Goal: Task Accomplishment & Management: Complete application form

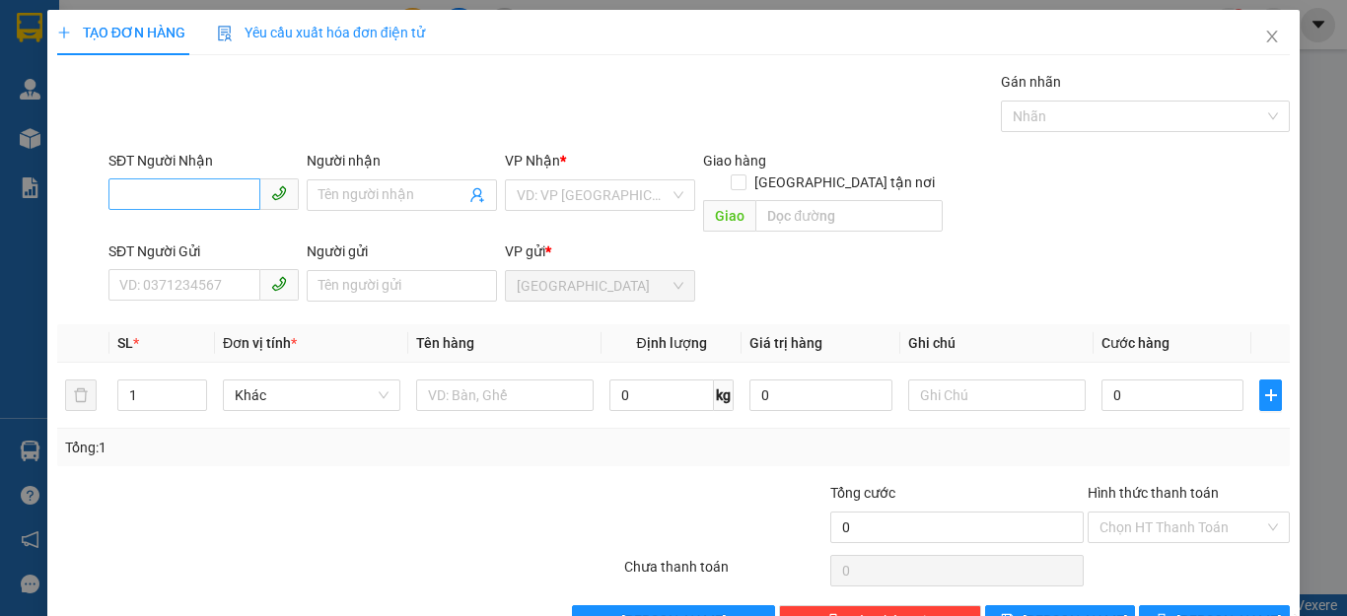
click at [114, 190] on input "SĐT Người Nhận" at bounding box center [184, 194] width 152 height 32
type input "0865437372"
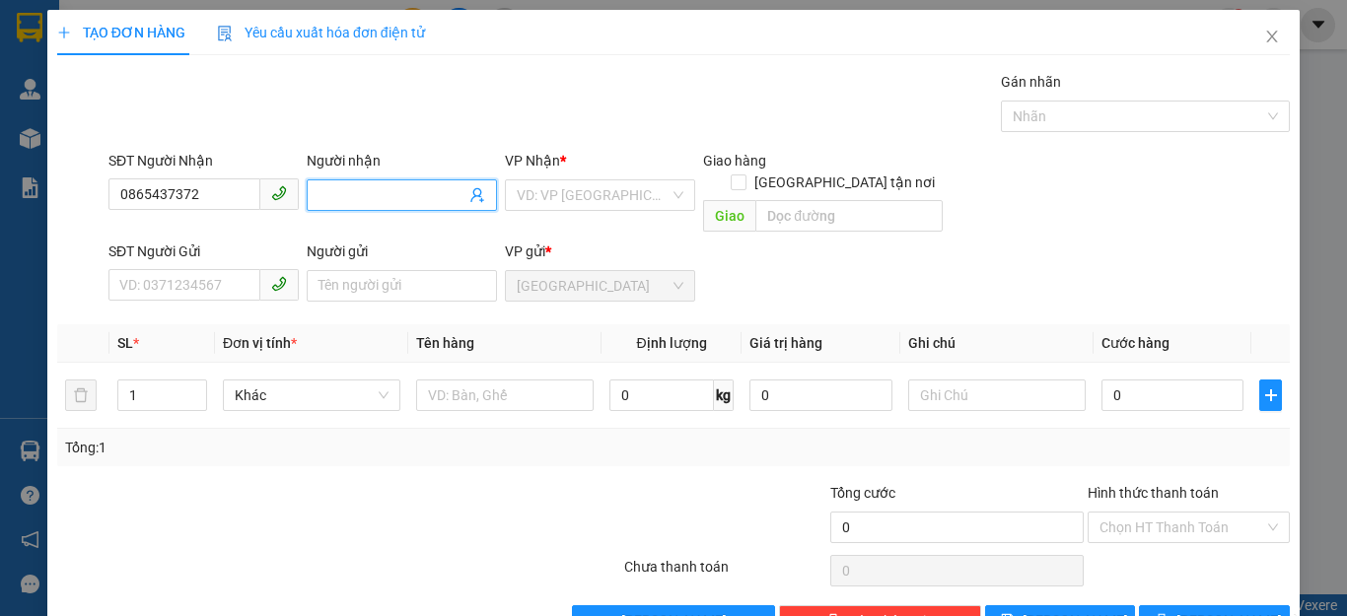
click at [318, 198] on input "Người nhận" at bounding box center [391, 195] width 147 height 22
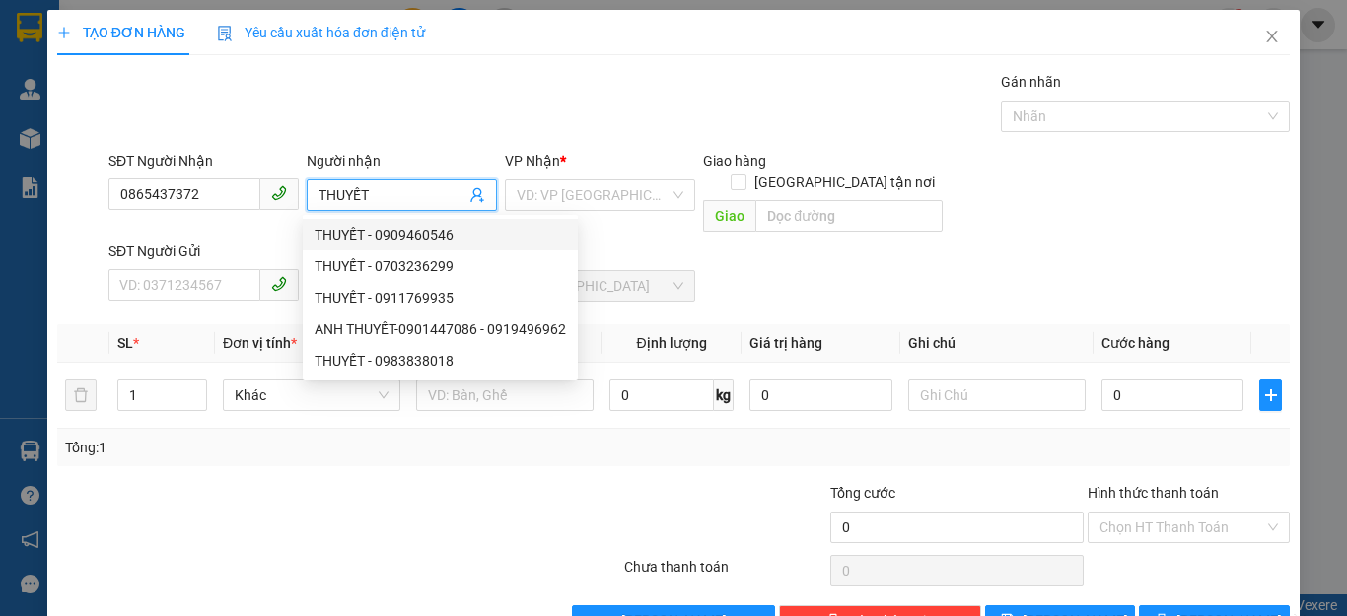
type input "THUYẾT"
click at [687, 241] on div "VP gửi * Quảng Sơn" at bounding box center [600, 275] width 198 height 69
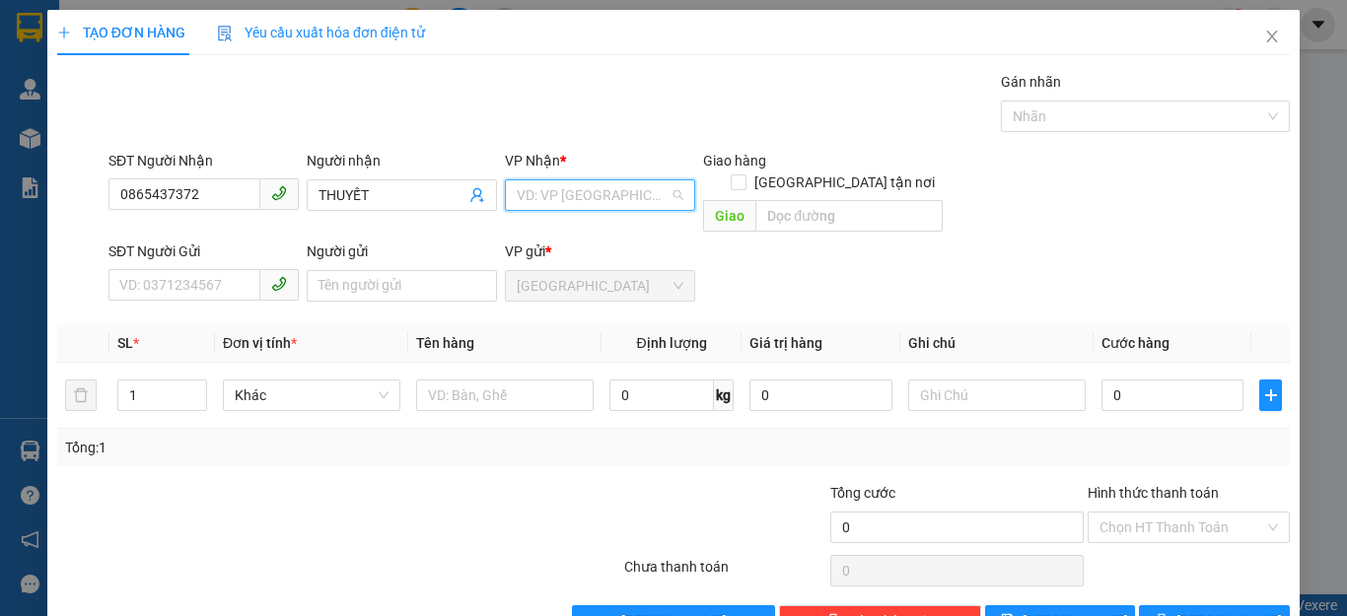
click at [647, 197] on input "search" at bounding box center [593, 195] width 153 height 30
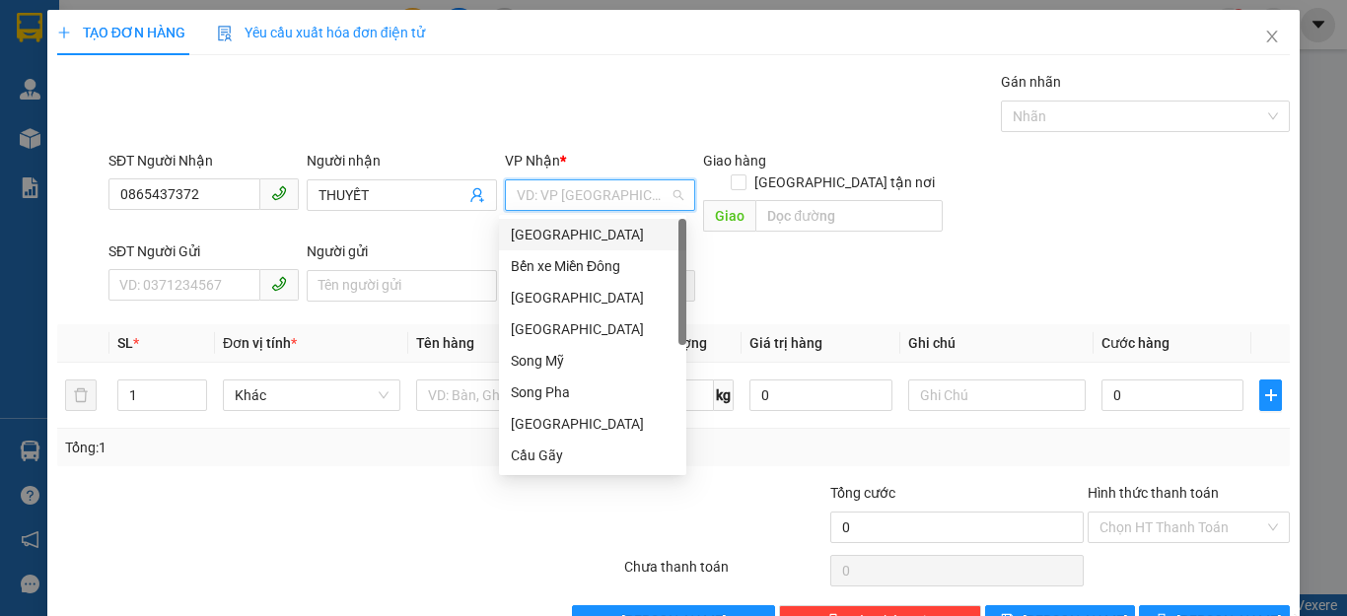
click at [557, 234] on div "[GEOGRAPHIC_DATA]" at bounding box center [593, 235] width 164 height 22
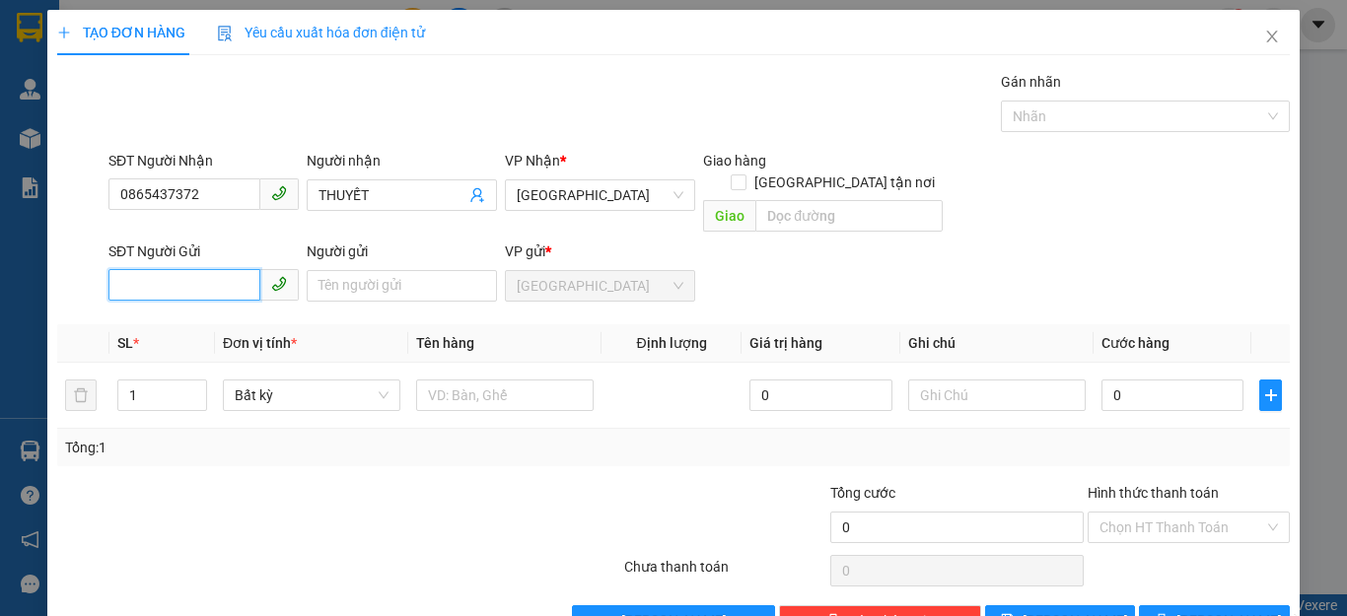
click at [123, 269] on input "SĐT Người Gửi" at bounding box center [184, 285] width 152 height 32
type input "0332906600"
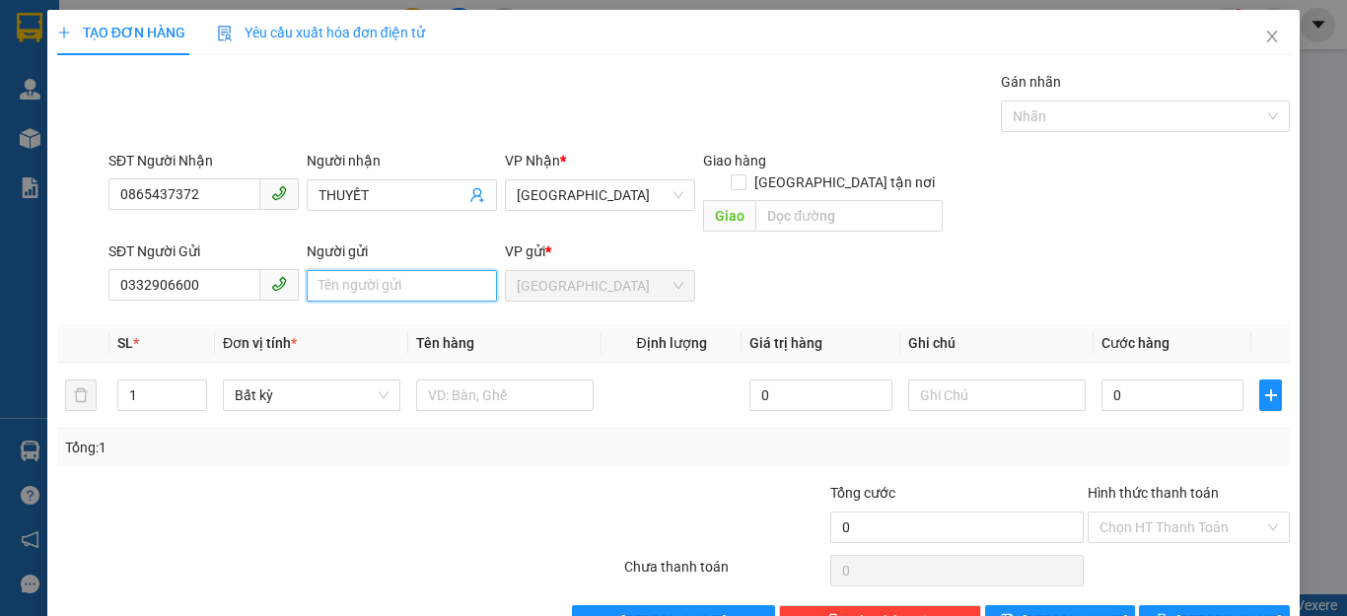
click at [311, 270] on input "Người gửi" at bounding box center [402, 286] width 190 height 32
type input "NHƯỢNG"
click at [607, 454] on div "Transit Pickup Surcharge Ids Transit Deliver Surcharge Ids Transit Deliver Surc…" at bounding box center [673, 354] width 1232 height 566
click at [140, 381] on input "1" at bounding box center [162, 396] width 88 height 30
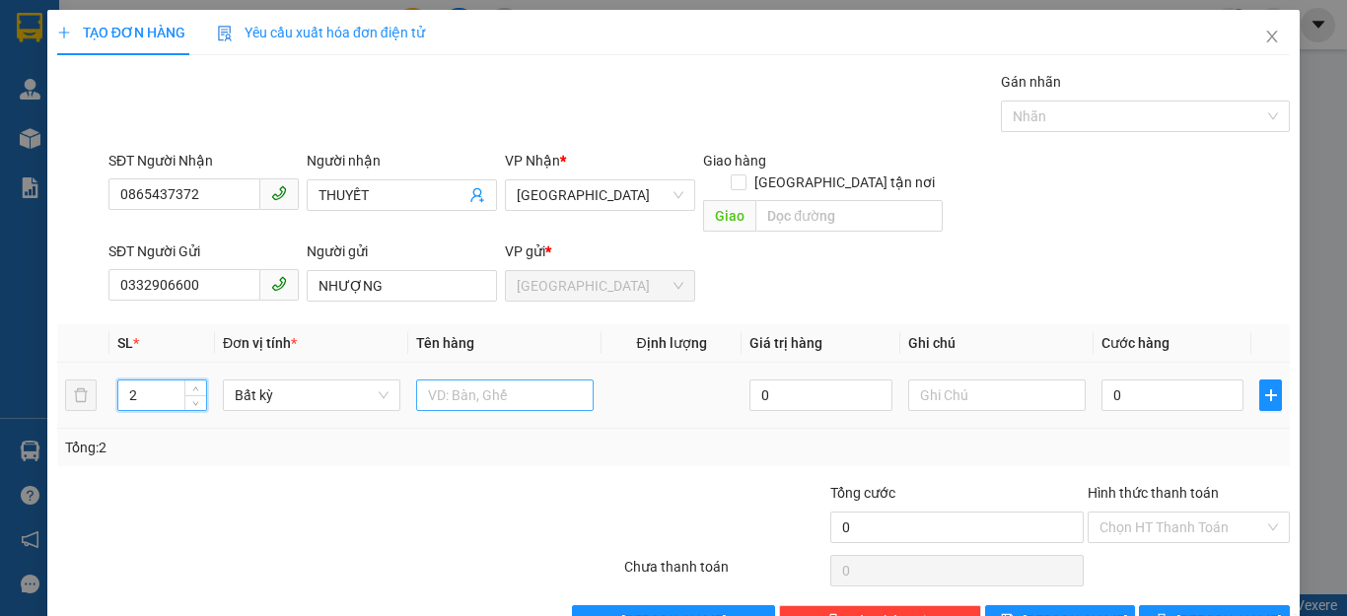
type input "2"
click at [428, 383] on input "text" at bounding box center [504, 396] width 177 height 32
type input "1 THÙNG +1 TÚI XANH"
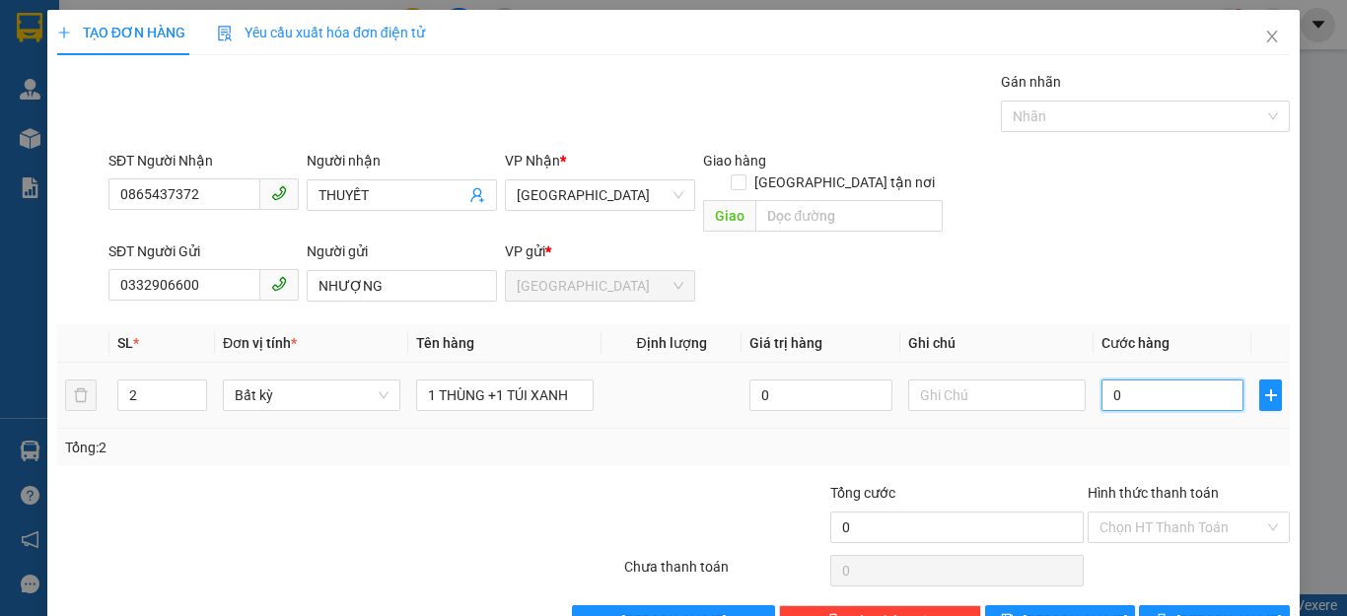
click at [1144, 380] on input "0" at bounding box center [1172, 396] width 142 height 32
type input "8"
type input "80"
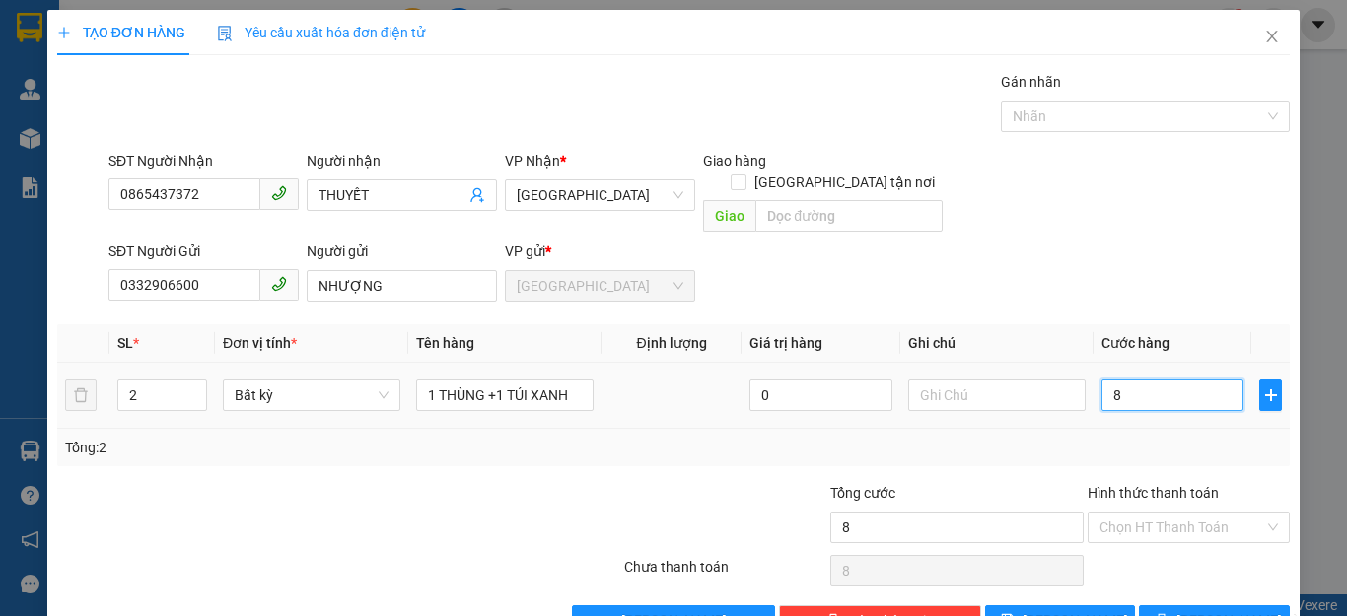
type input "80"
type input "80.000"
click at [1213, 437] on div "Tổng: 2" at bounding box center [673, 448] width 1217 height 22
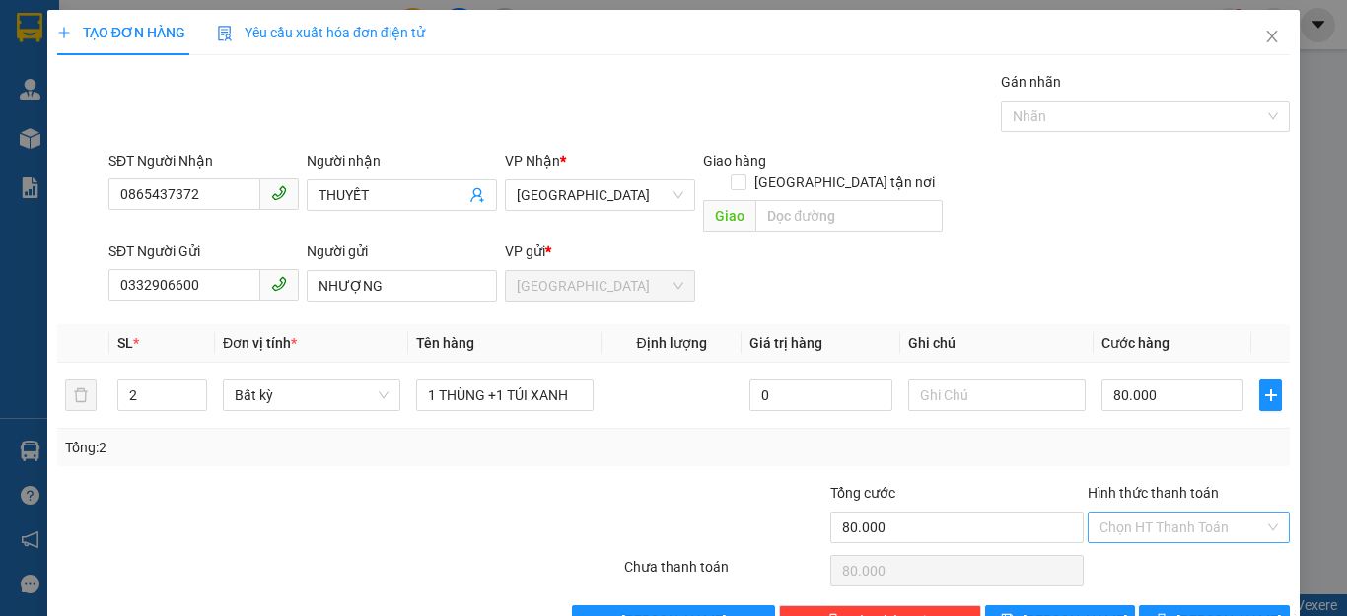
click at [1207, 513] on input "Hình thức thanh toán" at bounding box center [1181, 528] width 165 height 30
click at [1149, 546] on div "Tại văn phòng" at bounding box center [1173, 545] width 175 height 22
type input "0"
click at [1176, 605] on button "[PERSON_NAME] và In" at bounding box center [1214, 621] width 151 height 32
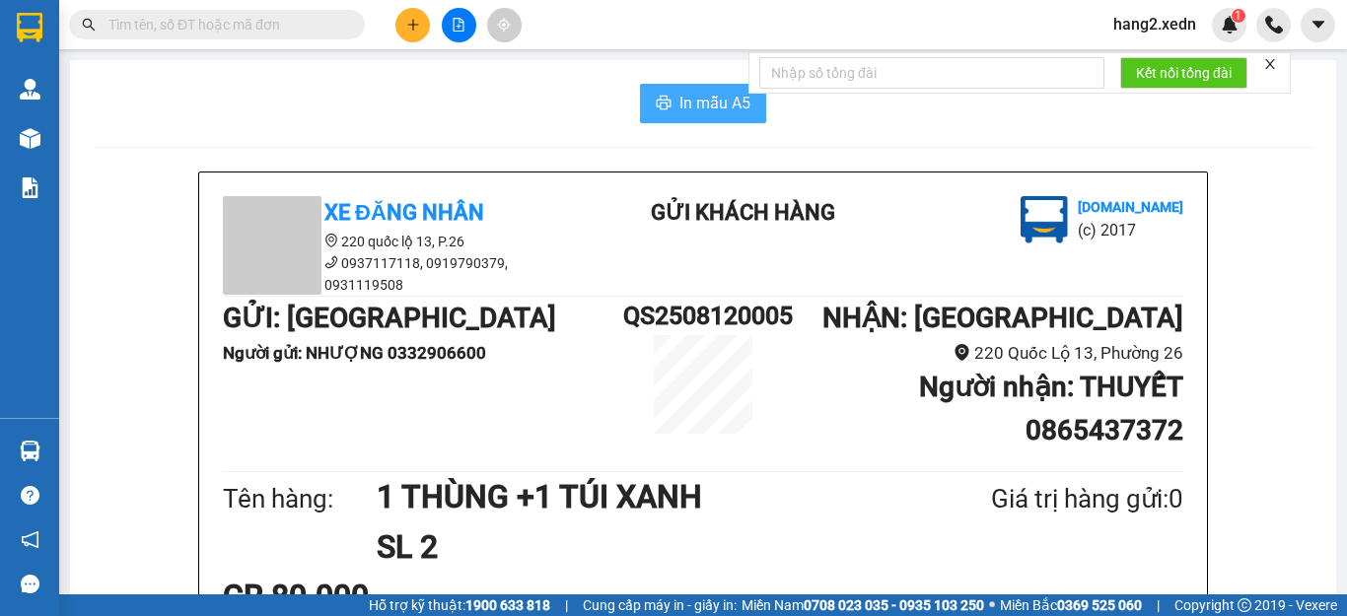
click at [663, 101] on icon "printer" at bounding box center [664, 103] width 16 height 16
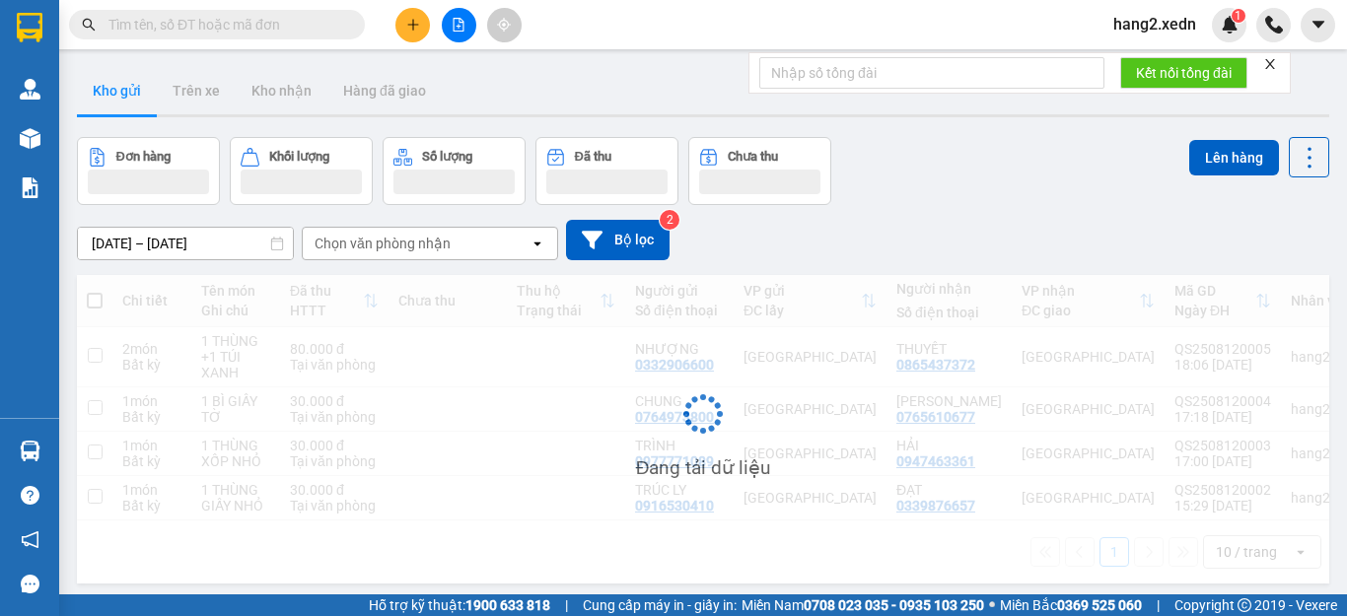
click at [407, 25] on icon "plus" at bounding box center [413, 25] width 14 height 14
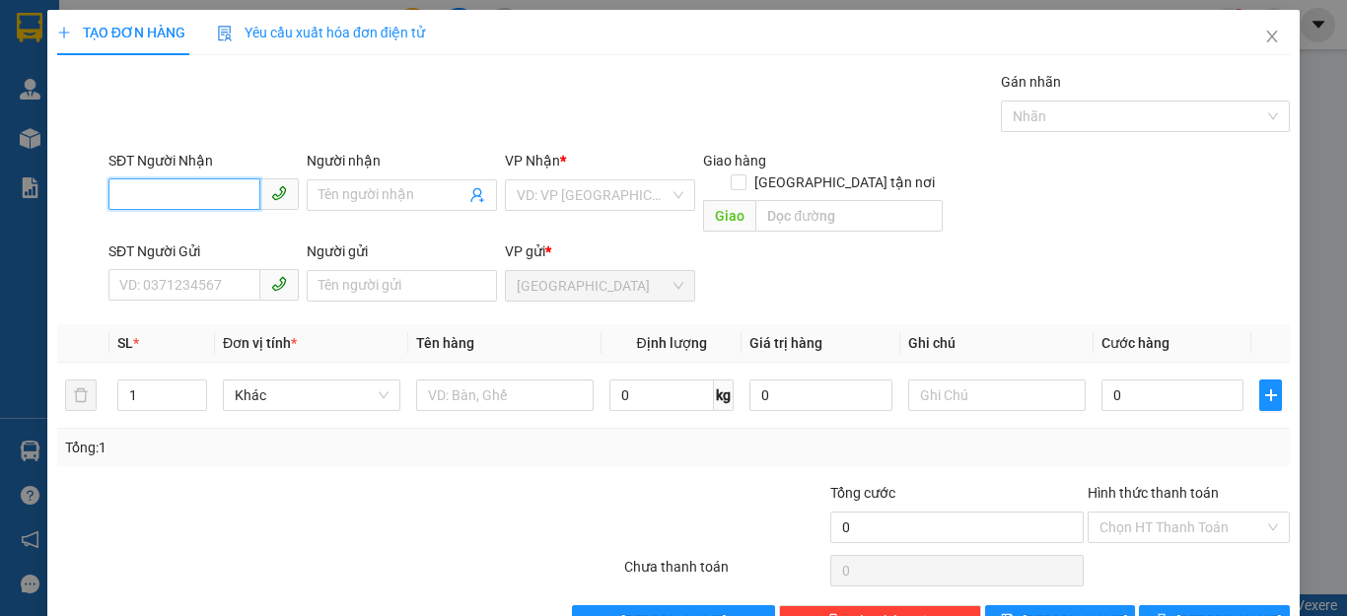
click at [119, 192] on input "SĐT Người Nhận" at bounding box center [184, 194] width 152 height 32
type input "0579633105"
click at [313, 189] on span at bounding box center [402, 195] width 190 height 32
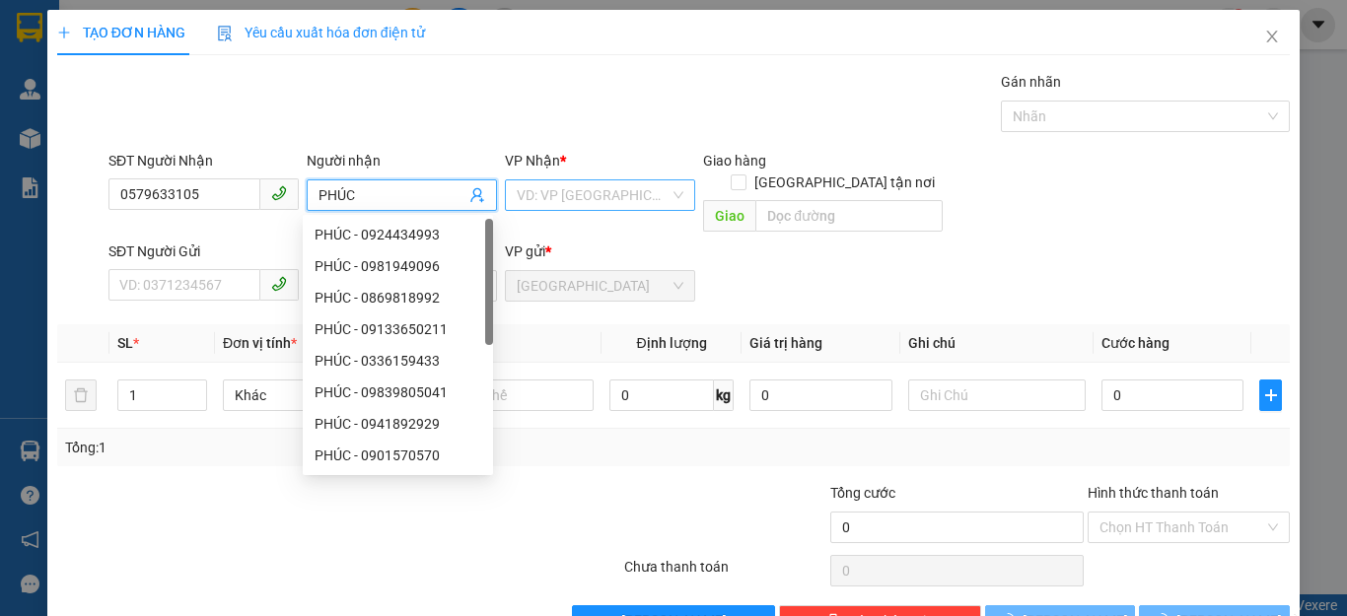
type input "PHÚC"
click at [620, 189] on input "search" at bounding box center [593, 195] width 153 height 30
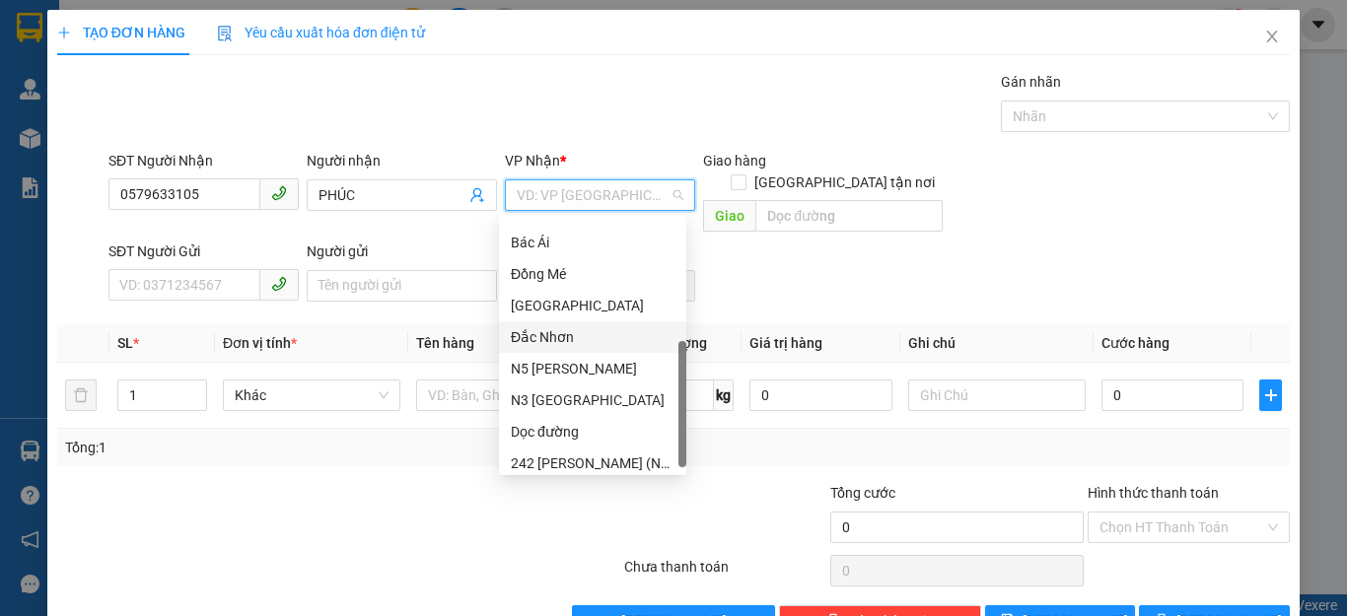
scroll to position [284, 0]
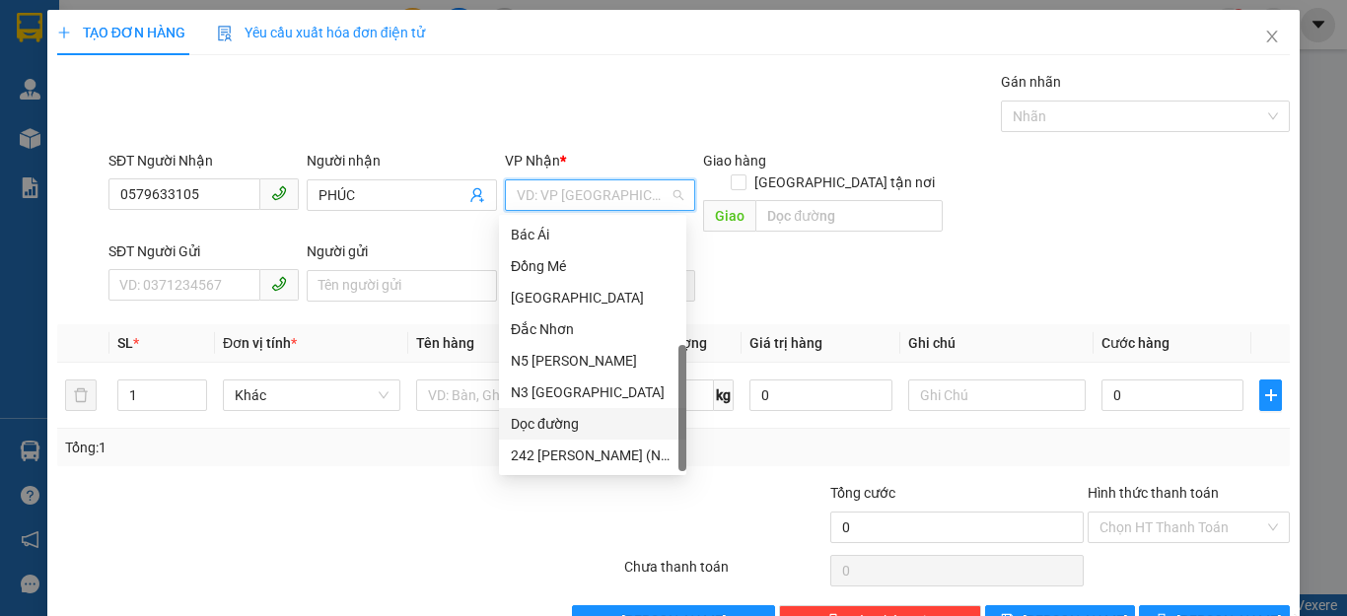
click at [553, 421] on div "Dọc đường" at bounding box center [593, 424] width 164 height 22
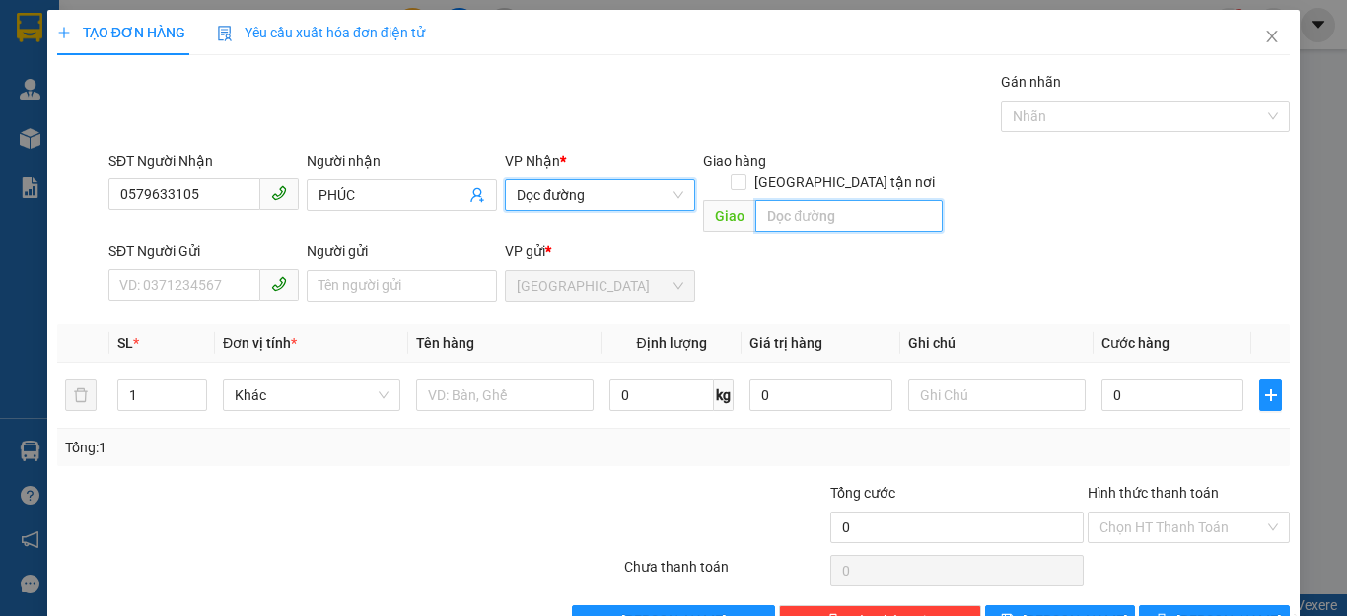
click at [772, 200] on input "text" at bounding box center [848, 216] width 187 height 32
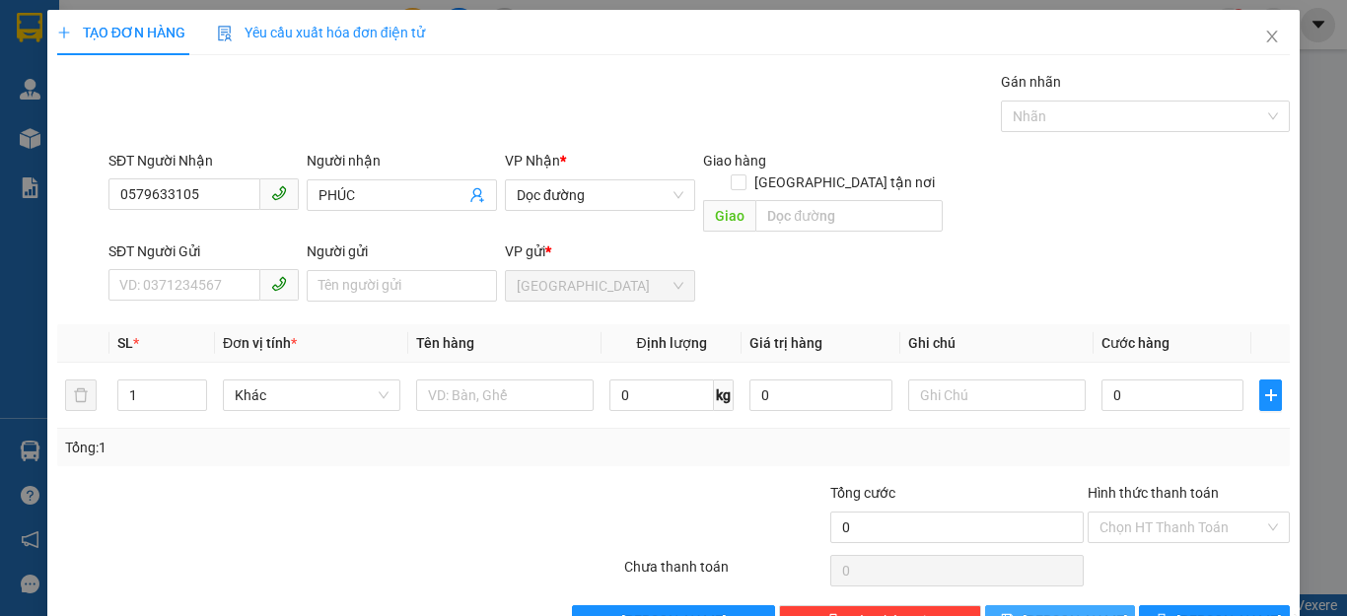
click at [1062, 610] on span "[PERSON_NAME]" at bounding box center [1074, 621] width 105 height 22
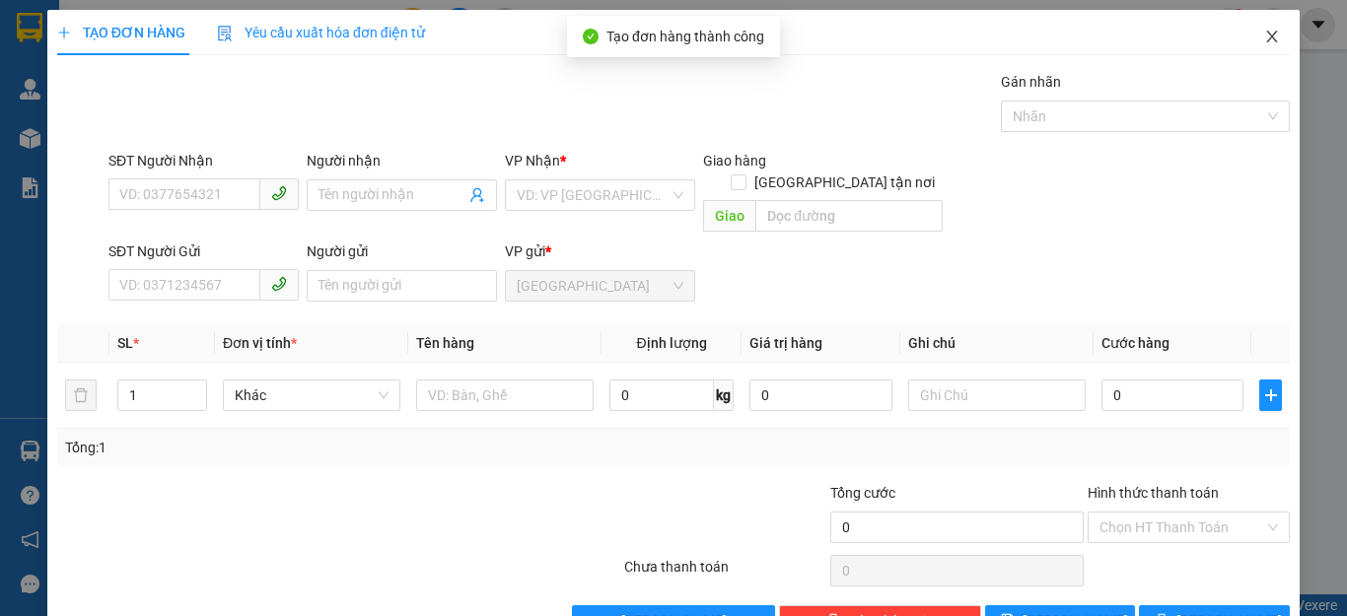
click at [1267, 38] on icon "close" at bounding box center [1272, 37] width 11 height 12
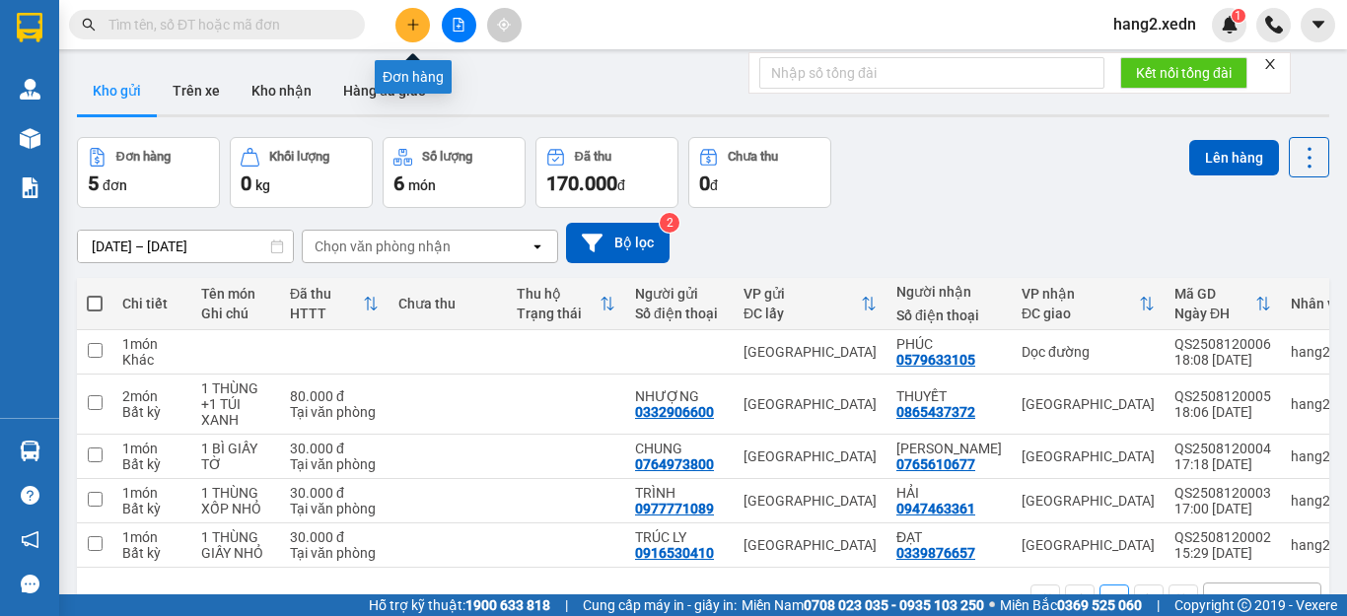
click at [409, 29] on icon "plus" at bounding box center [413, 25] width 14 height 14
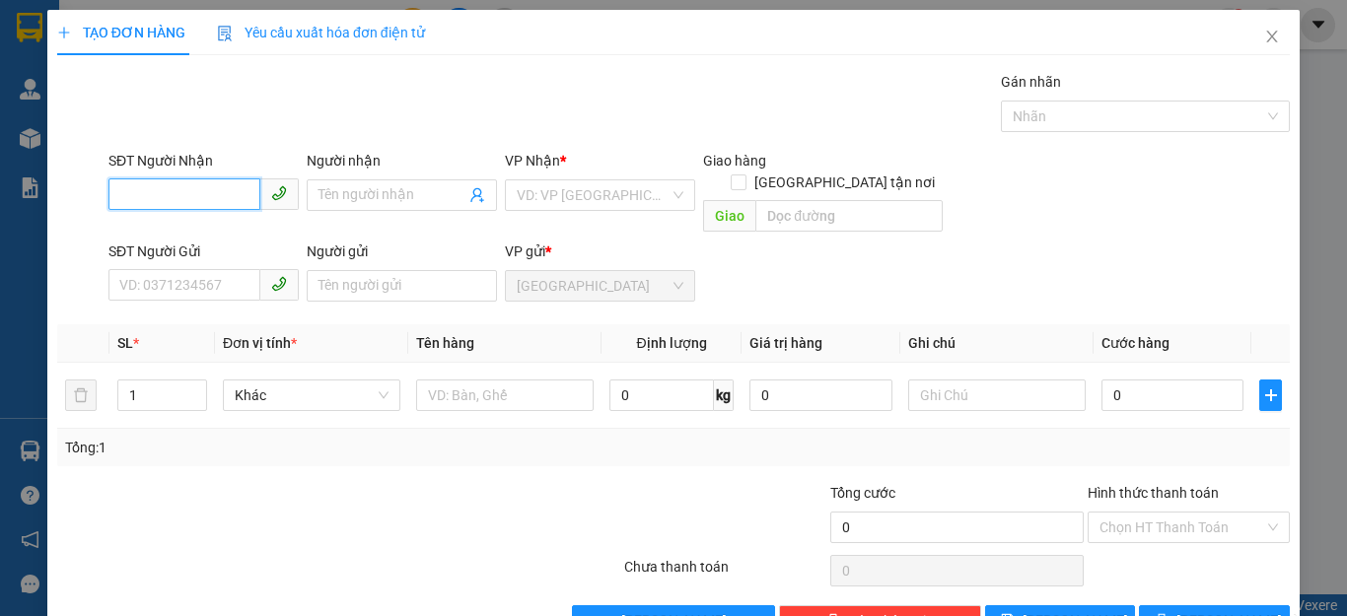
click at [114, 195] on input "SĐT Người Nhận" at bounding box center [184, 194] width 152 height 32
type input "0909691297"
click at [320, 197] on input "Người nhận" at bounding box center [391, 195] width 147 height 22
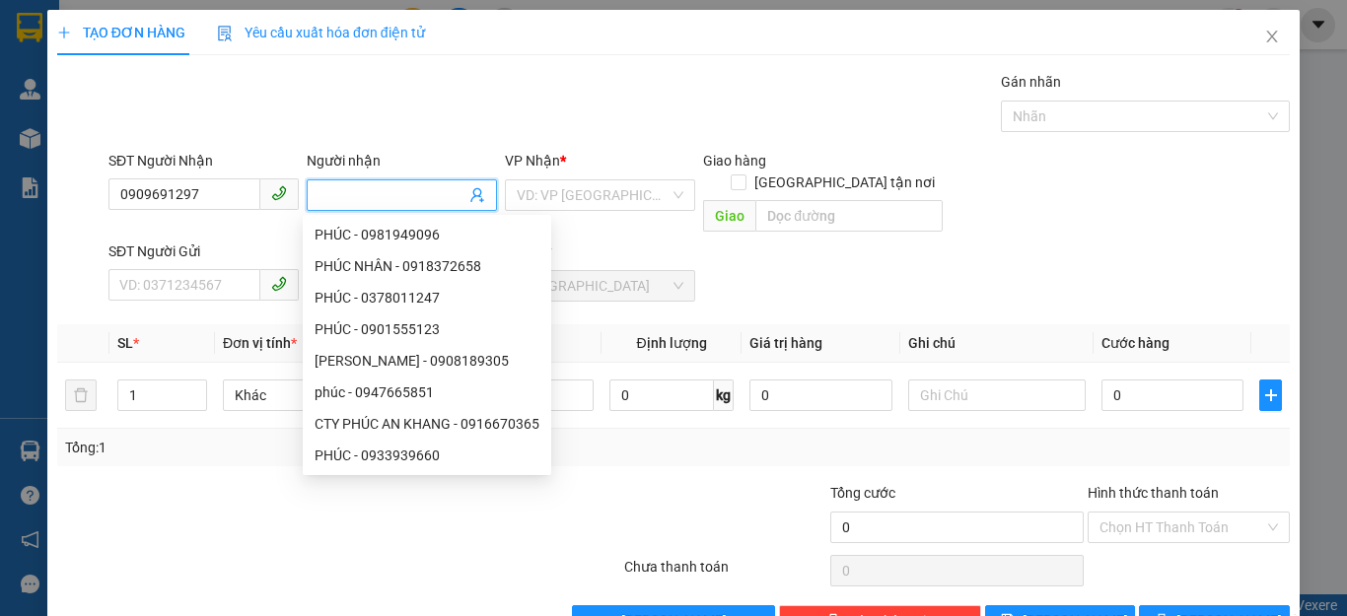
click at [318, 195] on input "Người nhận" at bounding box center [391, 195] width 147 height 22
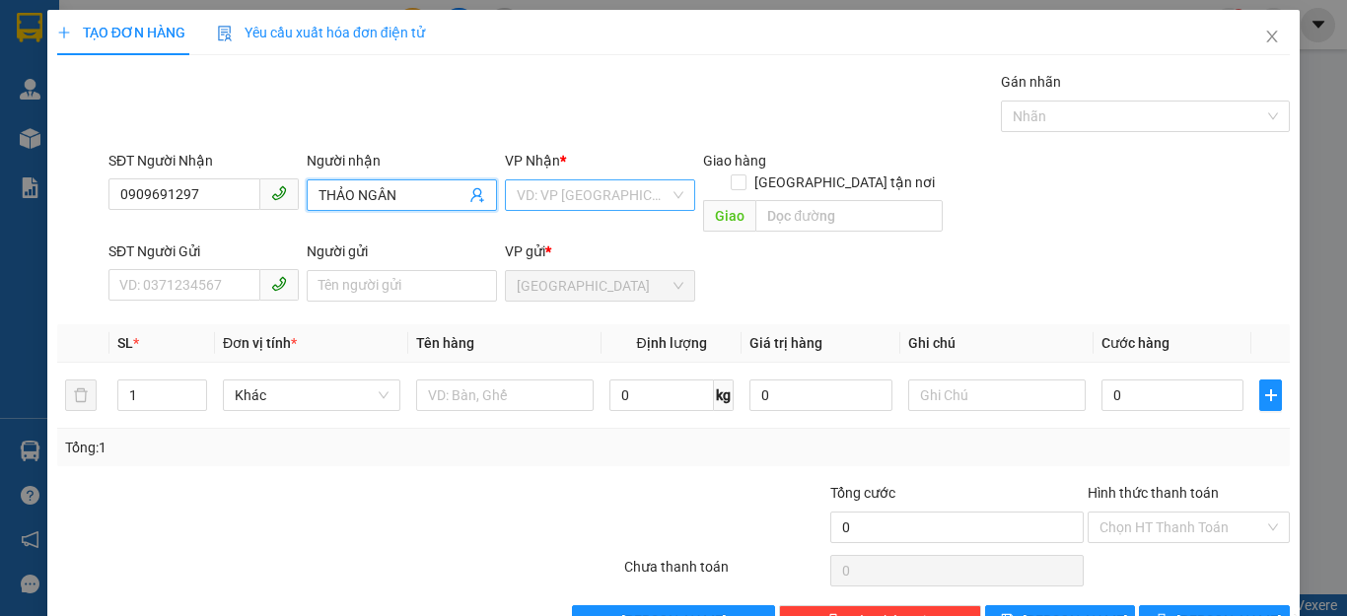
type input "THẢO NGÂN"
click at [638, 192] on input "search" at bounding box center [593, 195] width 153 height 30
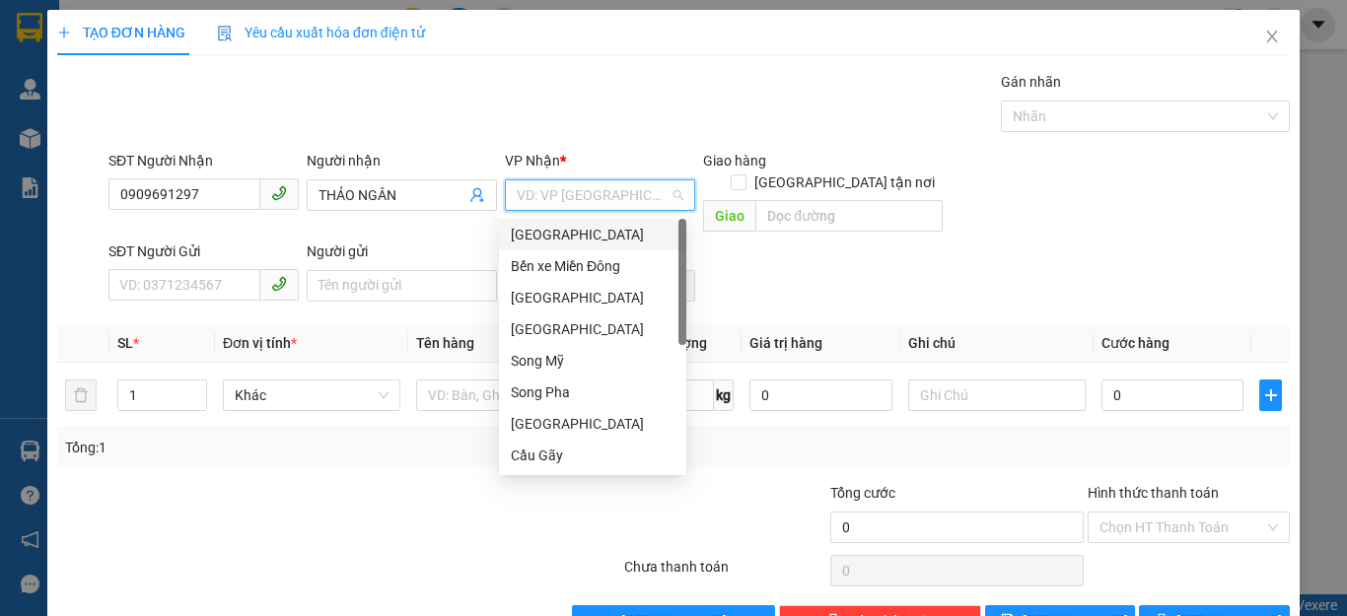
click at [551, 238] on div "[GEOGRAPHIC_DATA]" at bounding box center [593, 235] width 164 height 22
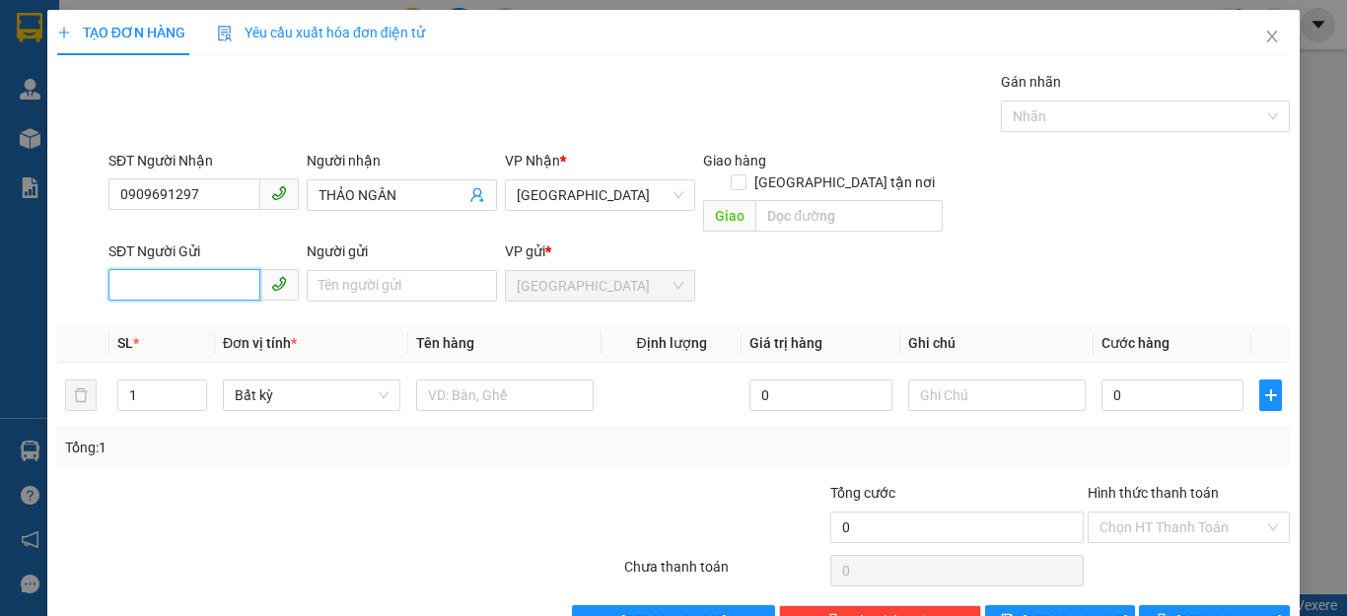
click at [122, 269] on input "SĐT Người Gửi" at bounding box center [184, 285] width 152 height 32
type input "0764973800"
click at [148, 301] on div "0764973800 - CHUNG" at bounding box center [216, 304] width 194 height 22
type input "CHUNG"
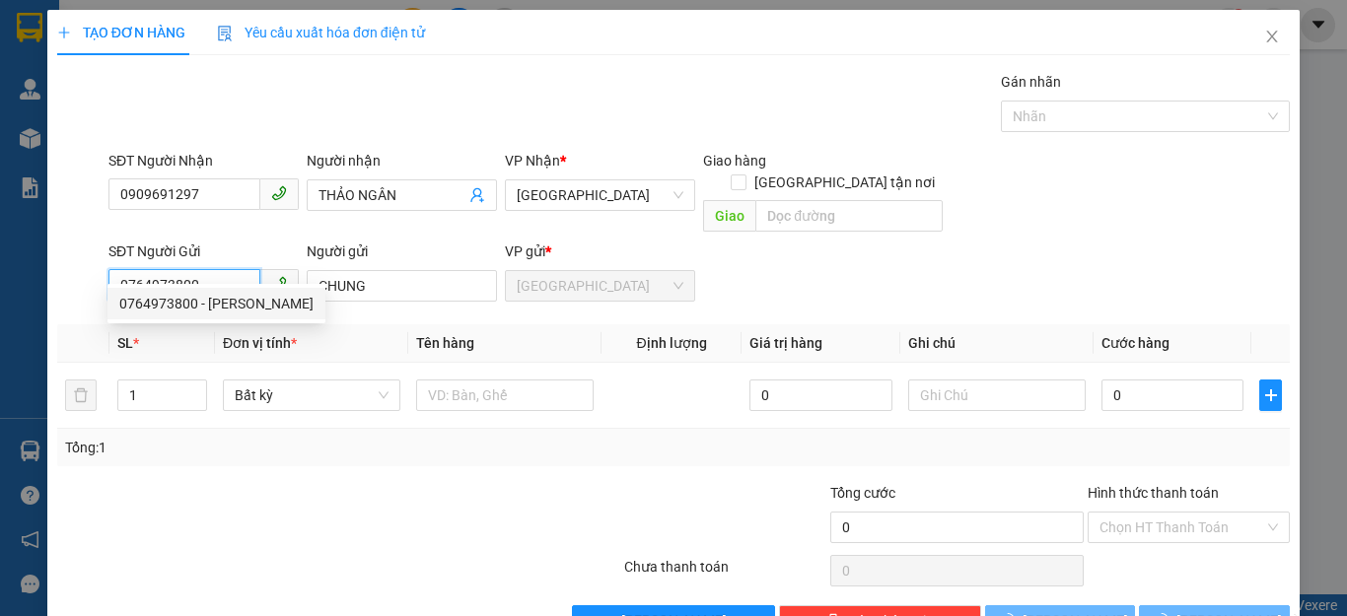
type input "30.000"
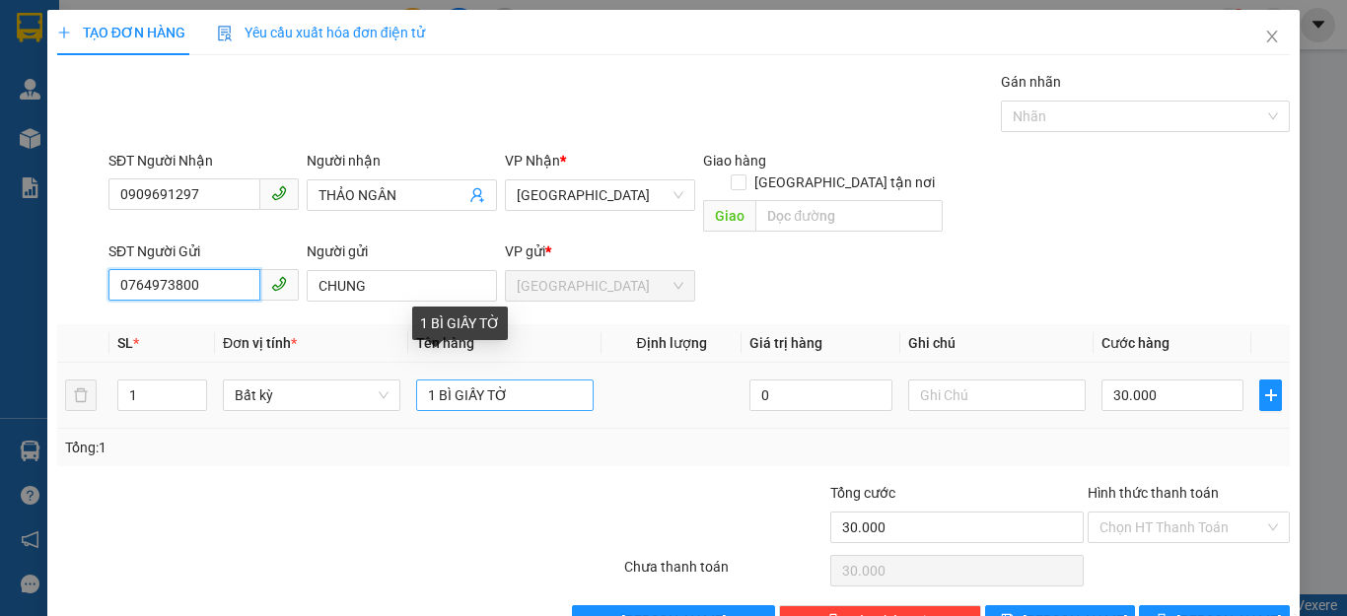
type input "0764973800"
drag, startPoint x: 503, startPoint y: 368, endPoint x: 433, endPoint y: 372, distance: 70.1
click at [433, 380] on input "1 BÌ GIẤY TỜ" at bounding box center [504, 396] width 177 height 32
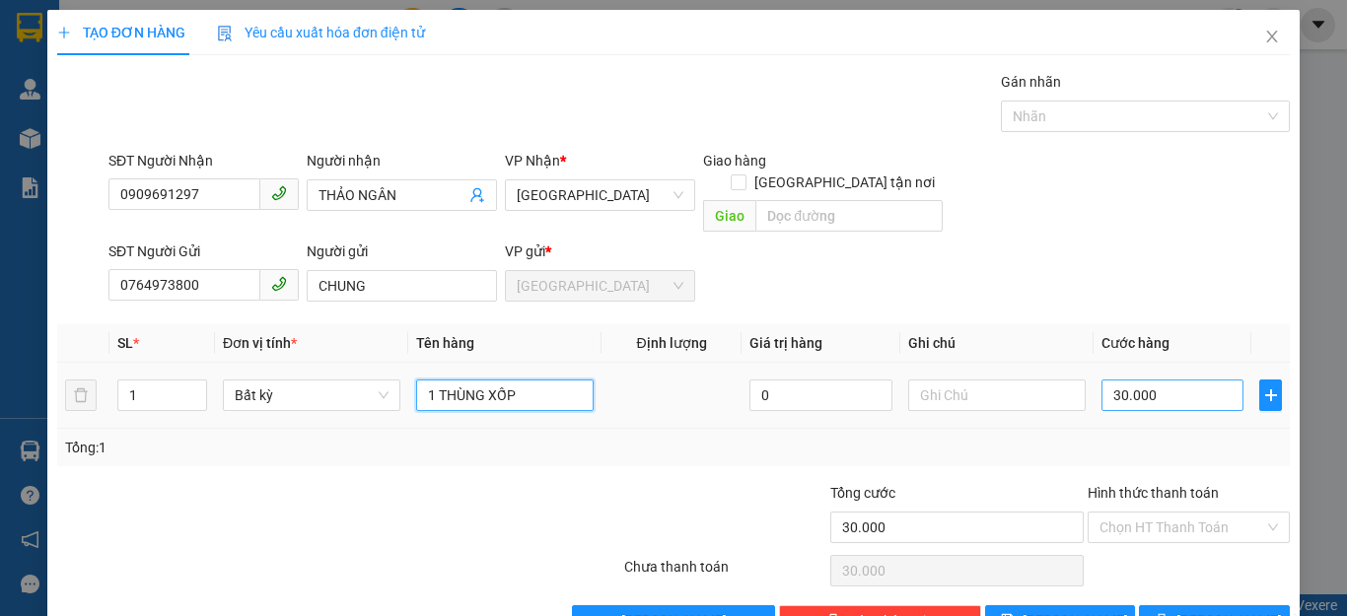
type input "1 THÙNG XỐP"
click at [1161, 380] on input "30.000" at bounding box center [1172, 396] width 142 height 32
type input "0"
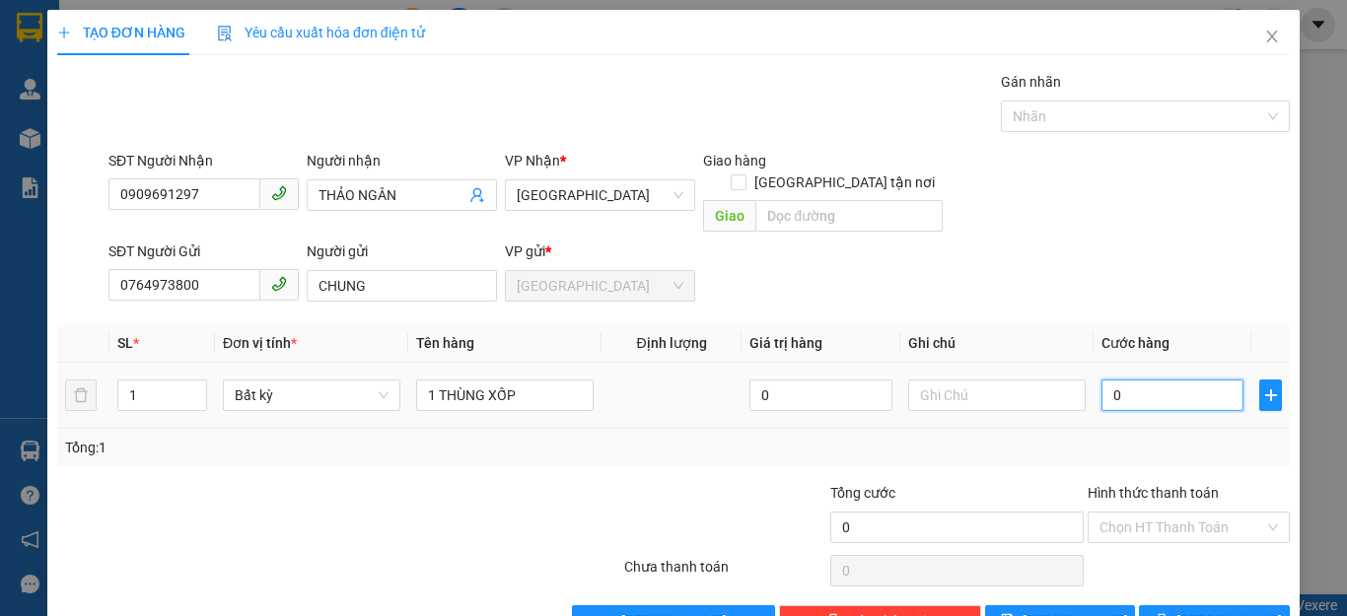
type input "6"
type input "06"
type input "60"
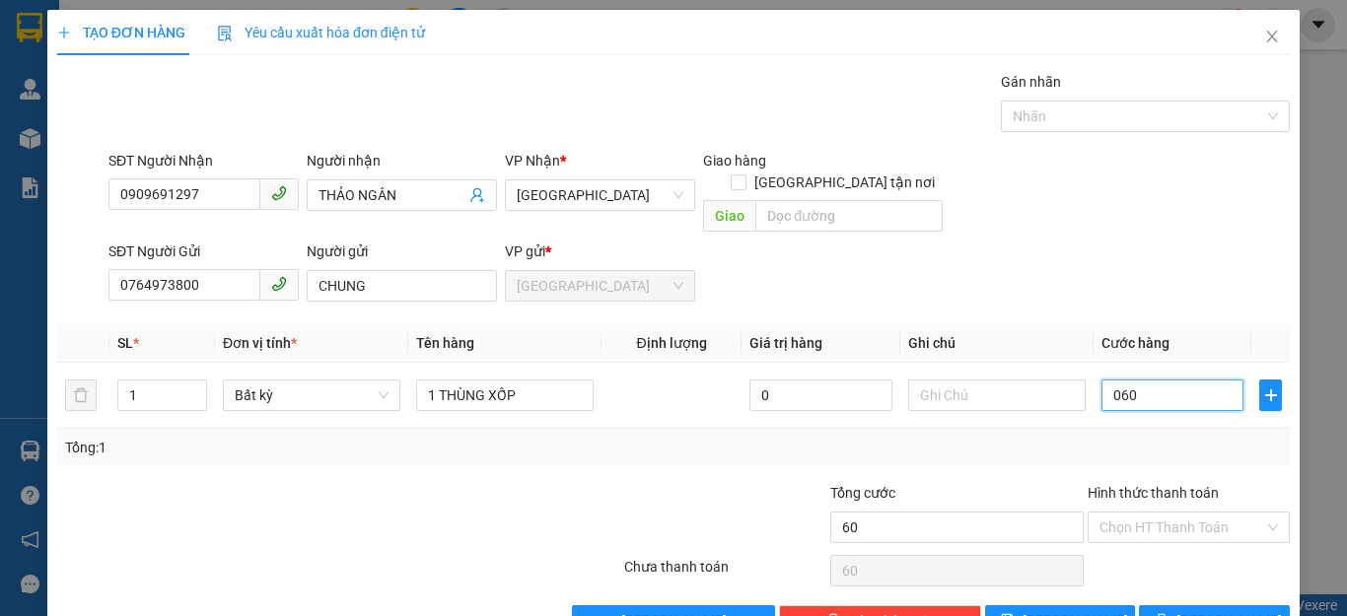
type input "060"
type input "60.000"
click at [1175, 429] on div "Tổng: 1" at bounding box center [673, 447] width 1232 height 37
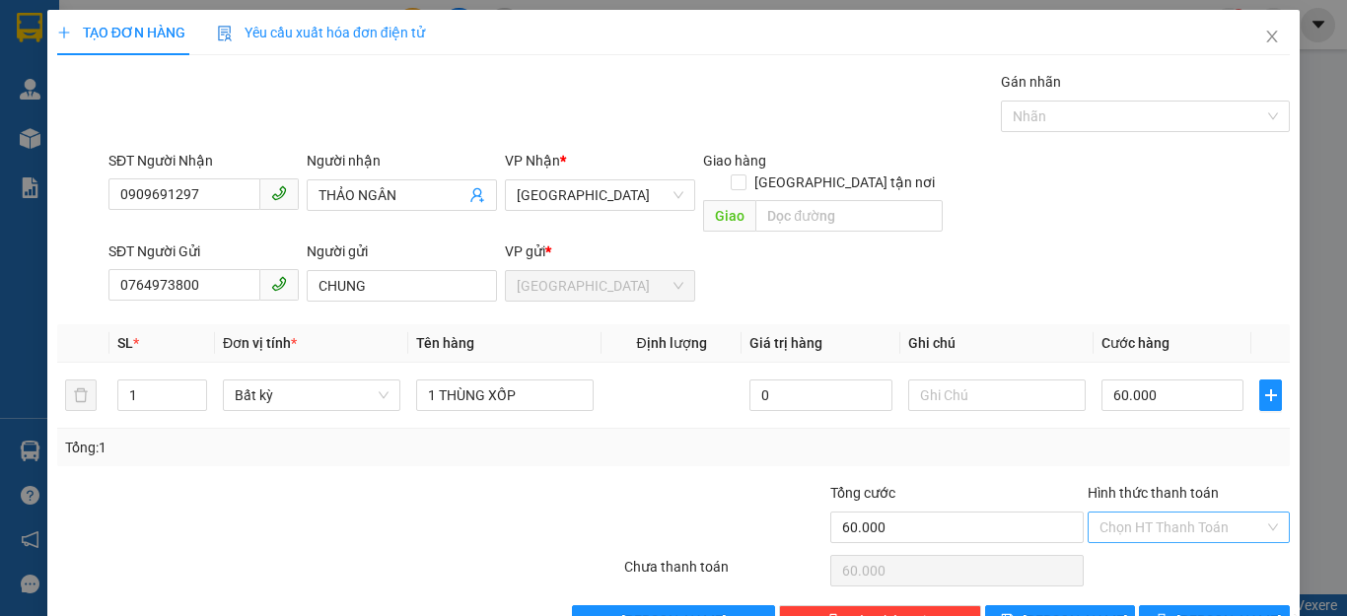
click at [1173, 513] on input "Hình thức thanh toán" at bounding box center [1181, 528] width 165 height 30
click at [1133, 548] on div "Tại văn phòng" at bounding box center [1173, 545] width 175 height 22
type input "0"
click at [1192, 610] on span "[PERSON_NAME] và In" at bounding box center [1245, 621] width 138 height 22
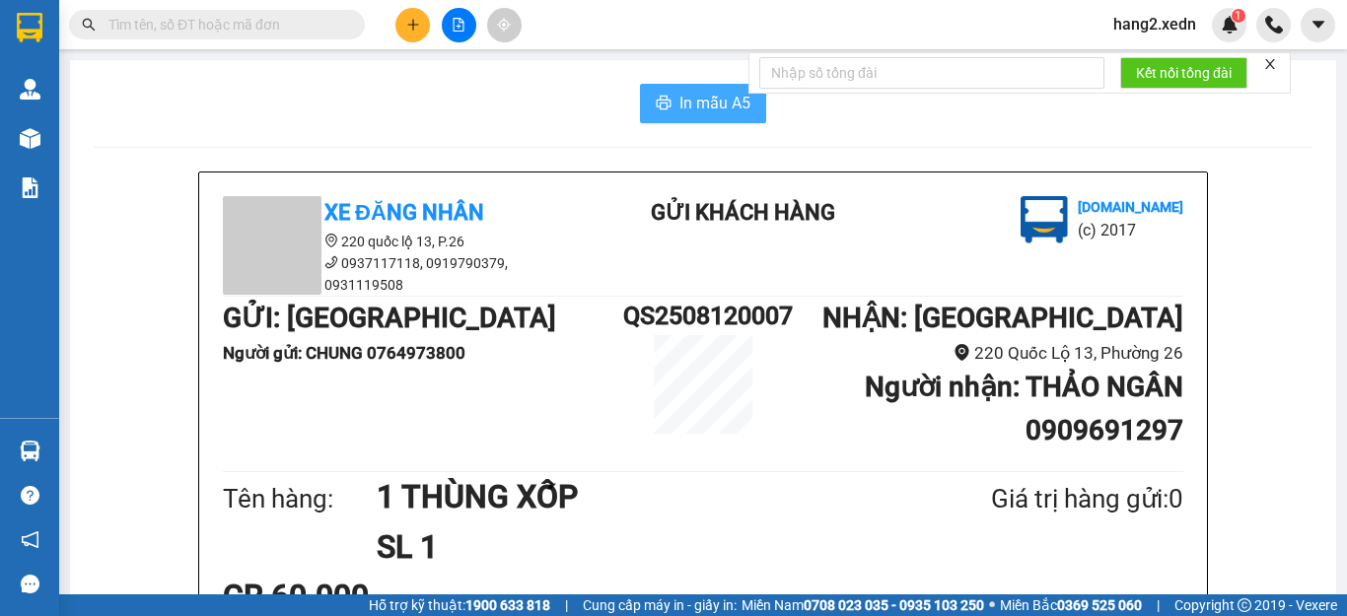
click at [702, 109] on span "In mẫu A5" at bounding box center [714, 103] width 71 height 25
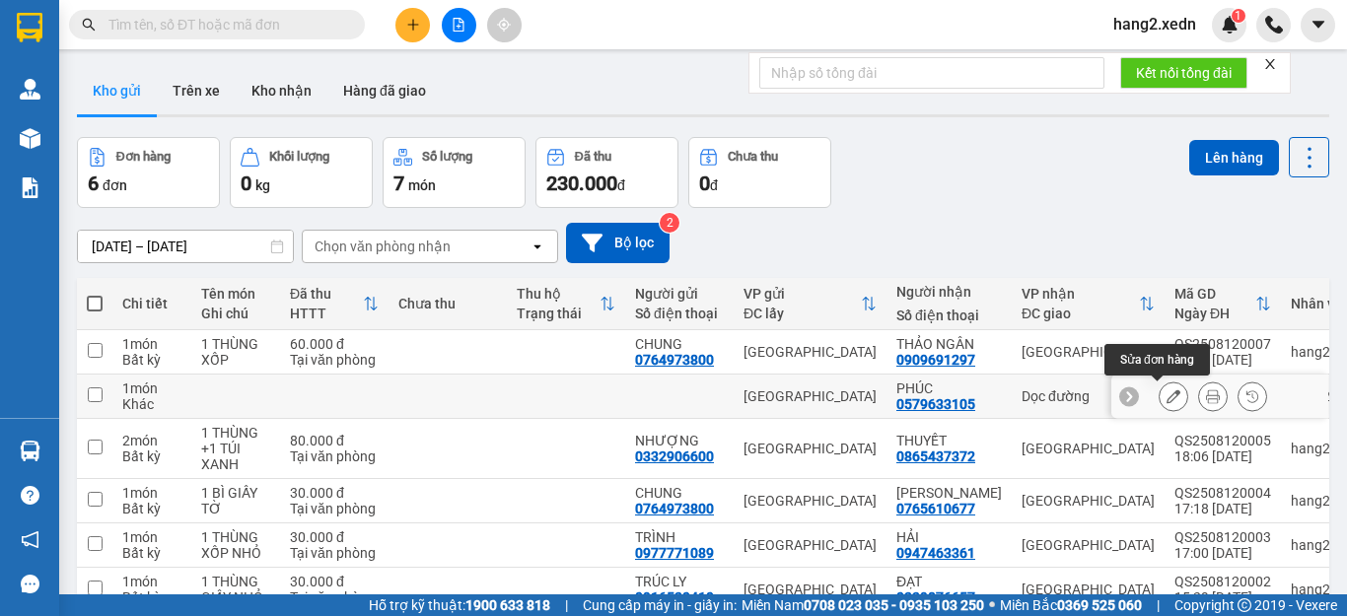
click at [1166, 399] on icon at bounding box center [1173, 396] width 14 height 14
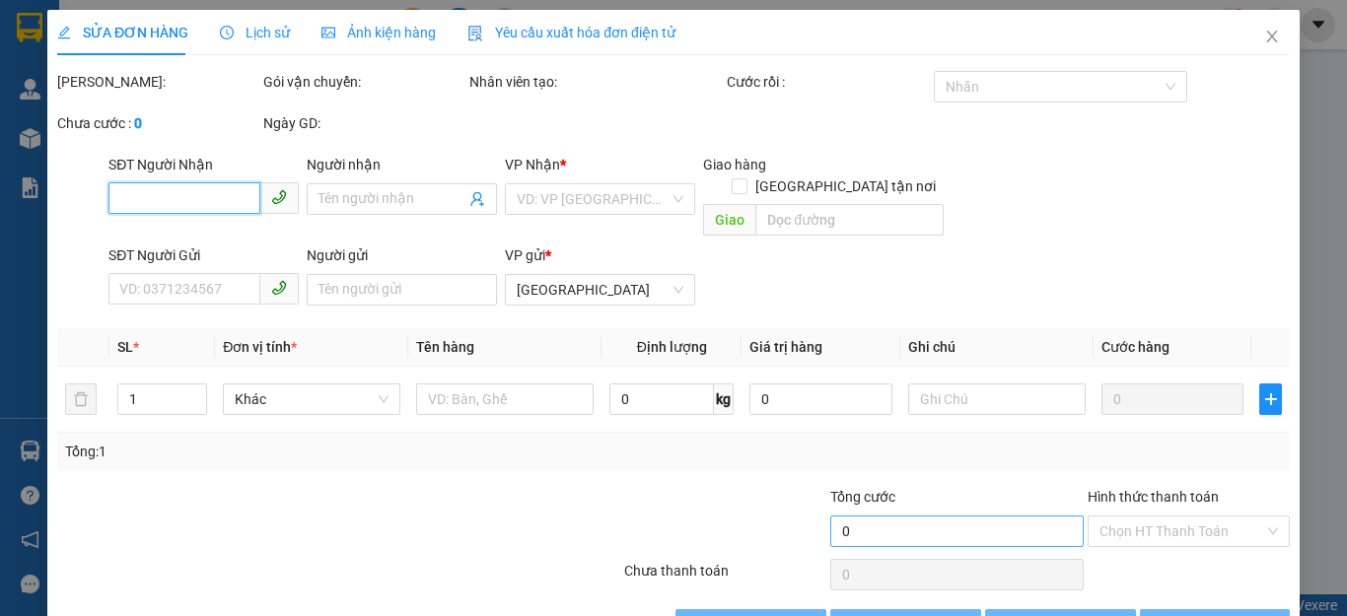
type input "0579633105"
type input "PHÚC"
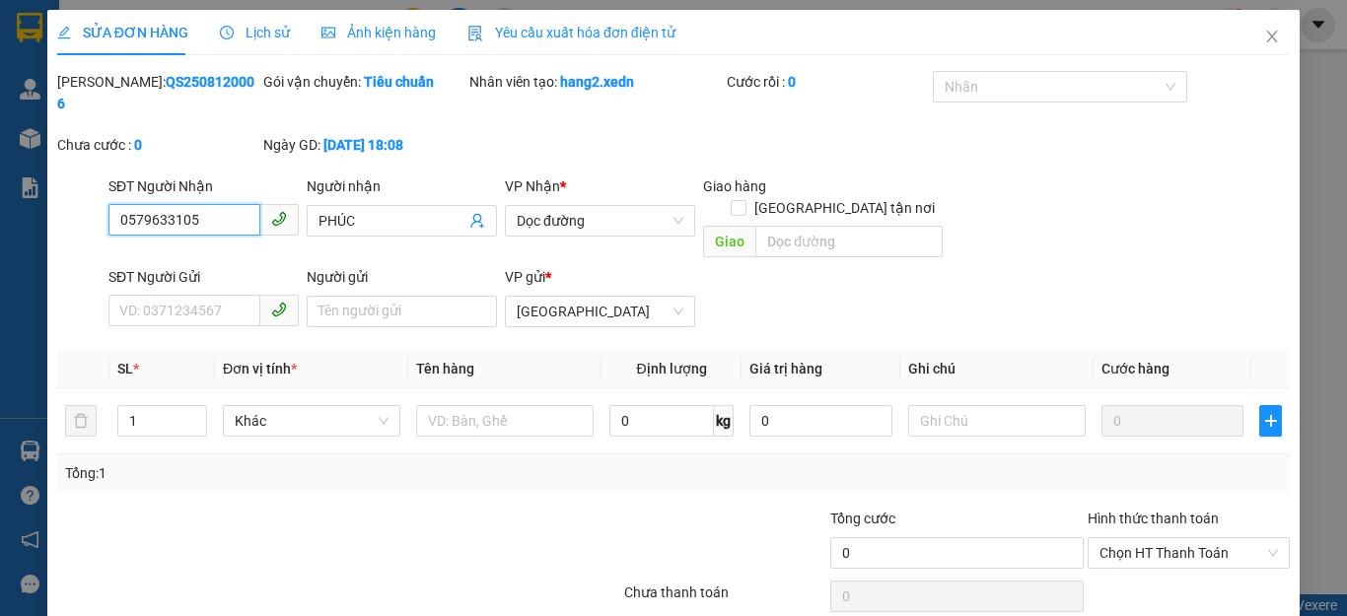
click at [134, 204] on input "0579633105" at bounding box center [184, 220] width 152 height 32
type input "0379633105"
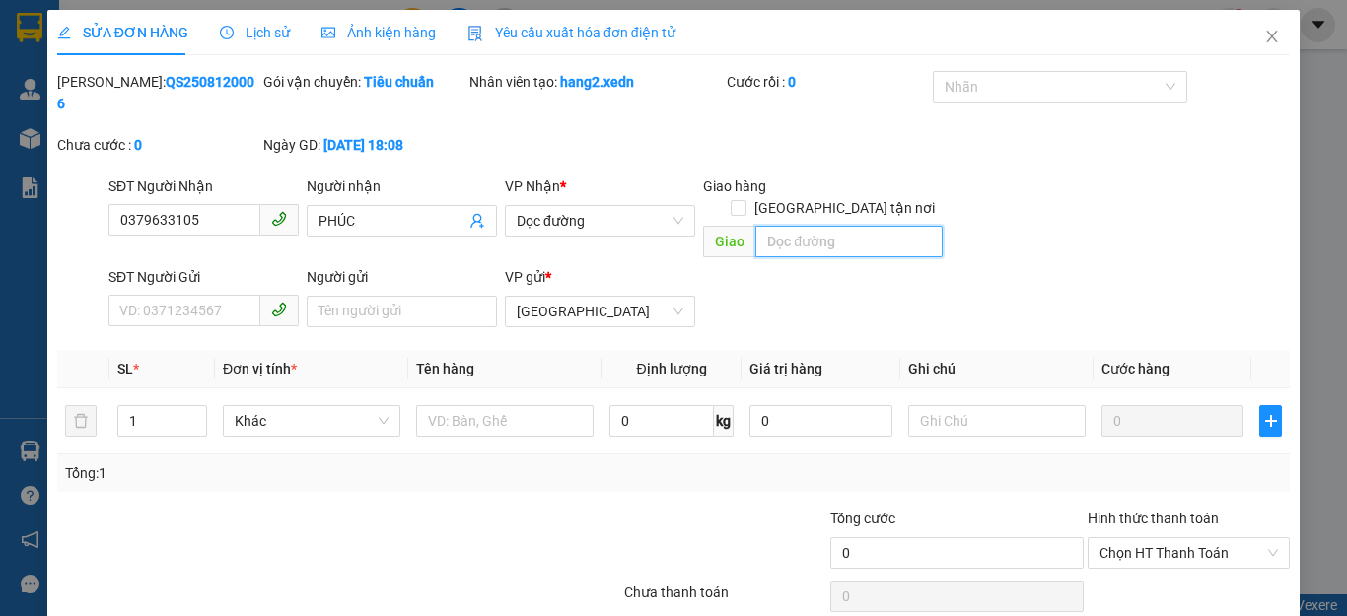
click at [767, 226] on input "text" at bounding box center [848, 242] width 187 height 32
type input "L"
type input "NGÃ 3 AN LỘC"
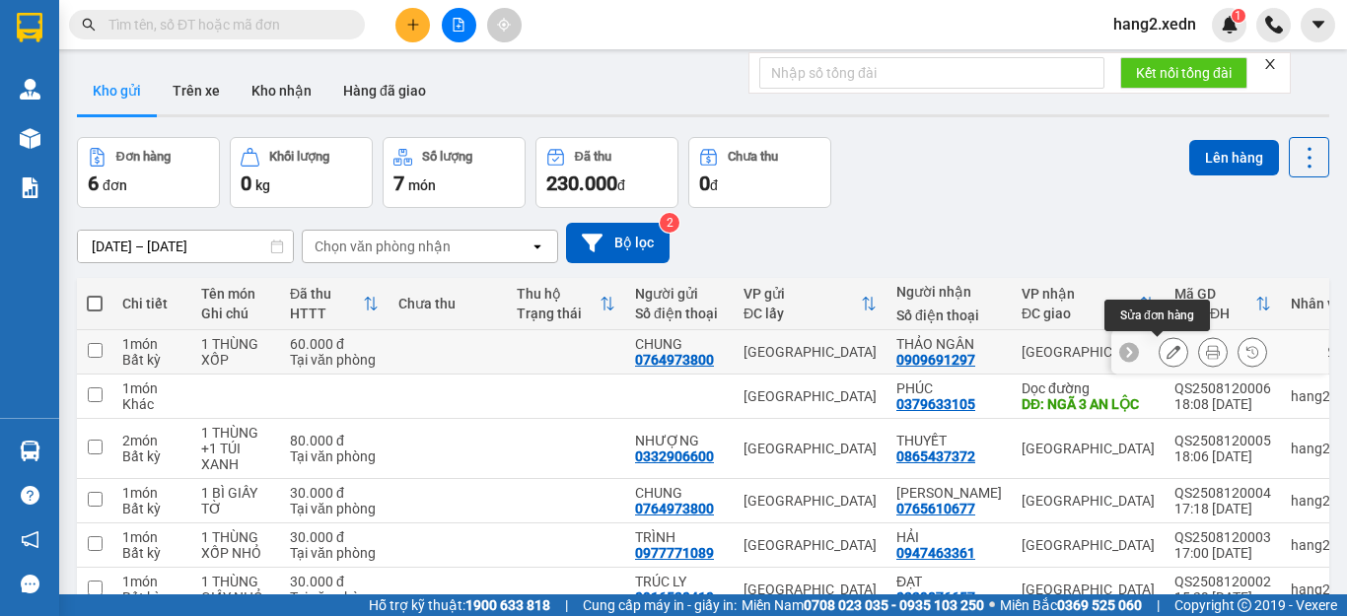
click at [1166, 356] on icon at bounding box center [1173, 352] width 14 height 14
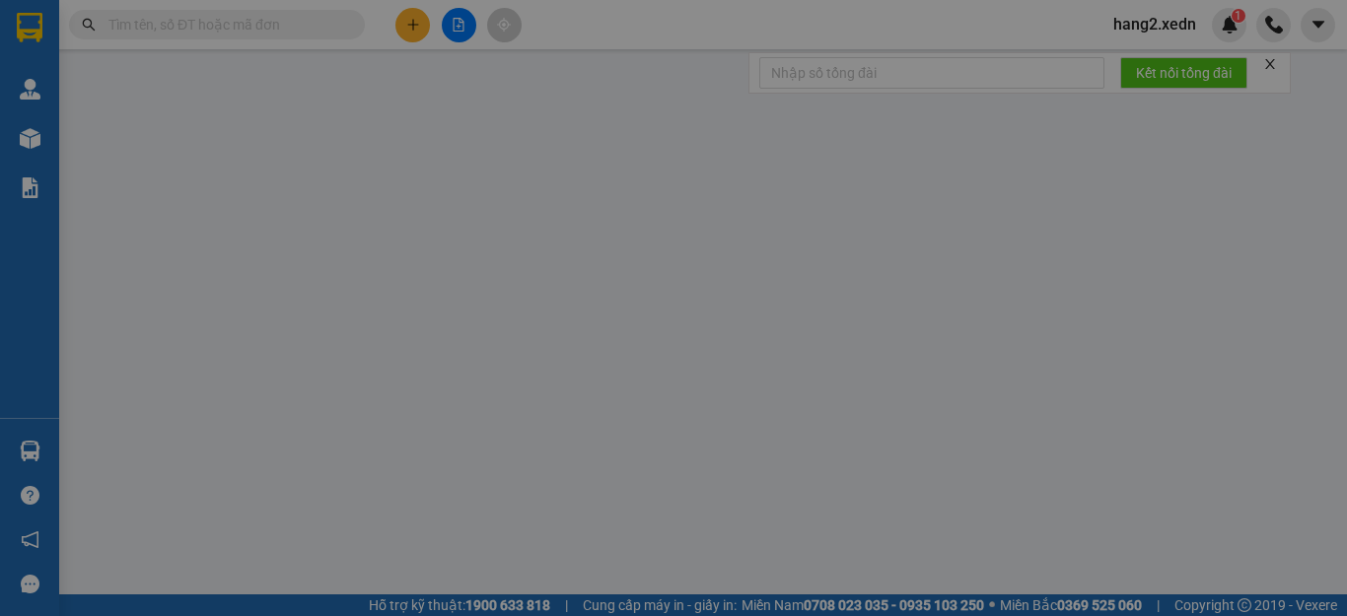
type input "0909691297"
type input "THẢO NGÂN"
type input "0764973800"
type input "CHUNG"
type input "60.000"
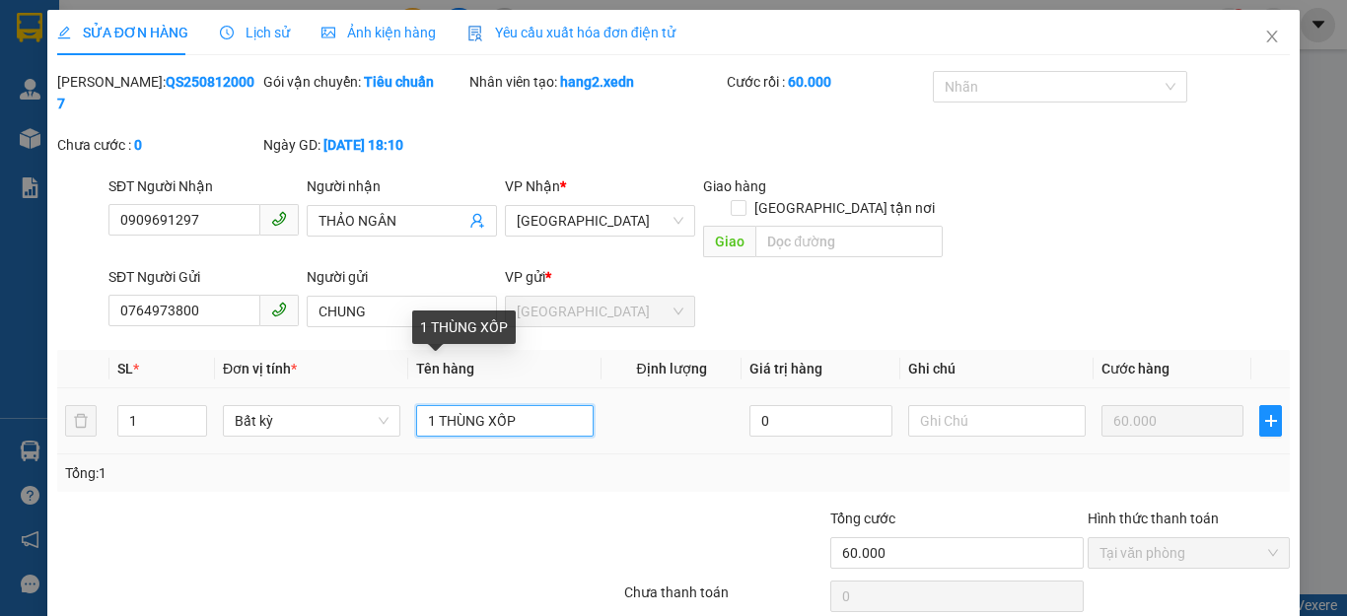
drag, startPoint x: 521, startPoint y: 381, endPoint x: 436, endPoint y: 380, distance: 84.8
click at [436, 405] on input "1 THÙNG XỐP" at bounding box center [504, 421] width 177 height 32
type input "1 GÓI NHỎ"
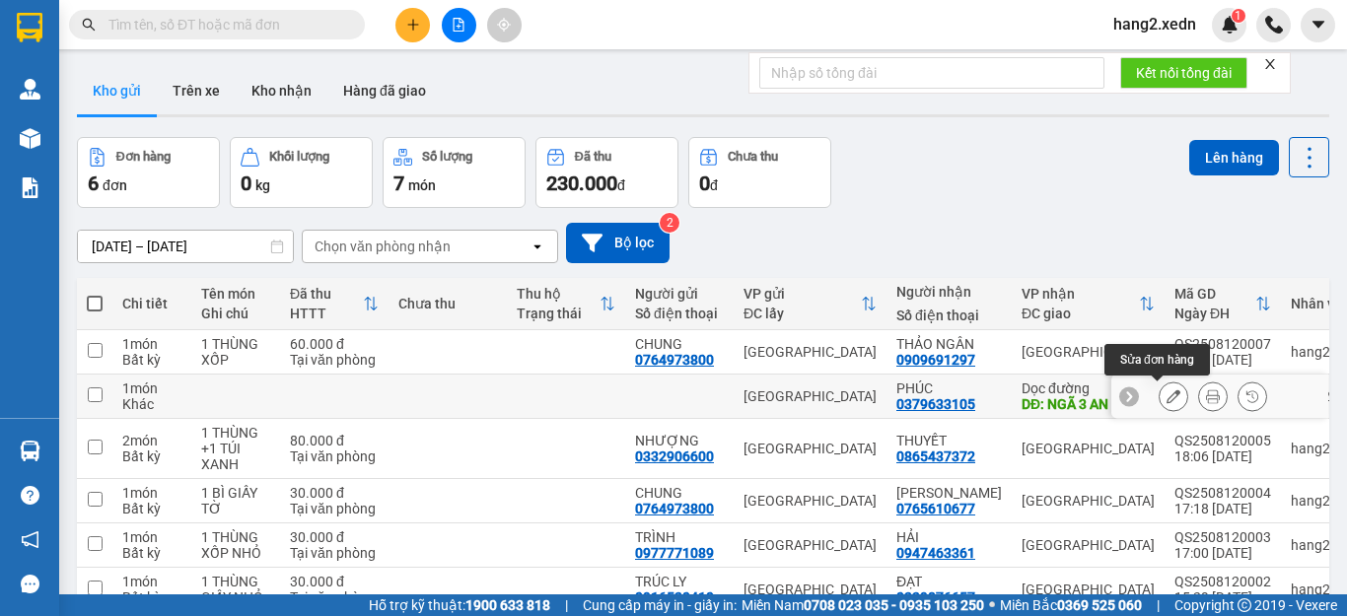
click at [1166, 397] on icon at bounding box center [1173, 396] width 14 height 14
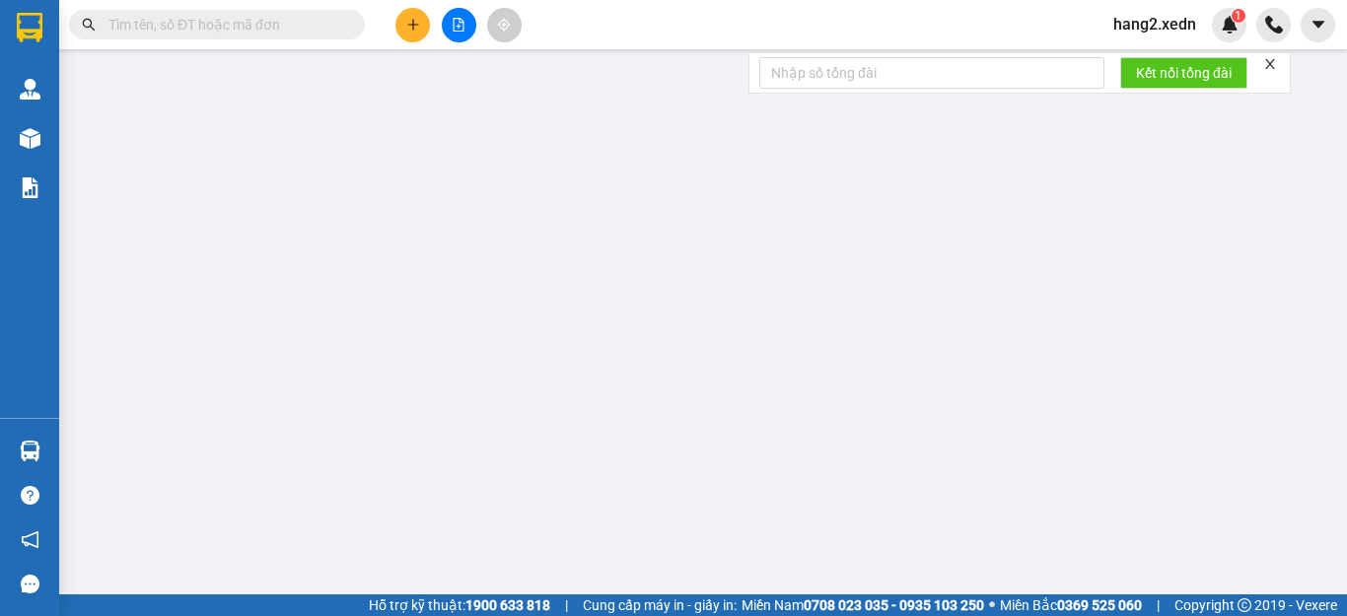
type input "0379633105"
type input "PHÚC"
type input "NGÃ 3 AN LỘC"
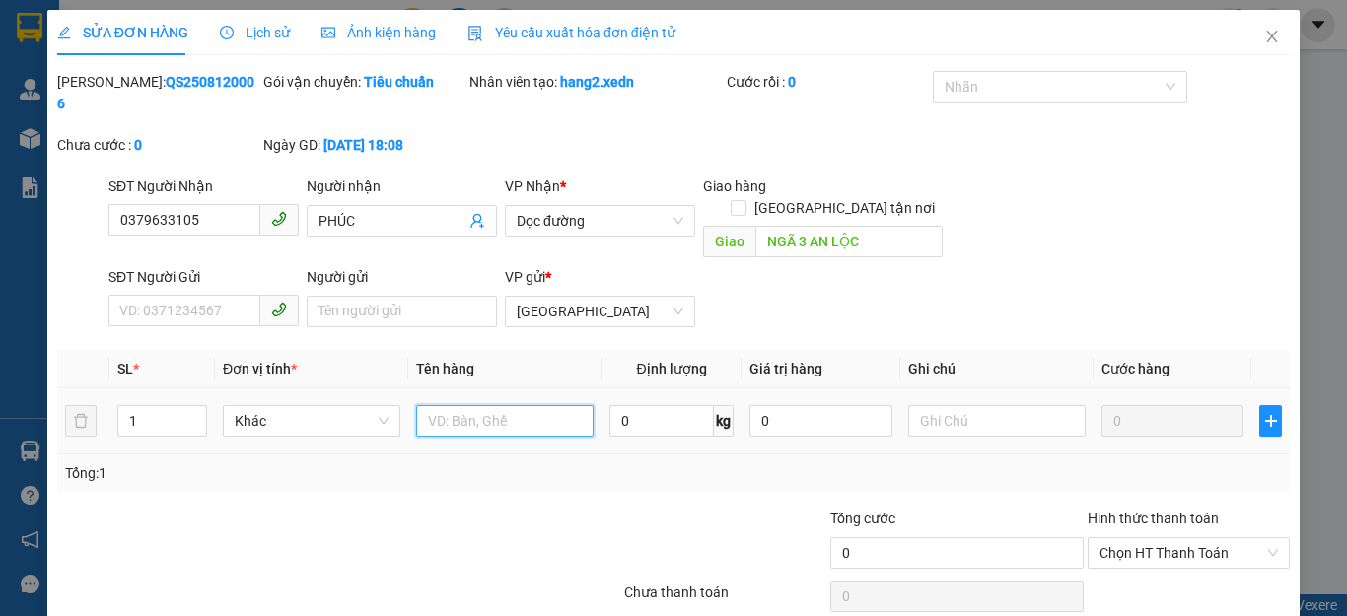
click at [425, 405] on input "text" at bounding box center [504, 421] width 177 height 32
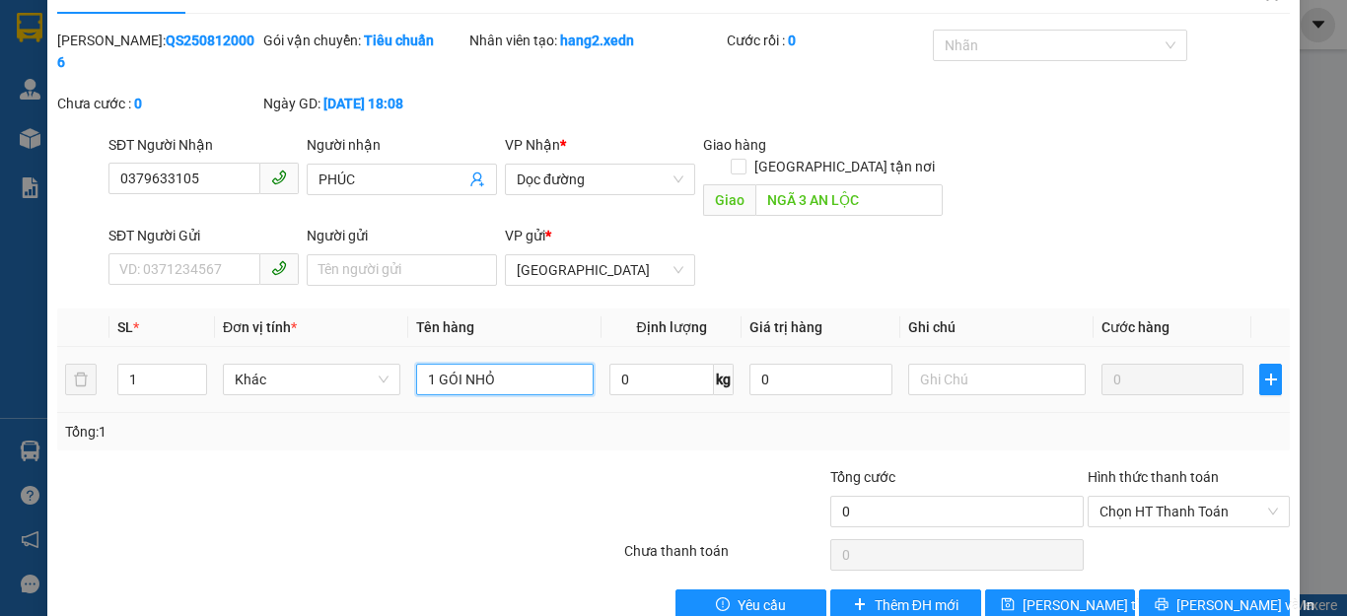
type input "1 GÓI NHỎ"
click at [1127, 364] on input "0" at bounding box center [1172, 380] width 142 height 32
click at [1048, 594] on span "Lưu thay đổi" at bounding box center [1101, 605] width 158 height 22
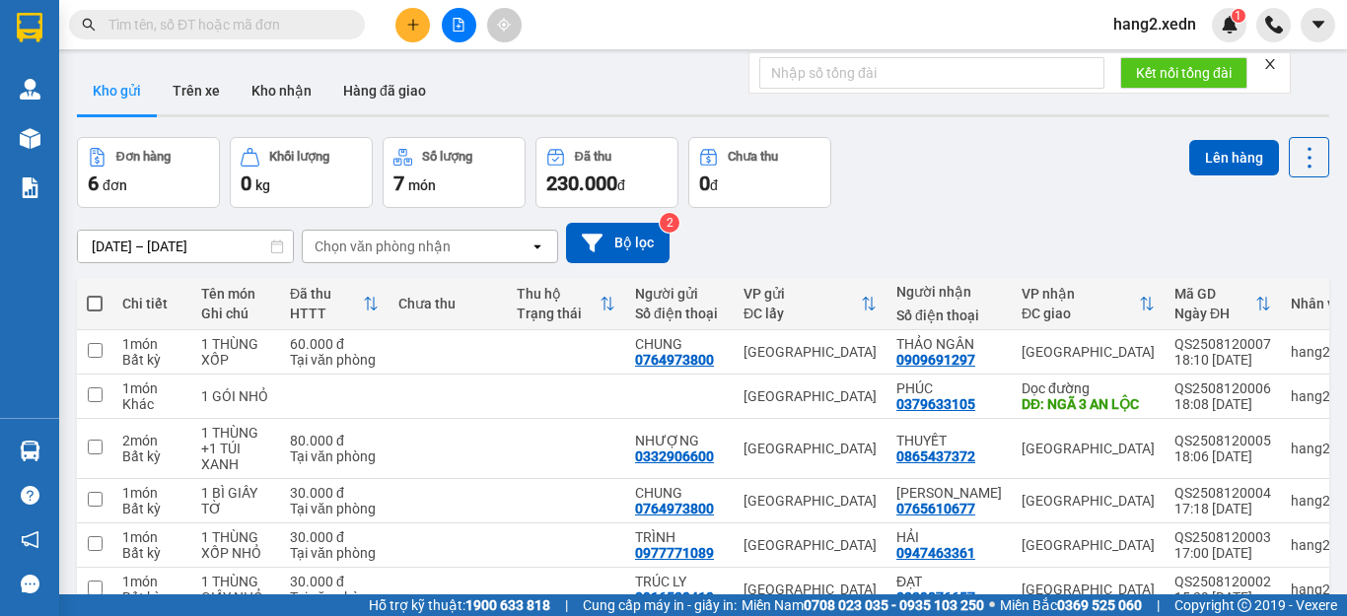
click at [1155, 32] on span "hang2.xedn" at bounding box center [1154, 24] width 114 height 25
click at [1141, 66] on span "Đăng xuất" at bounding box center [1169, 61] width 83 height 22
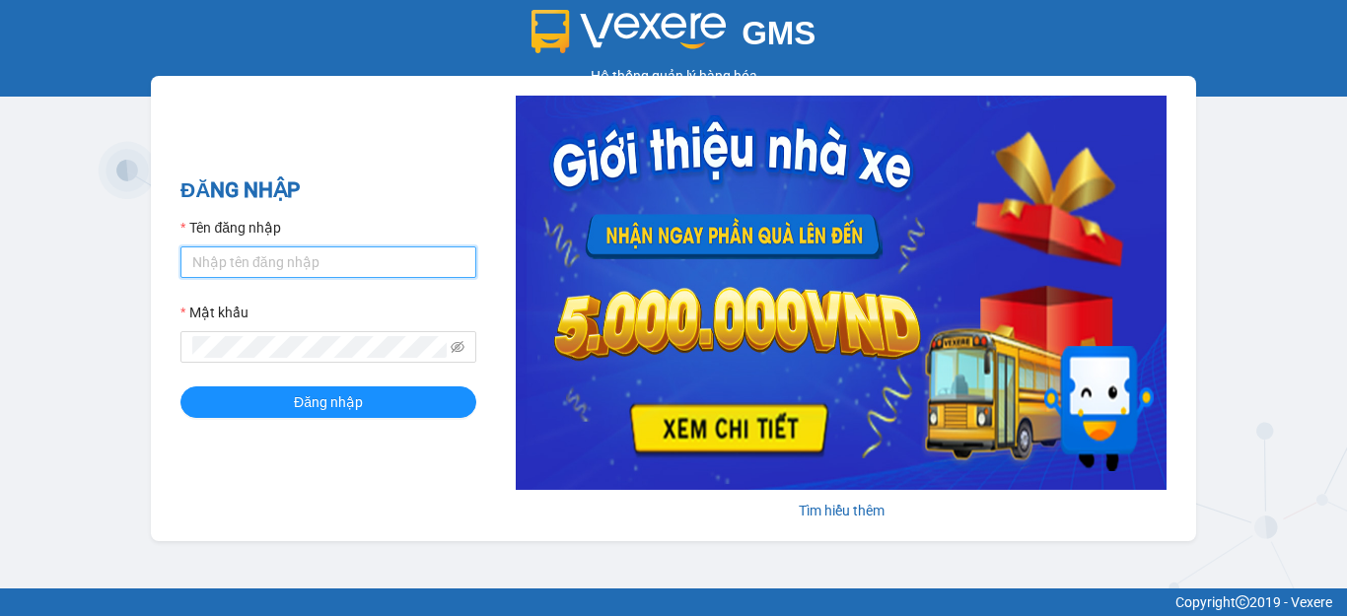
type input "hang2.xedn"
drag, startPoint x: 283, startPoint y: 265, endPoint x: 153, endPoint y: 268, distance: 130.2
click at [153, 268] on div "ĐĂNG NHẬP Tên đăng nhập hang2.xedn Mật khẩu Đăng nhập Tìm hiểu thêm" at bounding box center [673, 308] width 1045 height 465
type input "dungqs.xedn"
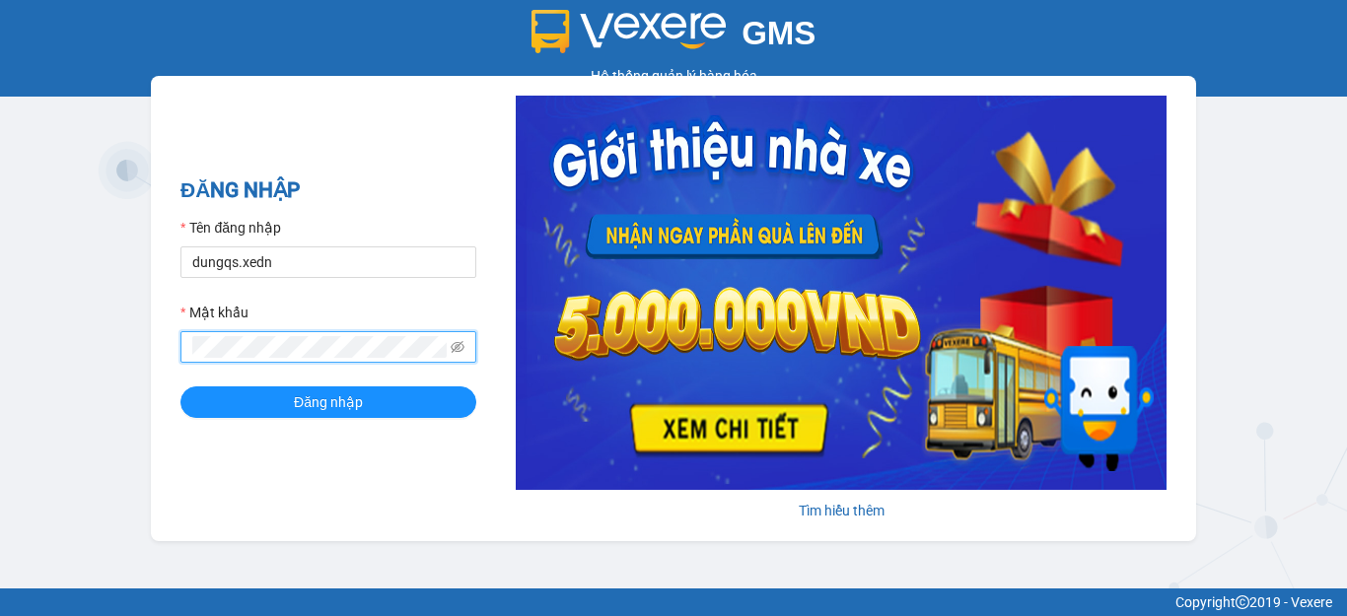
click at [140, 348] on div "GMS Hệ thống quản lý hàng hóa ĐĂNG NHẬP Tên đăng nhập dungqs.xedn Mật khẩu Đăng…" at bounding box center [673, 294] width 1347 height 589
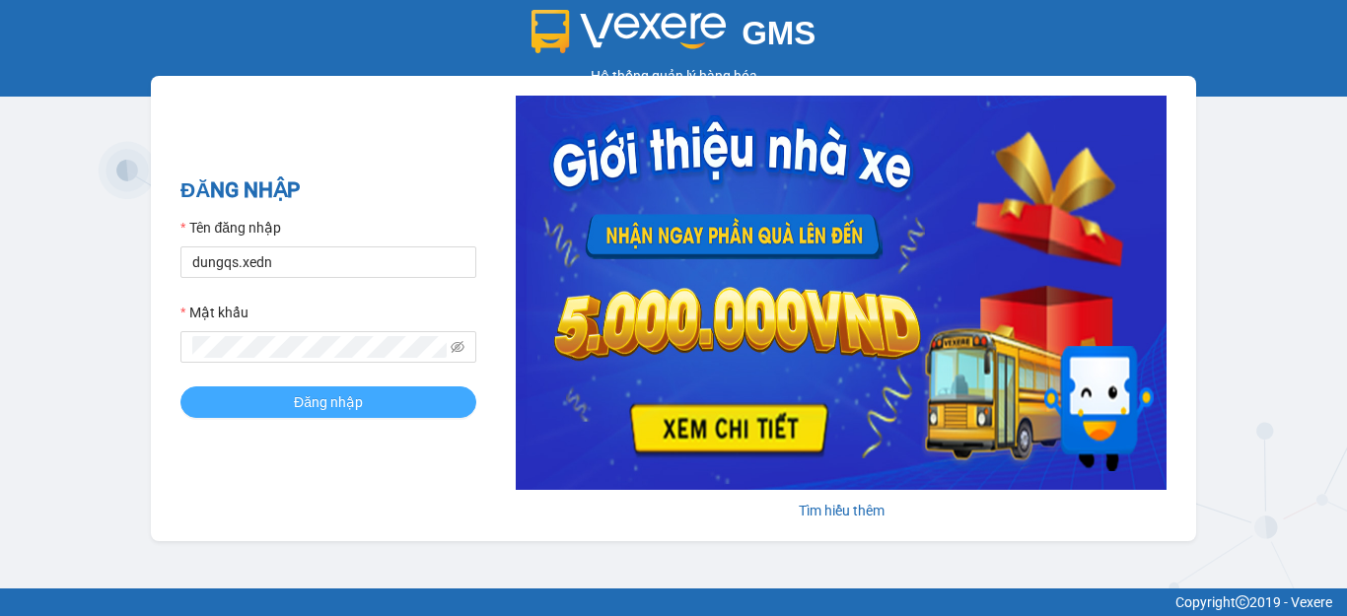
click at [300, 391] on button "Đăng nhập" at bounding box center [328, 402] width 296 height 32
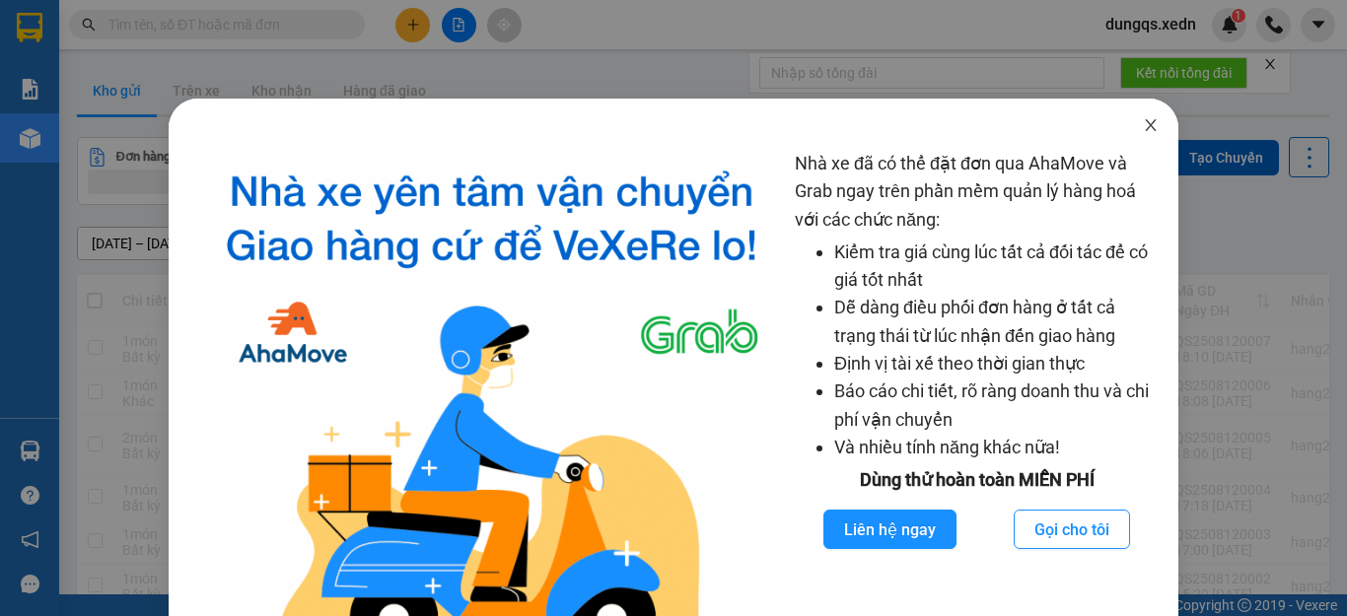
click at [1143, 118] on icon "close" at bounding box center [1151, 125] width 16 height 16
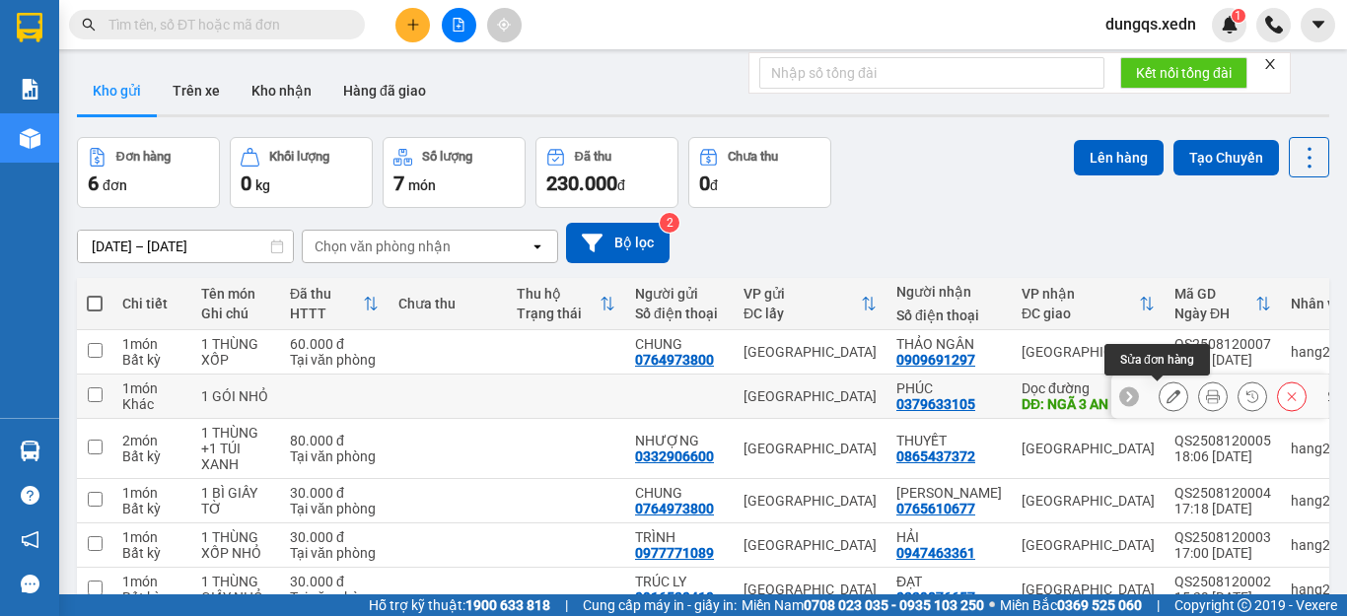
click at [1166, 396] on icon at bounding box center [1173, 396] width 14 height 14
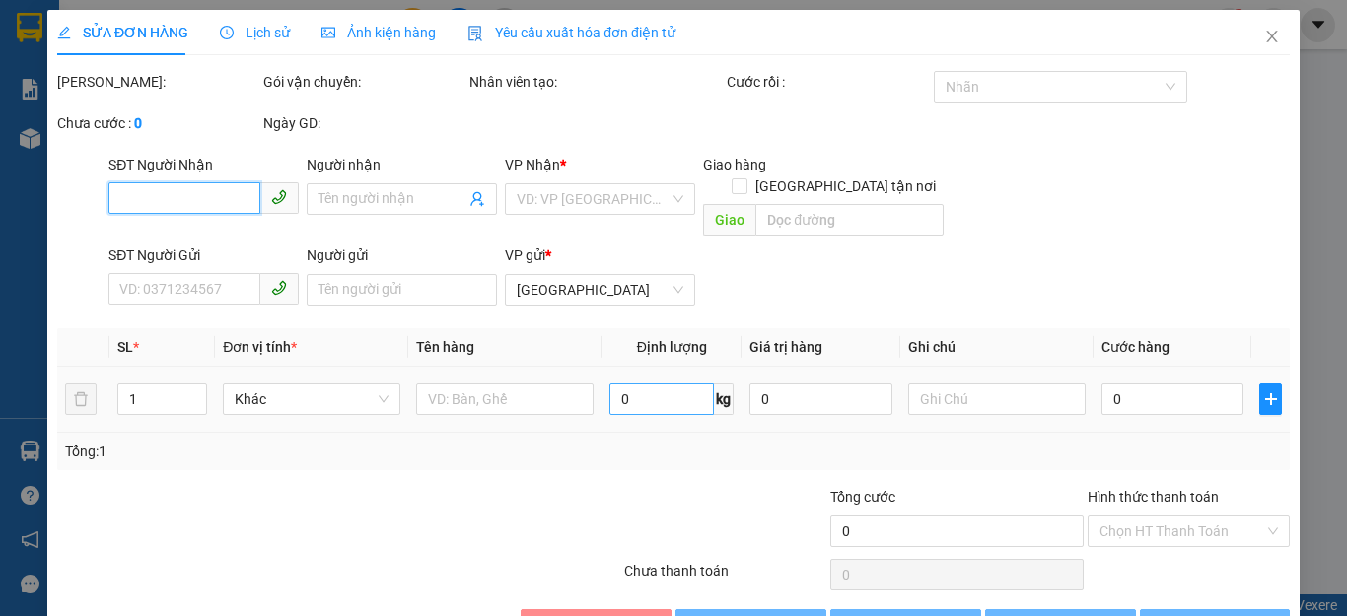
type input "0379633105"
type input "PHÚC"
type input "NGÃ 3 AN LỘC"
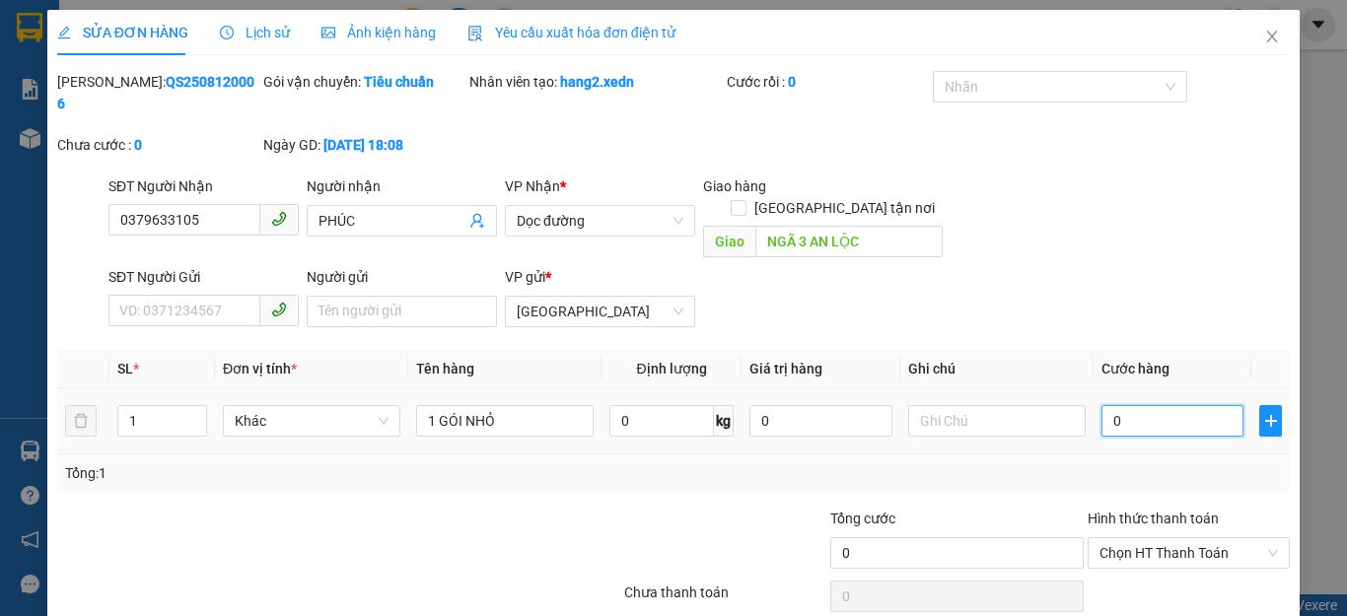
click at [1123, 405] on input "0" at bounding box center [1172, 421] width 142 height 32
type input "5"
type input "50"
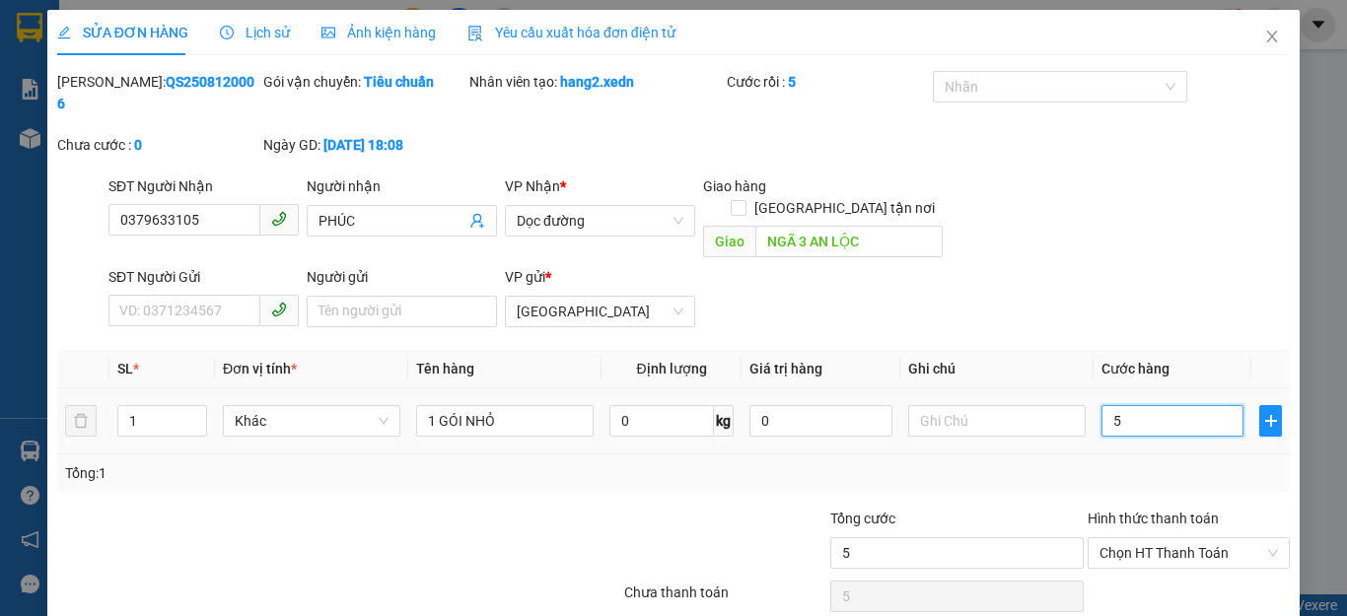
type input "50"
type input "50.000"
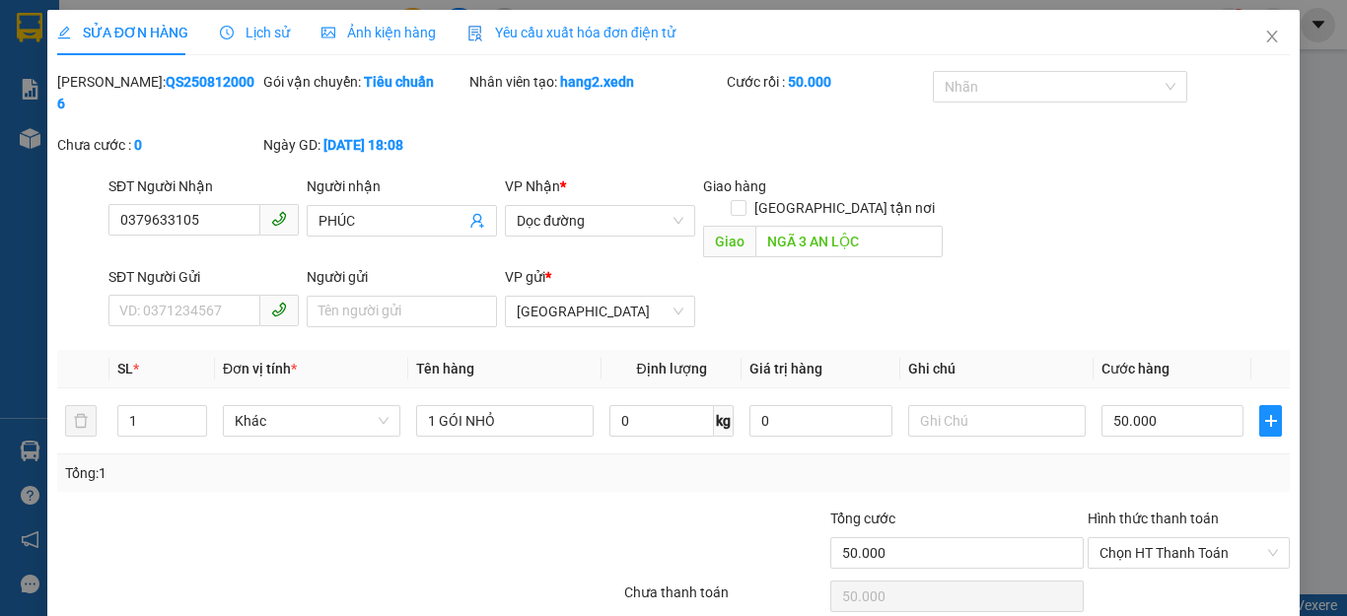
click at [1152, 462] on div "Tổng: 1" at bounding box center [673, 473] width 1217 height 22
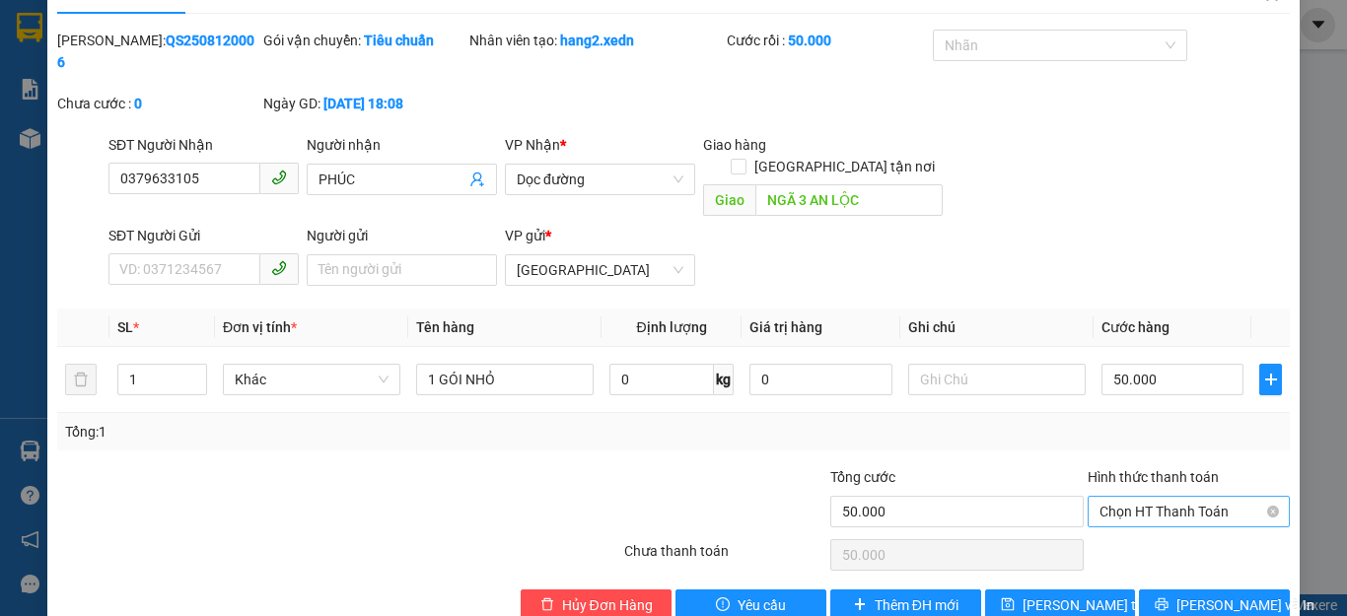
click at [1188, 497] on span "Chọn HT Thanh Toán" at bounding box center [1188, 512] width 178 height 30
click at [1137, 509] on div "Tại văn phòng" at bounding box center [1173, 508] width 175 height 22
type input "0"
click at [1167, 597] on icon "printer" at bounding box center [1161, 604] width 14 height 14
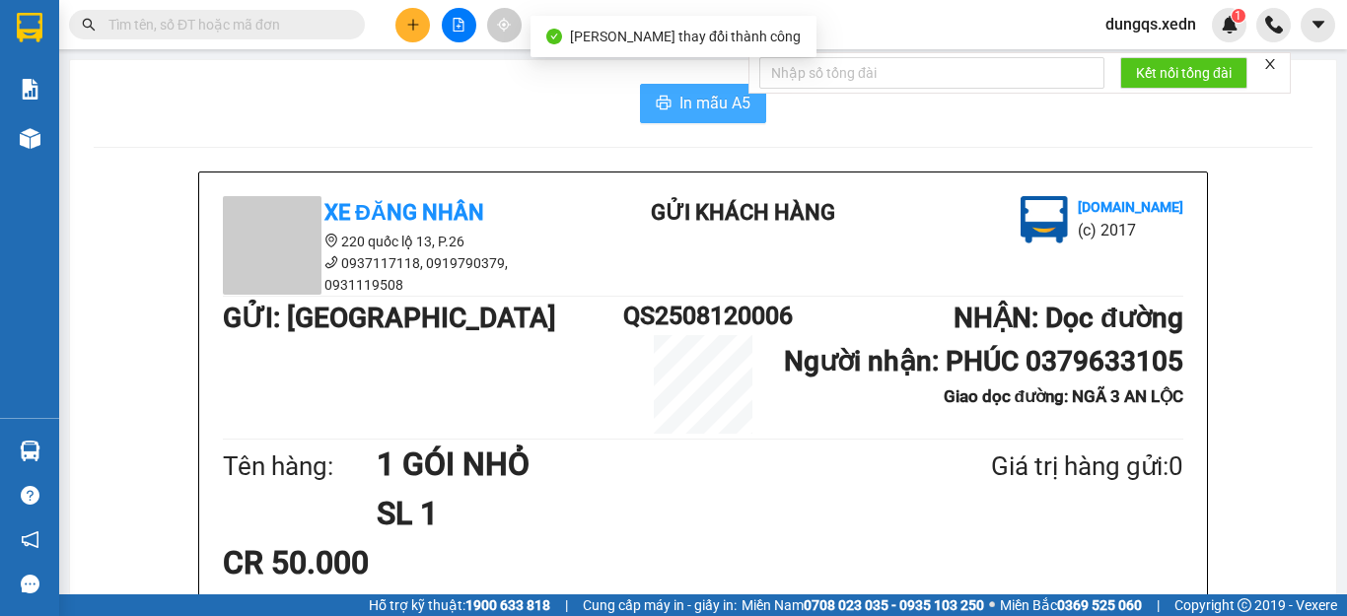
click at [692, 103] on span "In mẫu A5" at bounding box center [714, 103] width 71 height 25
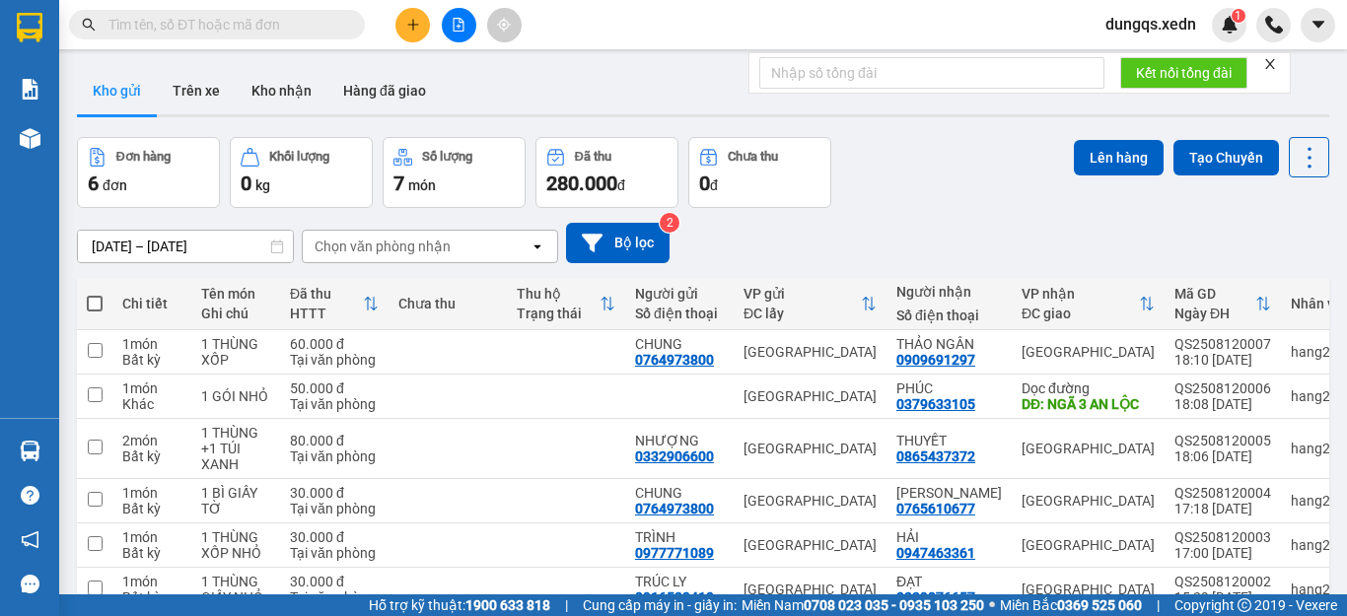
click at [412, 26] on icon "plus" at bounding box center [413, 25] width 14 height 14
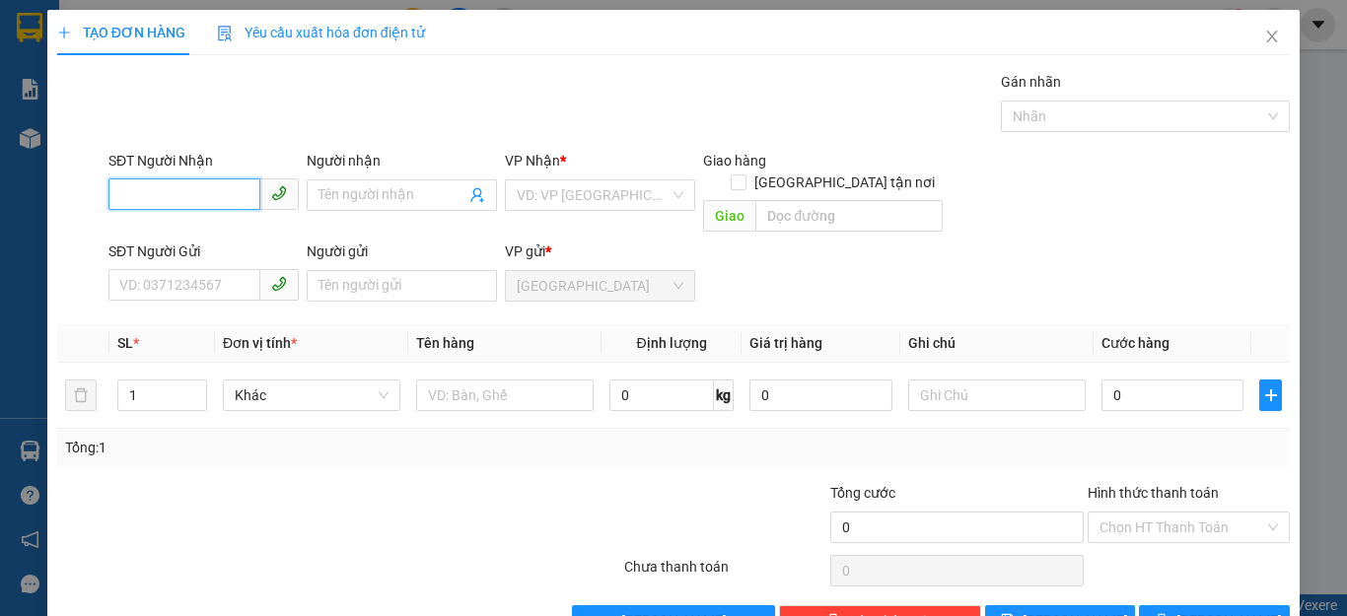
click at [118, 194] on input "SĐT Người Nhận" at bounding box center [184, 194] width 152 height 32
type input "0399919722"
click at [169, 240] on div "0399919722 - BẢO" at bounding box center [201, 235] width 164 height 22
type input "BẢO"
type input "50.000"
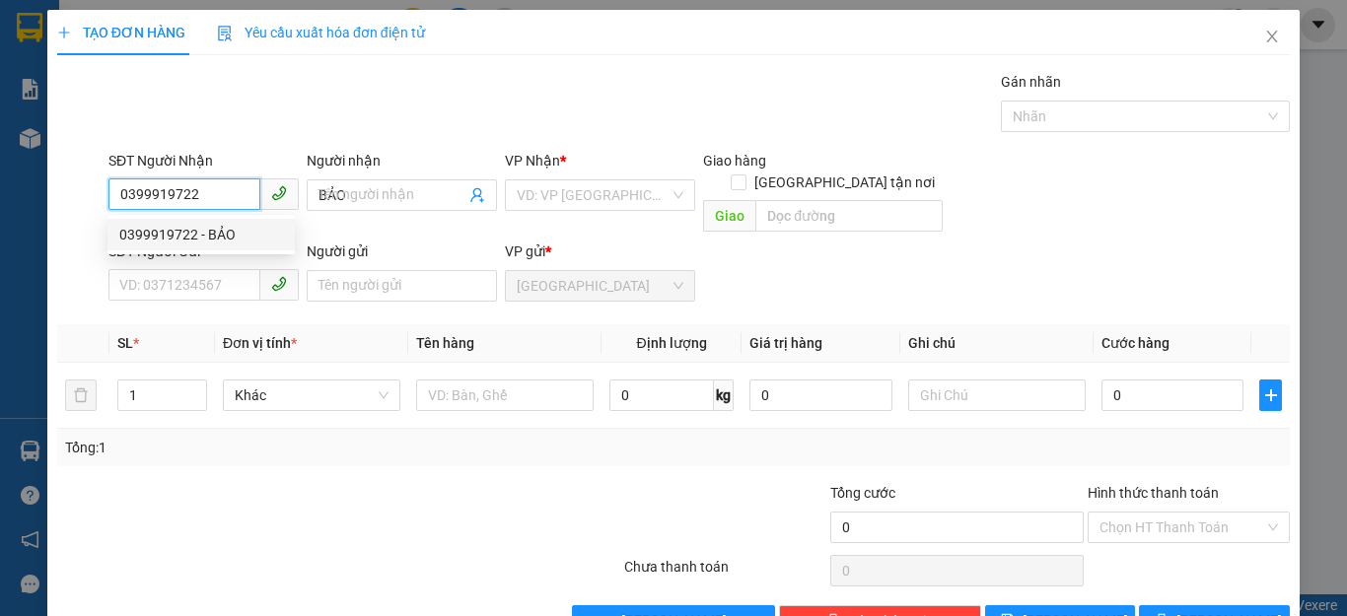
type input "50.000"
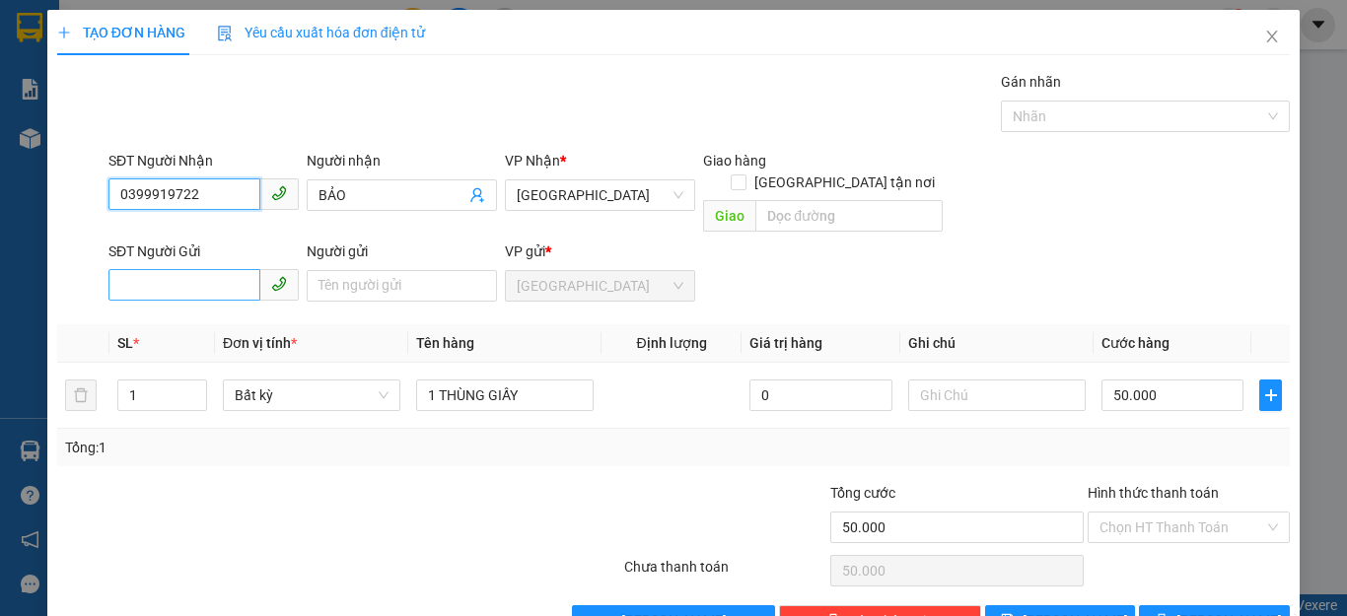
type input "0399919722"
click at [138, 269] on input "SĐT Người Gửi" at bounding box center [184, 285] width 152 height 32
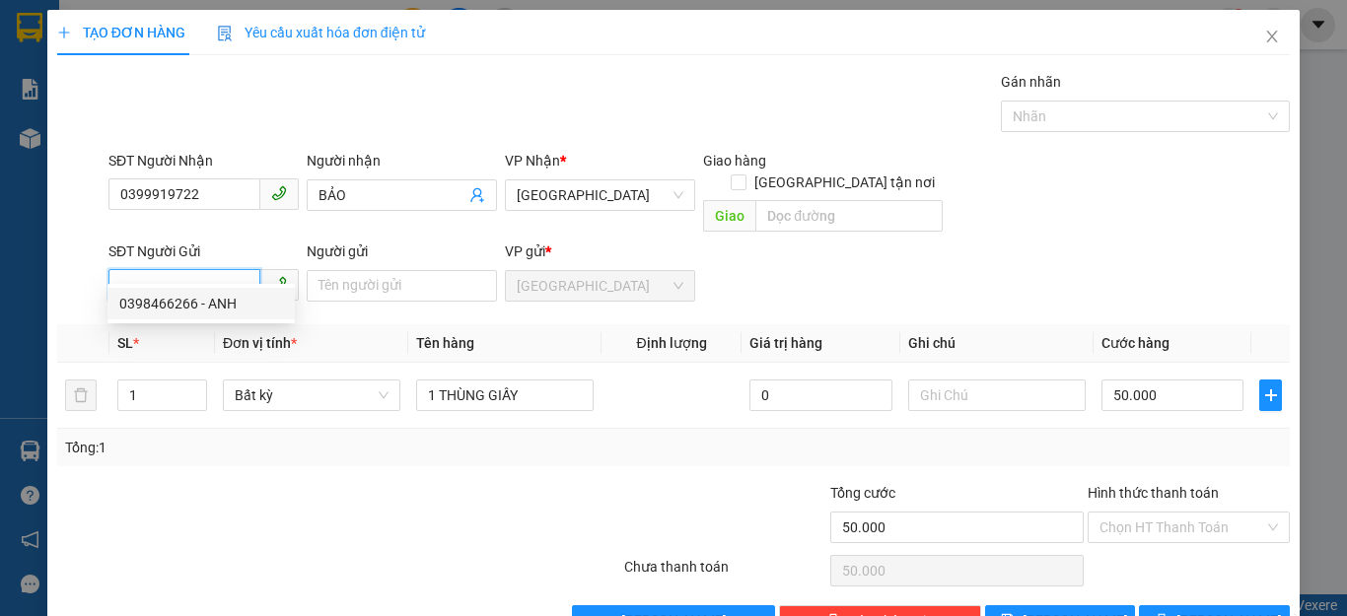
click at [173, 305] on div "0398466266 - ANH" at bounding box center [201, 304] width 164 height 22
type input "0398466266"
type input "ANH"
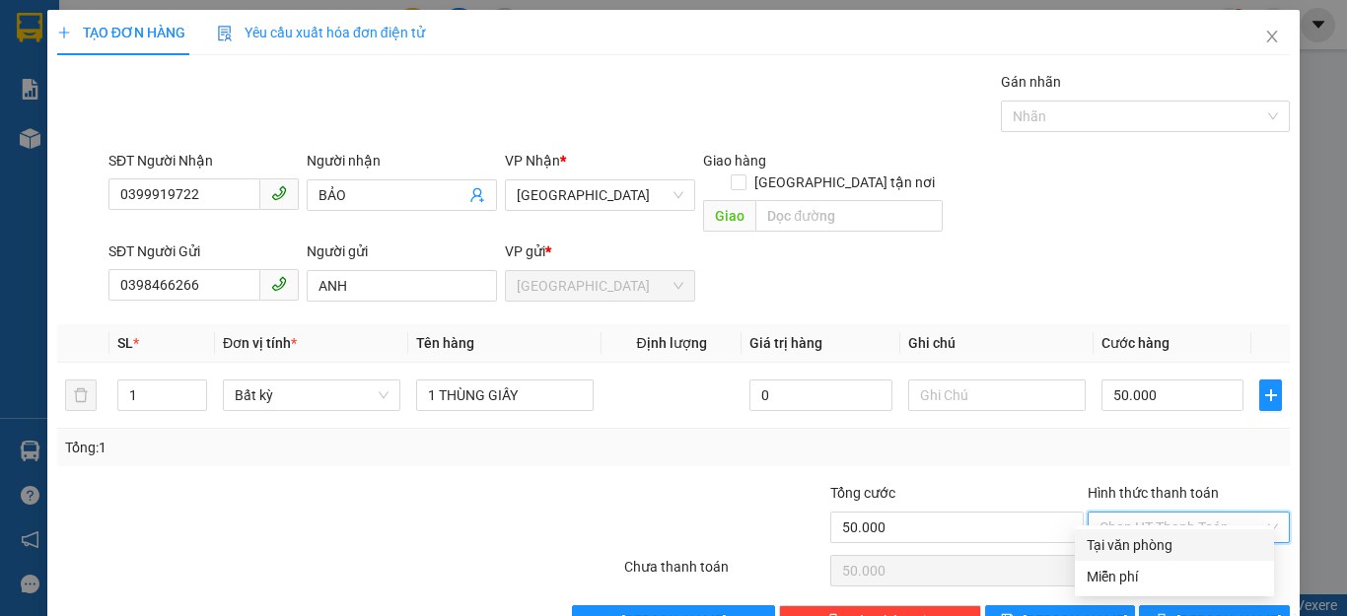
click at [1207, 513] on input "Hình thức thanh toán" at bounding box center [1181, 528] width 165 height 30
click at [1151, 540] on div "Tại văn phòng" at bounding box center [1173, 545] width 175 height 22
type input "0"
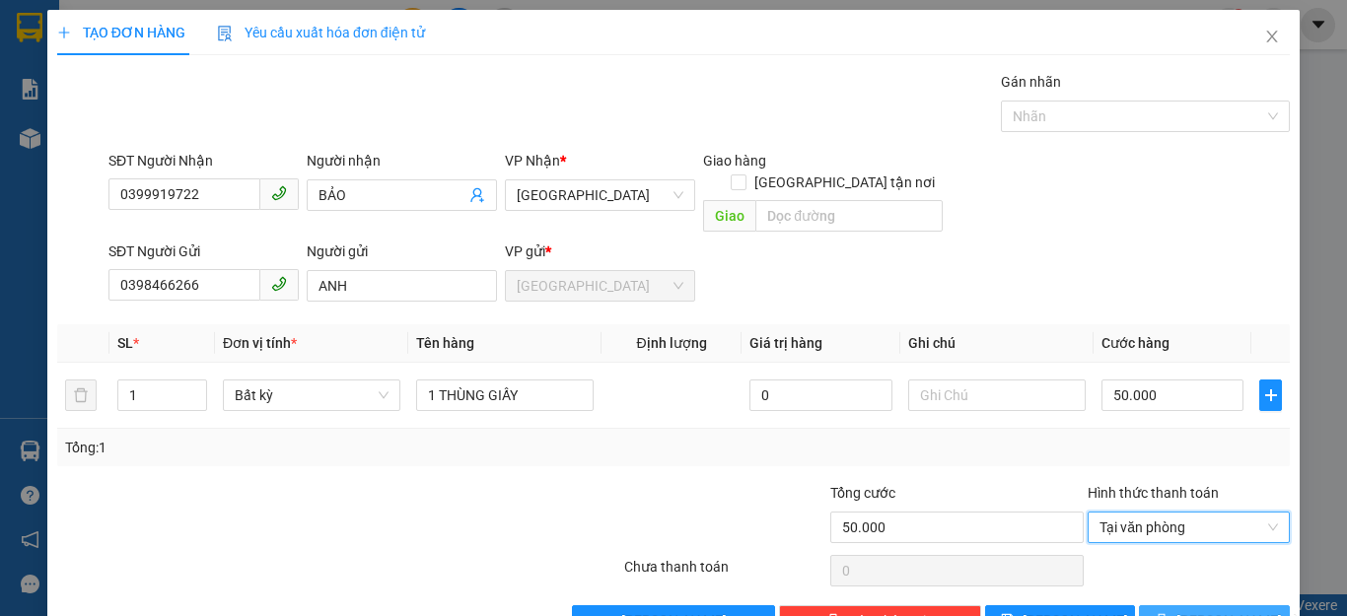
click at [1164, 613] on icon "printer" at bounding box center [1161, 620] width 14 height 14
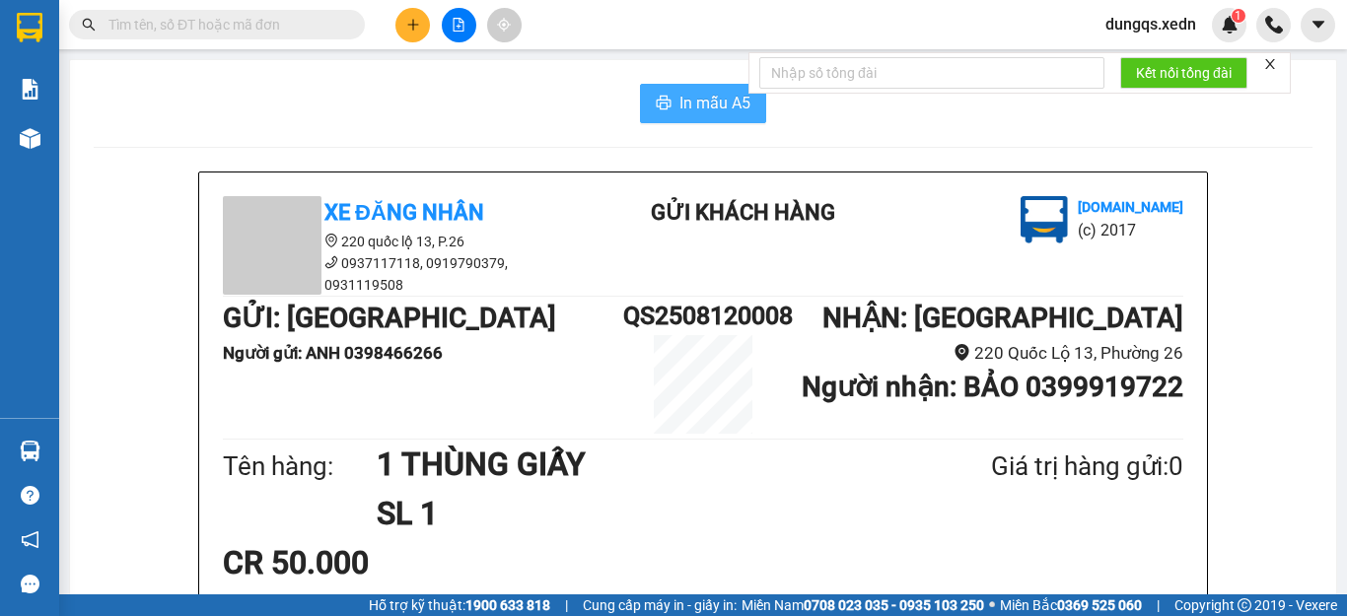
click at [707, 114] on span "In mẫu A5" at bounding box center [714, 103] width 71 height 25
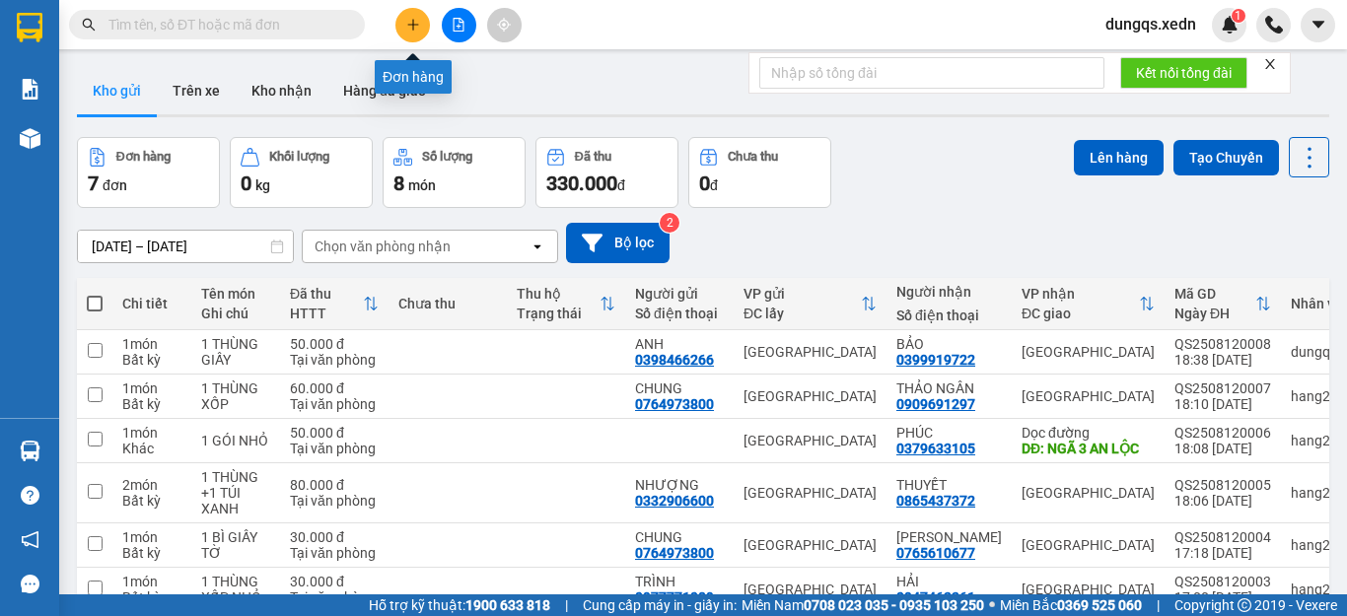
click at [406, 28] on icon "plus" at bounding box center [413, 25] width 14 height 14
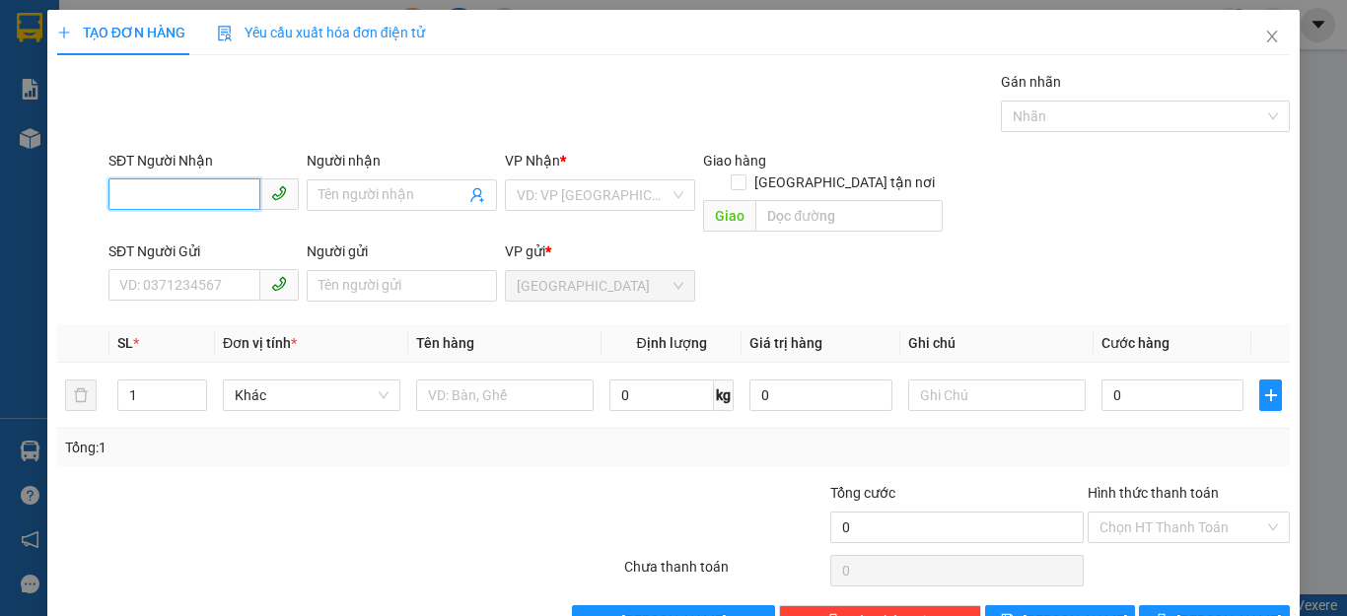
click at [117, 199] on input "SĐT Người Nhận" at bounding box center [184, 194] width 152 height 32
type input "0908950954"
click at [142, 237] on div "0908950954 - GẤM" at bounding box center [201, 235] width 164 height 22
type input "GẤM"
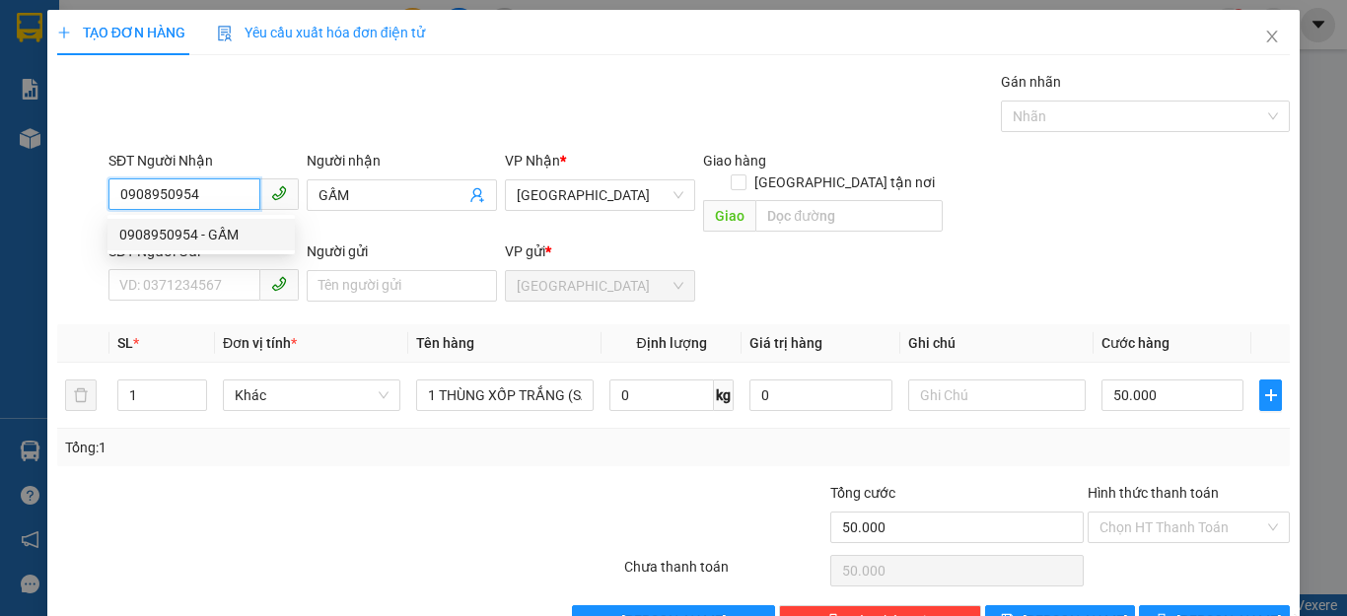
type input "50.000"
type input "0908950954"
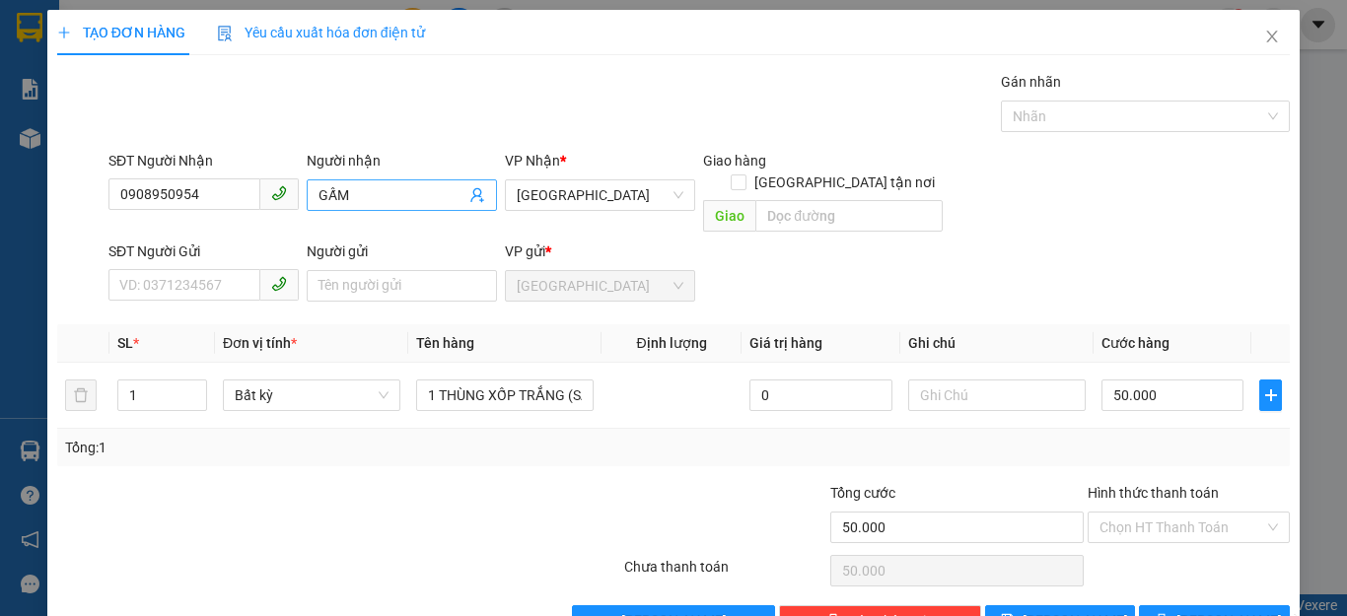
click at [324, 194] on input "GẤM" at bounding box center [391, 195] width 147 height 22
type input "CẤM"
click at [113, 269] on input "SĐT Người Gửi" at bounding box center [184, 285] width 152 height 32
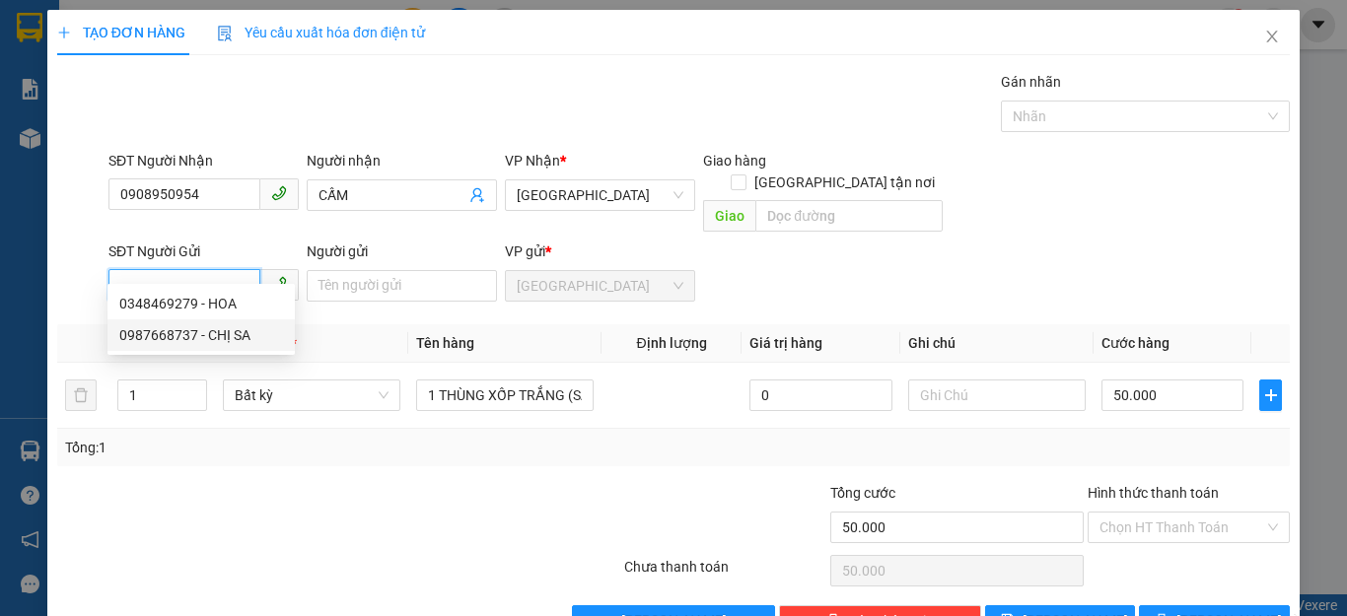
click at [156, 335] on div "0987668737 - CHỊ SA" at bounding box center [201, 335] width 164 height 22
type input "0987668737"
type input "CHỊ SA"
type input "120.000"
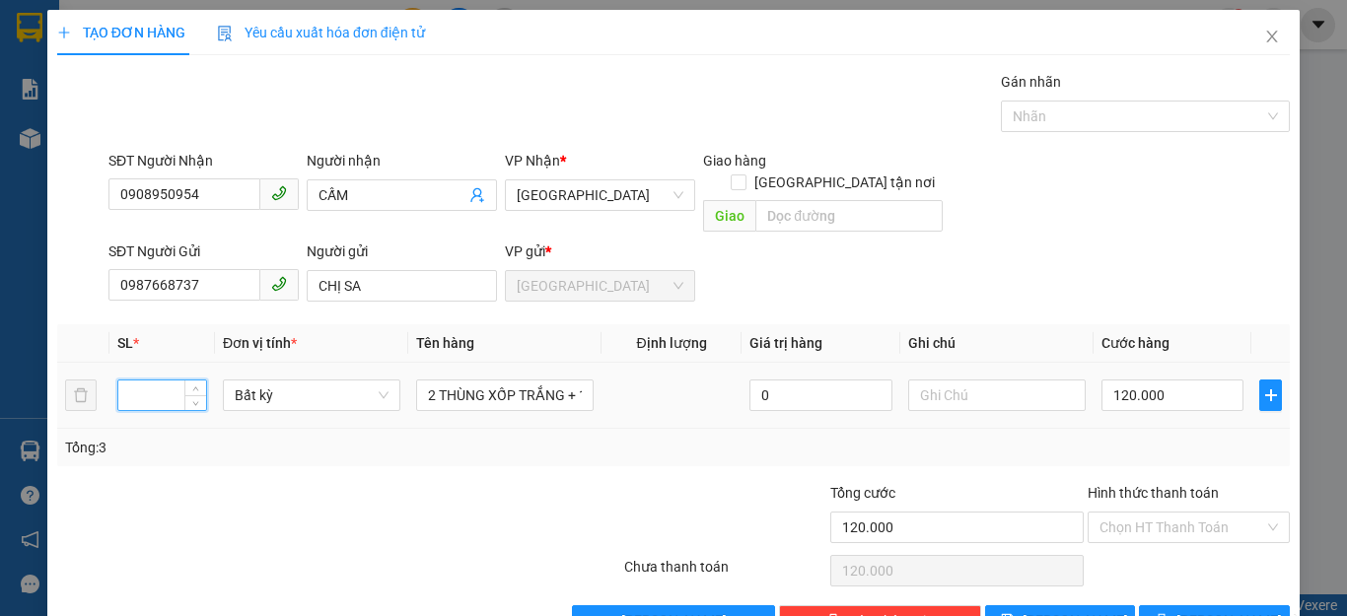
click at [133, 381] on input "number" at bounding box center [162, 396] width 88 height 30
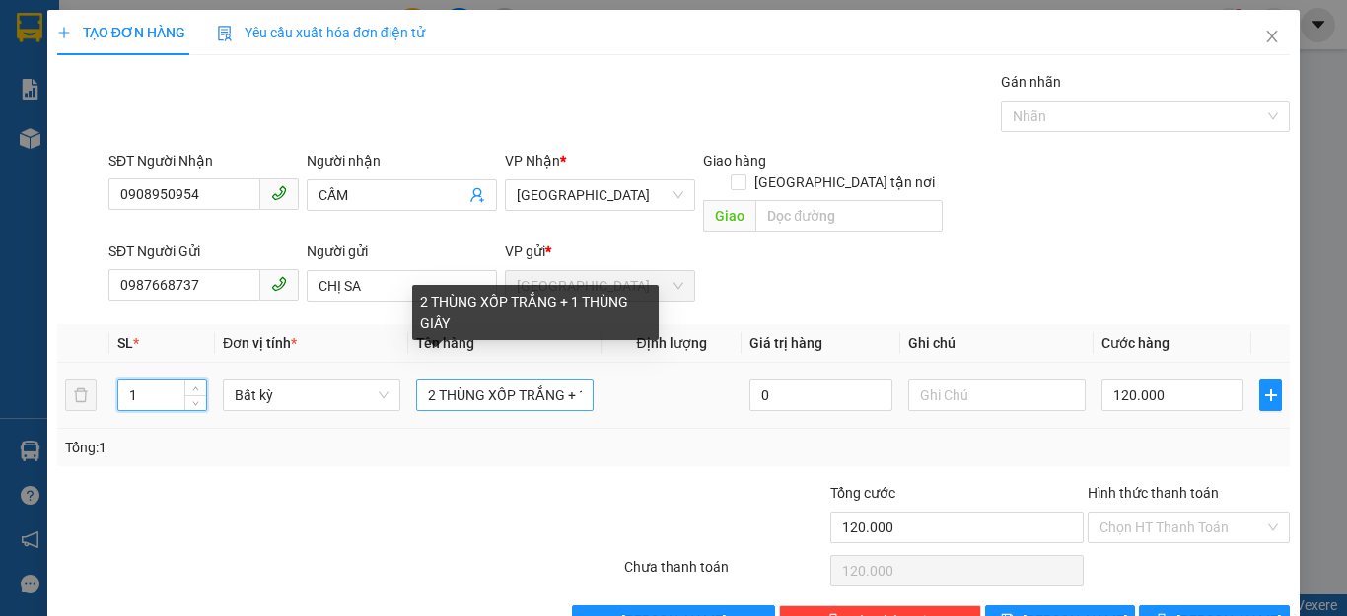
type input "1"
click at [433, 380] on input "2 THÙNG XỐP TRẮNG + 1 THÙNG GIẤY" at bounding box center [504, 396] width 177 height 32
type input "2THÙNG XỐP TRẮNG + 1 THÙNG GIẤY"
type input "0"
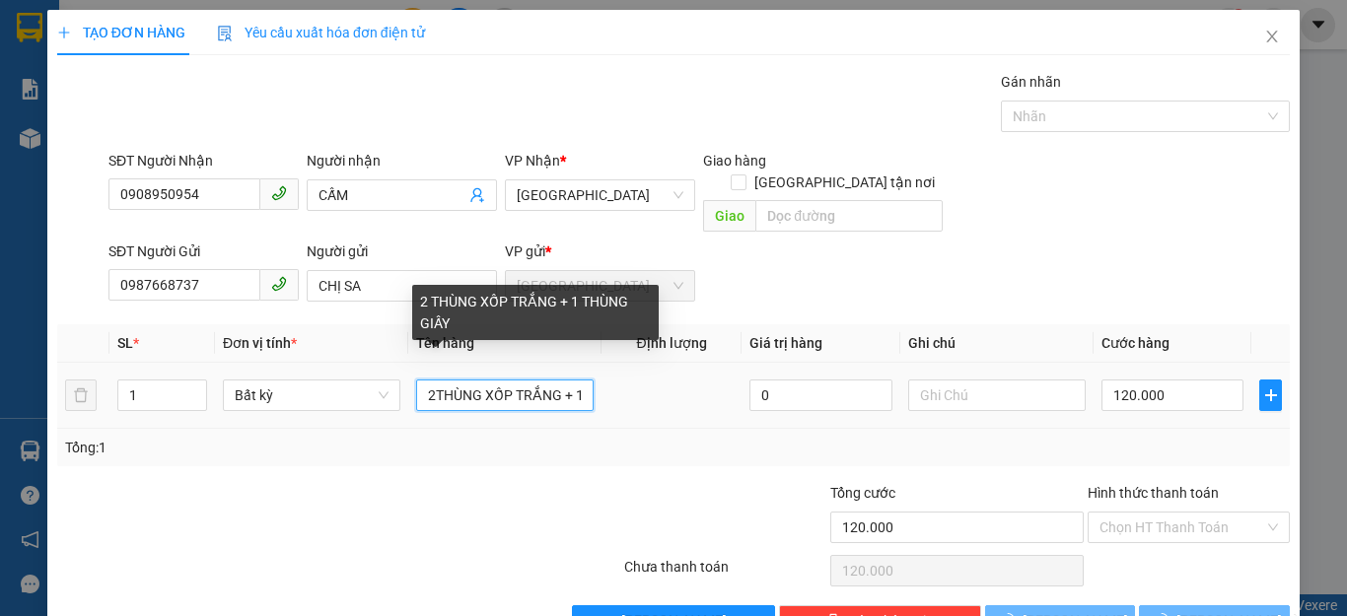
type input "0"
click at [577, 380] on input "1 THÙNG XỐP TRẮNG + 1 THÙNG GIẤY" at bounding box center [504, 396] width 177 height 32
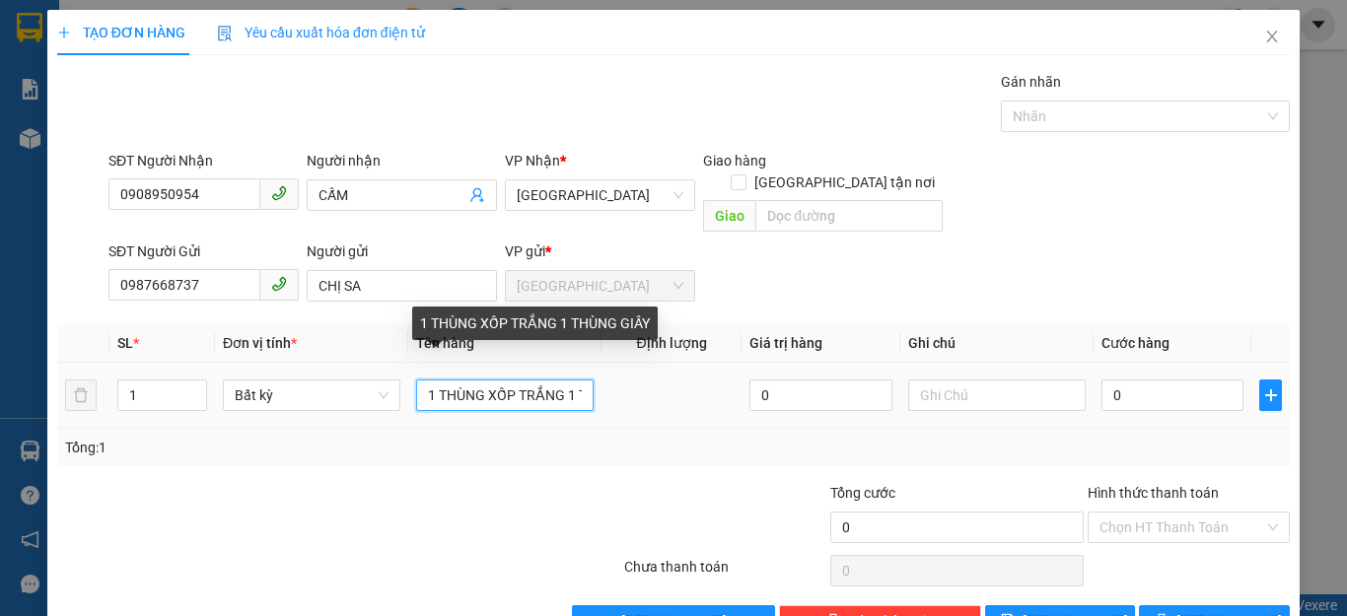
click at [576, 380] on input "1 THÙNG XỐP TRẮNG 1 THÙNG GIẤY" at bounding box center [504, 396] width 177 height 32
click at [577, 380] on input "1 THÙNG XỐP TRẮNG THÙNG GIẤY" at bounding box center [504, 396] width 177 height 32
click at [577, 380] on input "1 THÙNG XỐP TRẮNG ÙNG GIẤY" at bounding box center [504, 396] width 177 height 32
click at [577, 380] on input "1 THÙNG XỐP TRẮNG NG GIẤY" at bounding box center [504, 396] width 177 height 32
click at [577, 380] on input "1 THÙNG XỐP TRẮNGG GIẤY" at bounding box center [504, 396] width 177 height 32
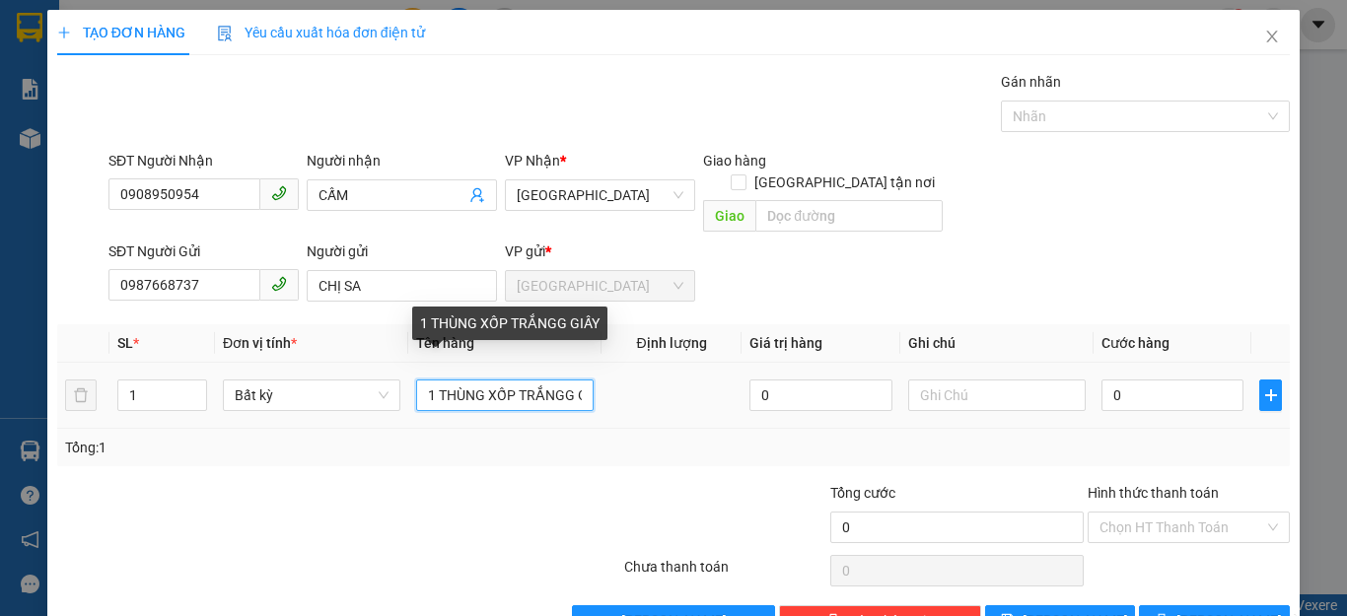
click at [577, 380] on input "1 THÙNG XỐP TRẮNGG GIẤY" at bounding box center [504, 396] width 177 height 32
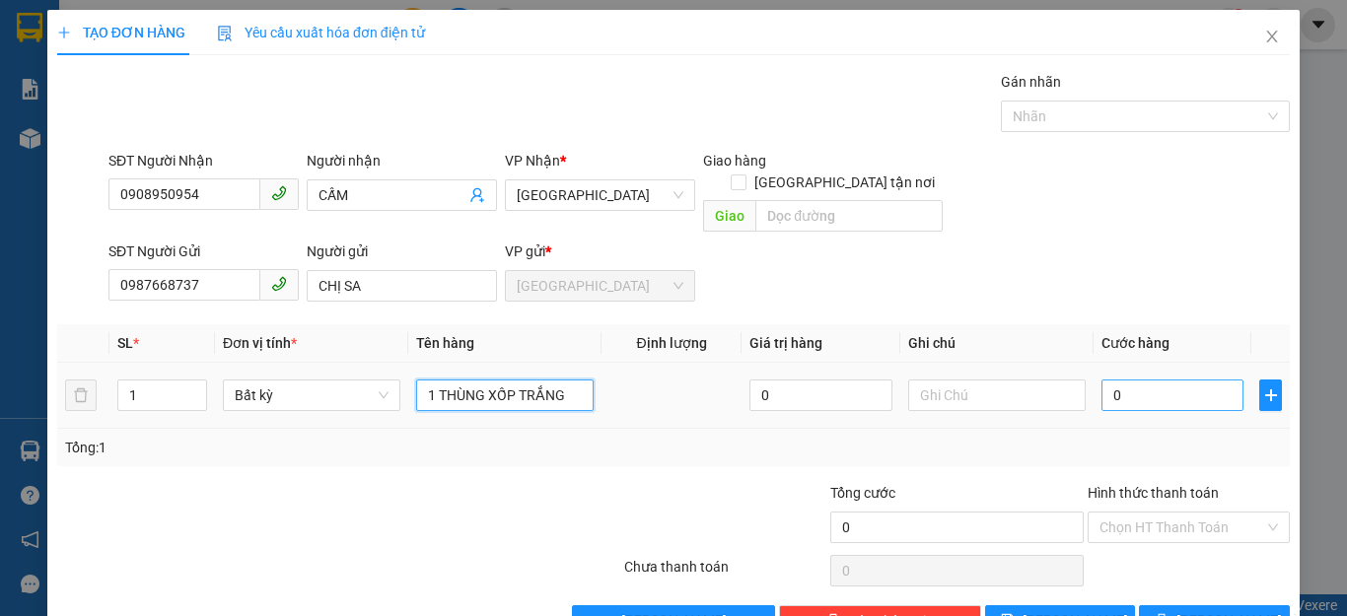
type input "1 THÙNG XỐP TRẮNG"
type input "4"
type input "40"
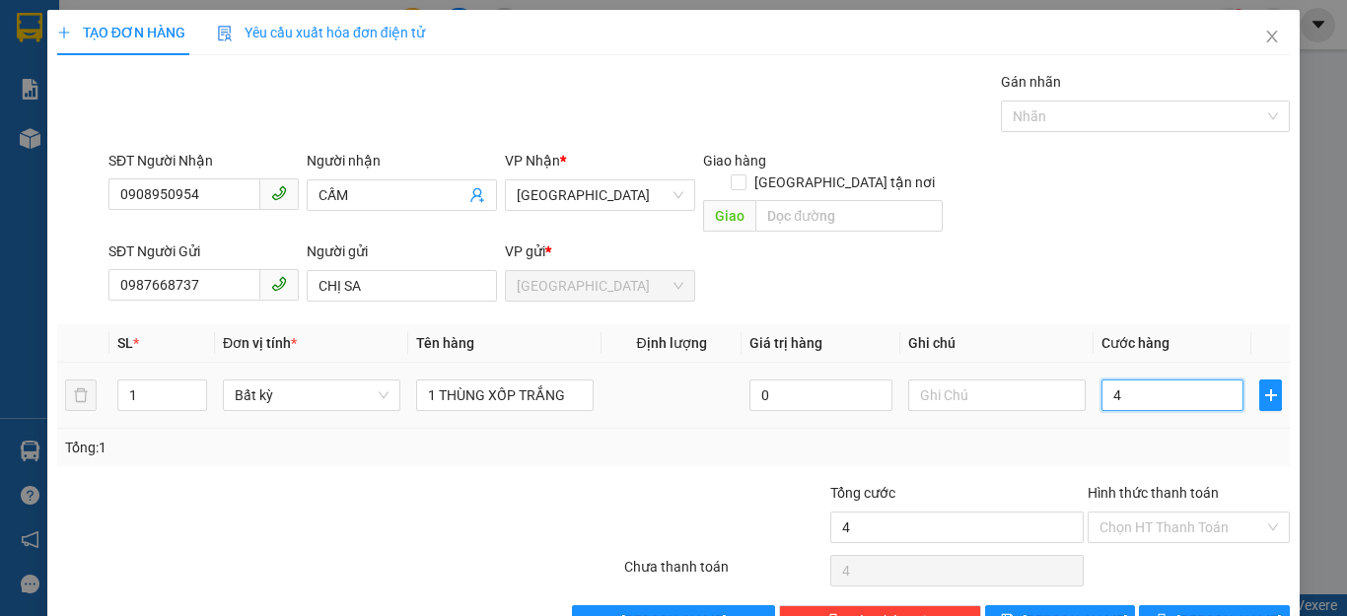
type input "40"
type input "40.000"
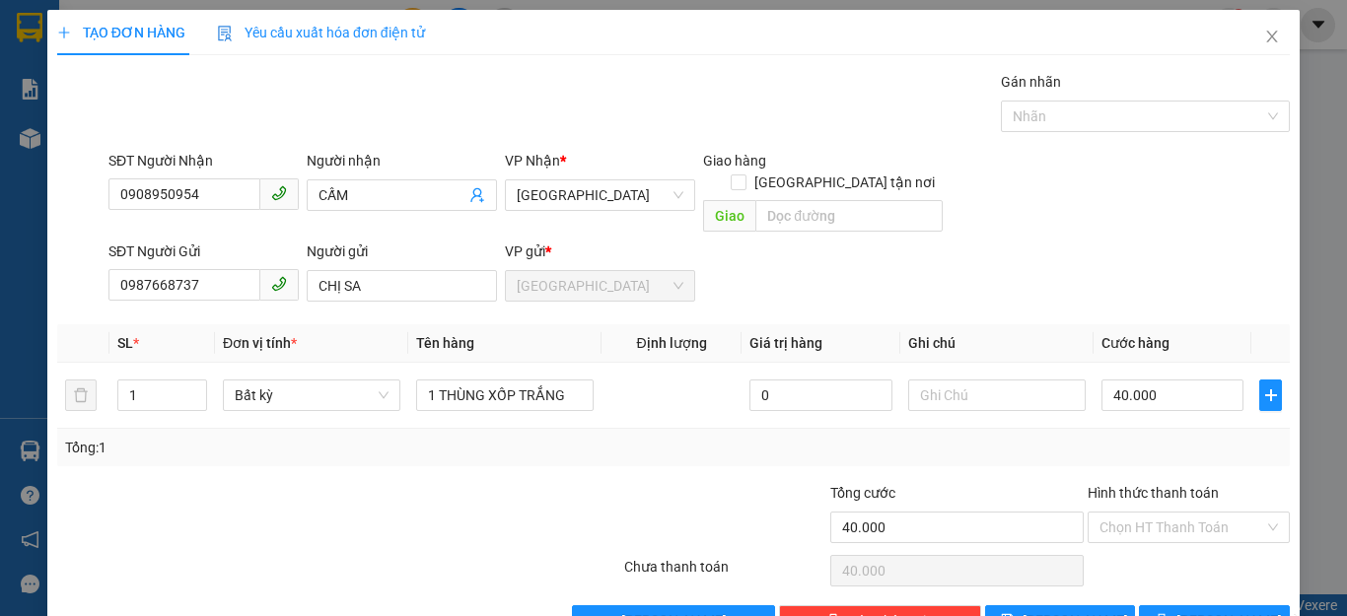
click at [1210, 429] on div "Tổng: 1" at bounding box center [673, 447] width 1232 height 37
click at [1178, 513] on input "Hình thức thanh toán" at bounding box center [1181, 528] width 165 height 30
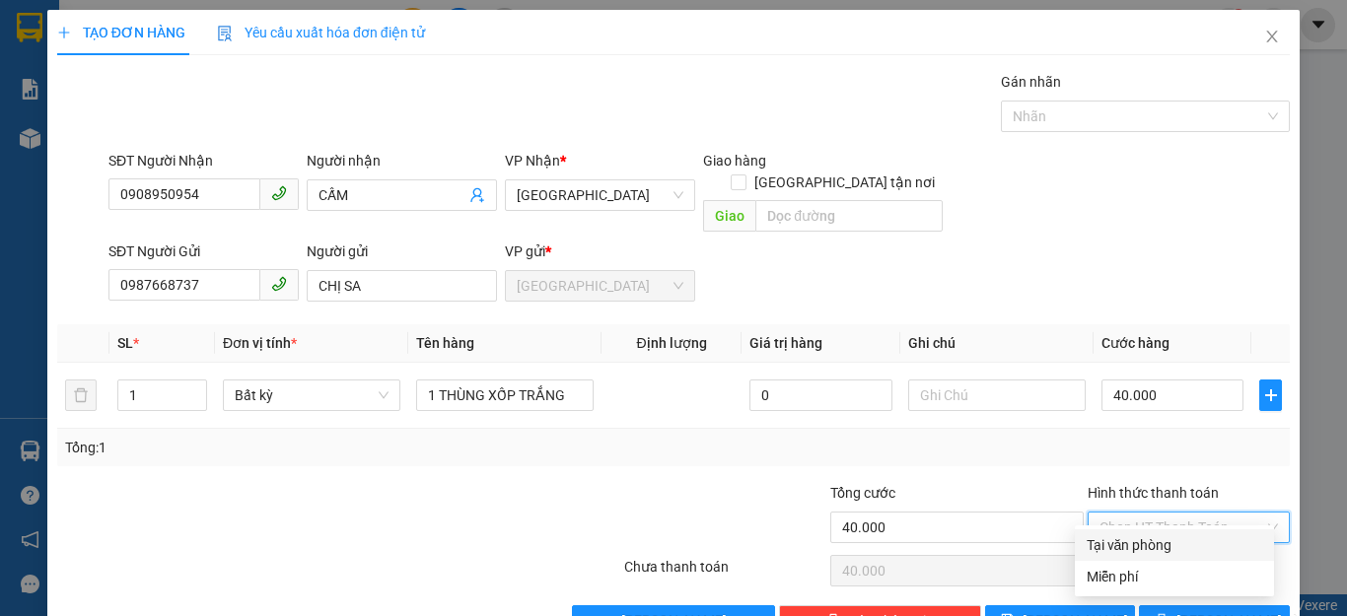
click at [1137, 541] on div "Tại văn phòng" at bounding box center [1173, 545] width 175 height 22
type input "0"
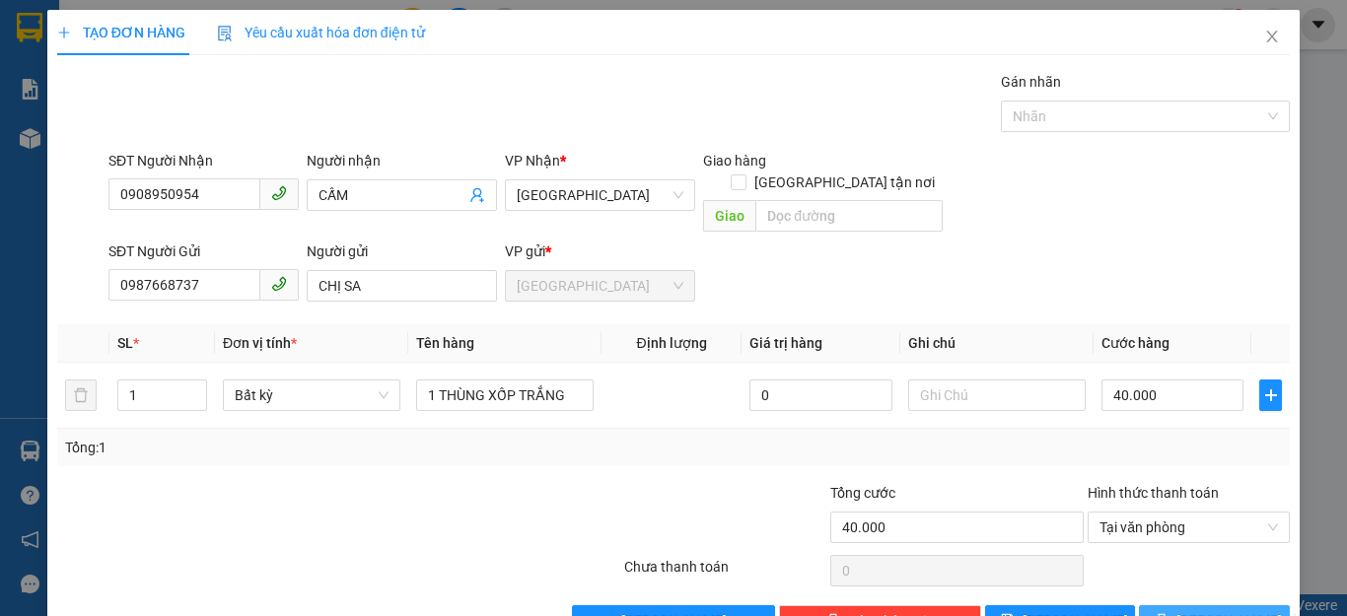
click at [1187, 610] on span "[PERSON_NAME] và In" at bounding box center [1245, 621] width 138 height 22
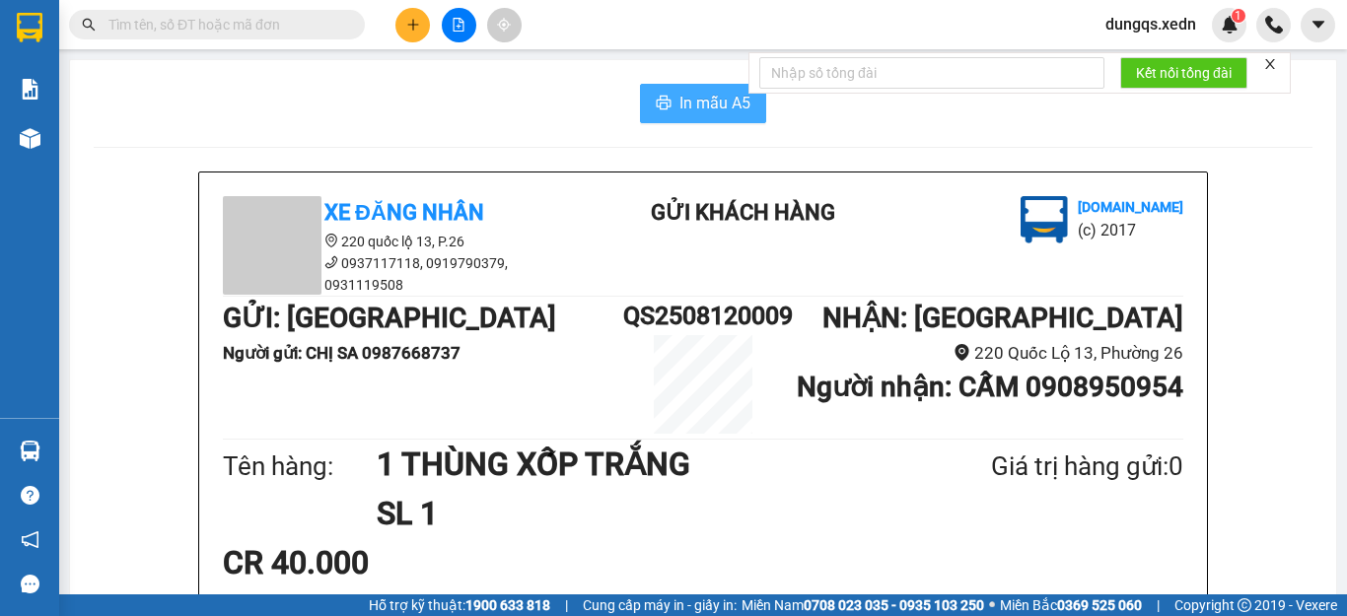
click at [683, 98] on span "In mẫu A5" at bounding box center [714, 103] width 71 height 25
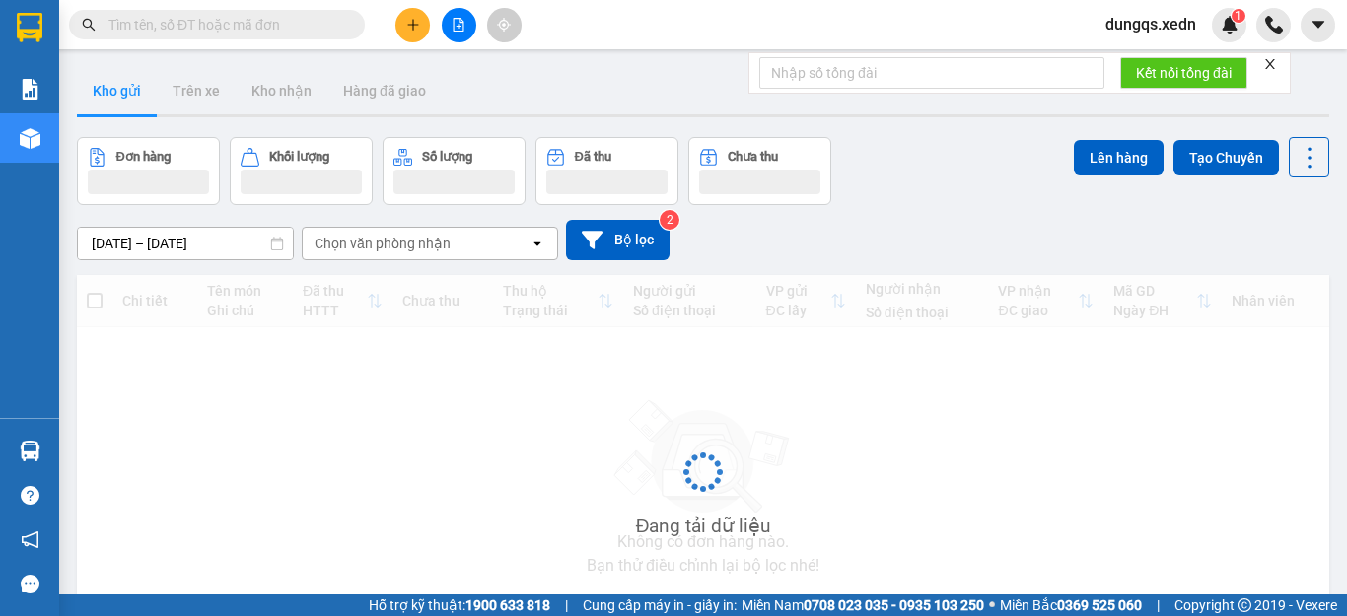
click at [412, 27] on icon "plus" at bounding box center [413, 25] width 14 height 14
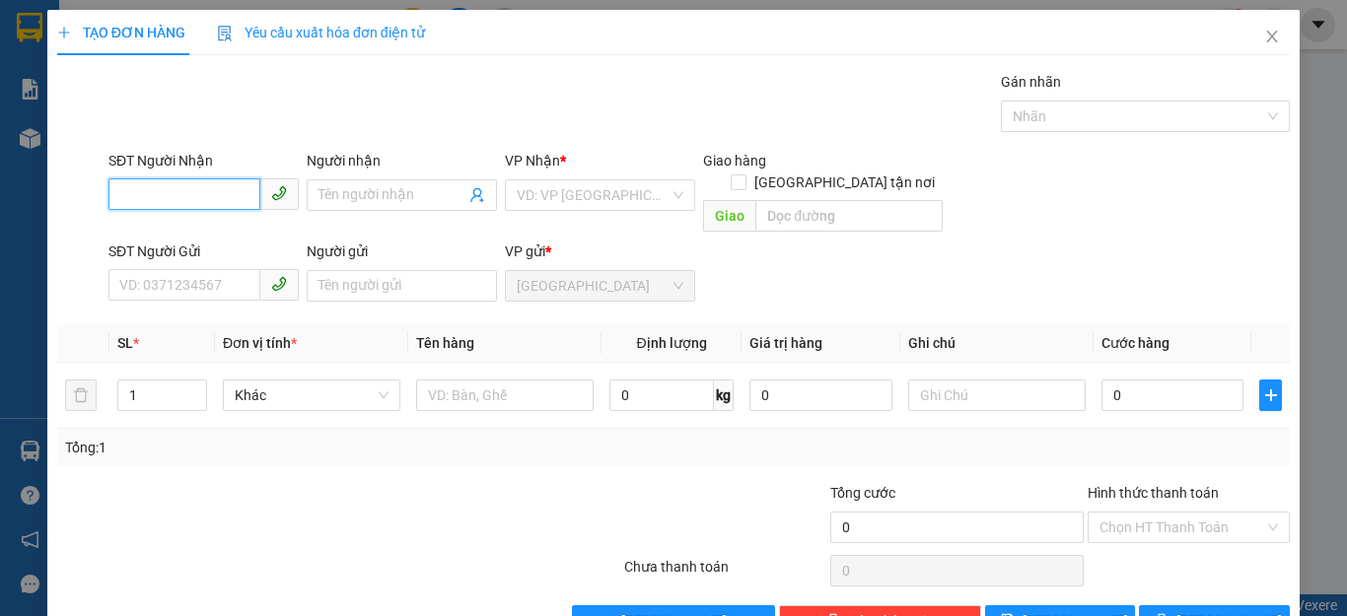
click at [116, 194] on input "SĐT Người Nhận" at bounding box center [184, 194] width 152 height 32
type input "0377378771"
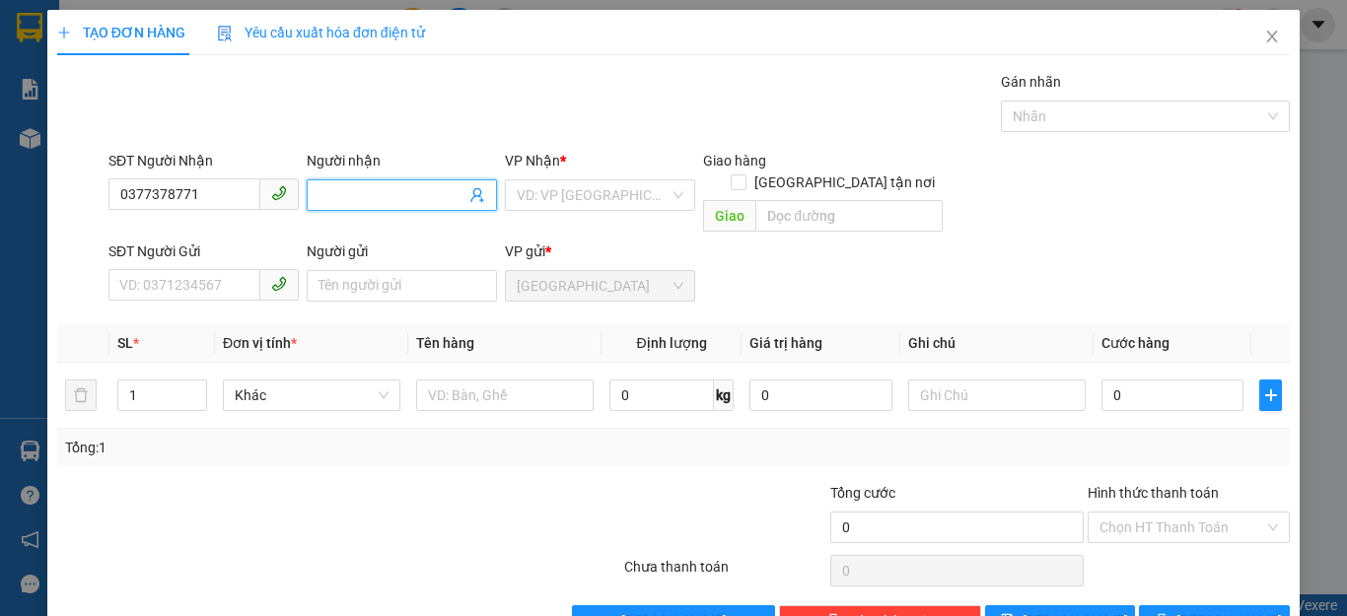
click at [319, 197] on input "Người nhận" at bounding box center [391, 195] width 147 height 22
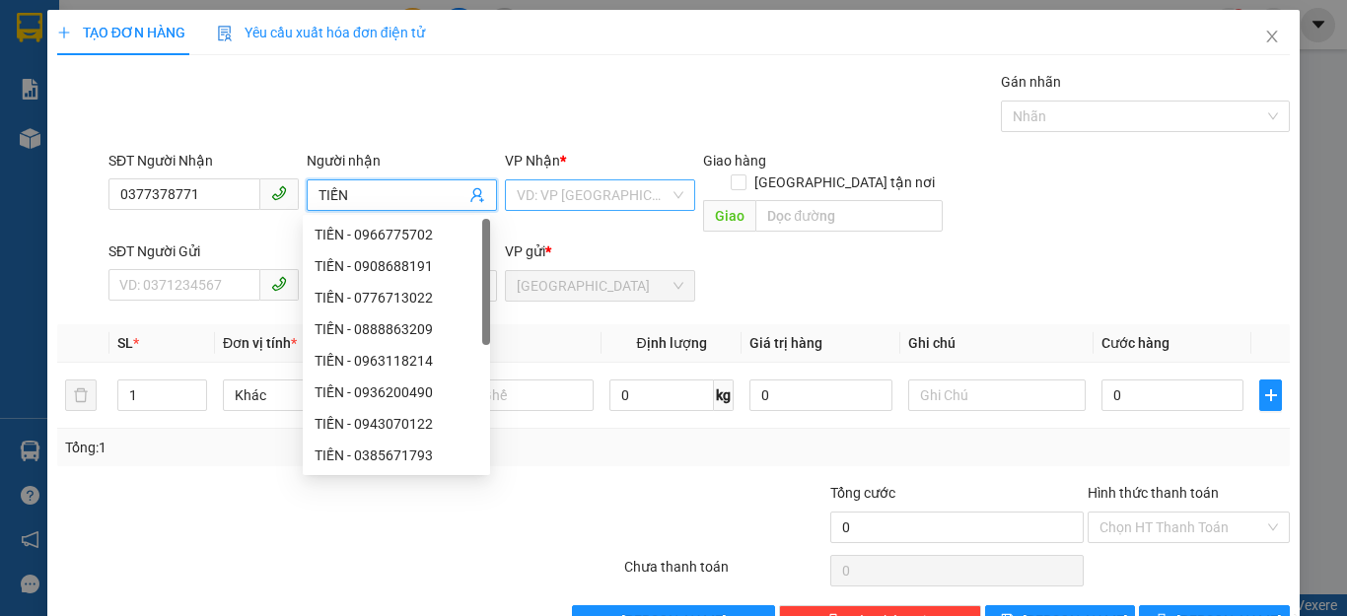
type input "TIẾN"
click at [638, 197] on input "search" at bounding box center [593, 195] width 153 height 30
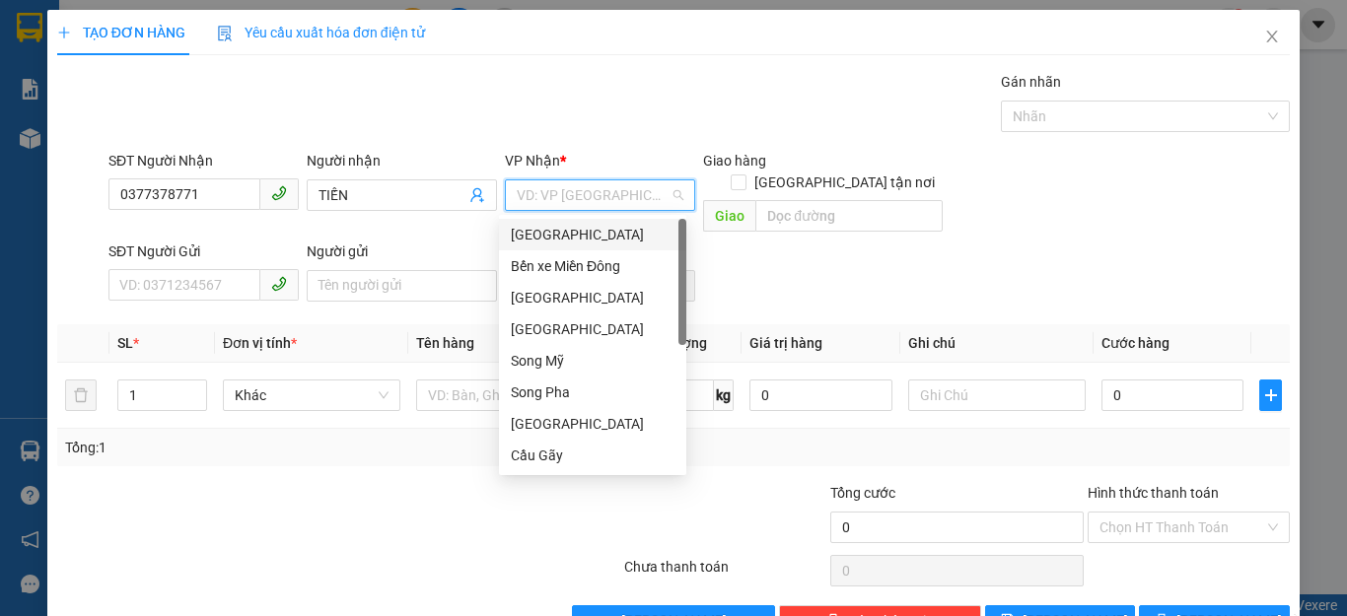
click at [558, 234] on div "[GEOGRAPHIC_DATA]" at bounding box center [593, 235] width 164 height 22
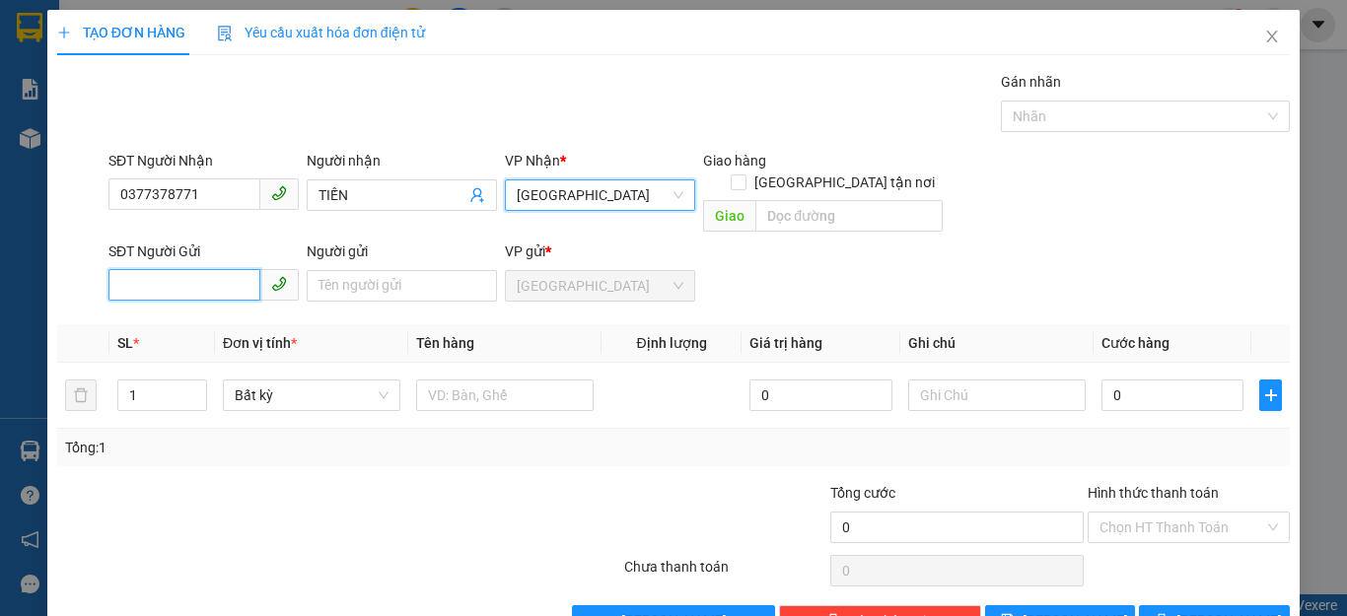
click at [116, 269] on input "SĐT Người Gửi" at bounding box center [184, 285] width 152 height 32
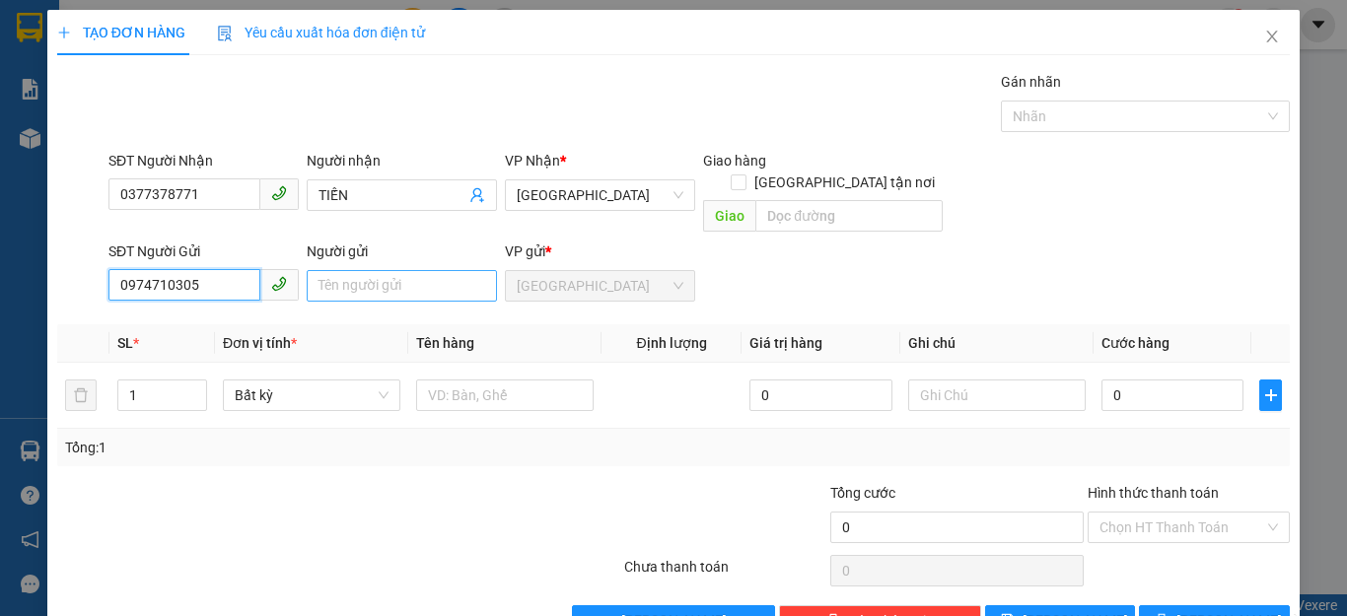
type input "0974710305"
click at [323, 270] on input "Người gửi" at bounding box center [402, 286] width 190 height 32
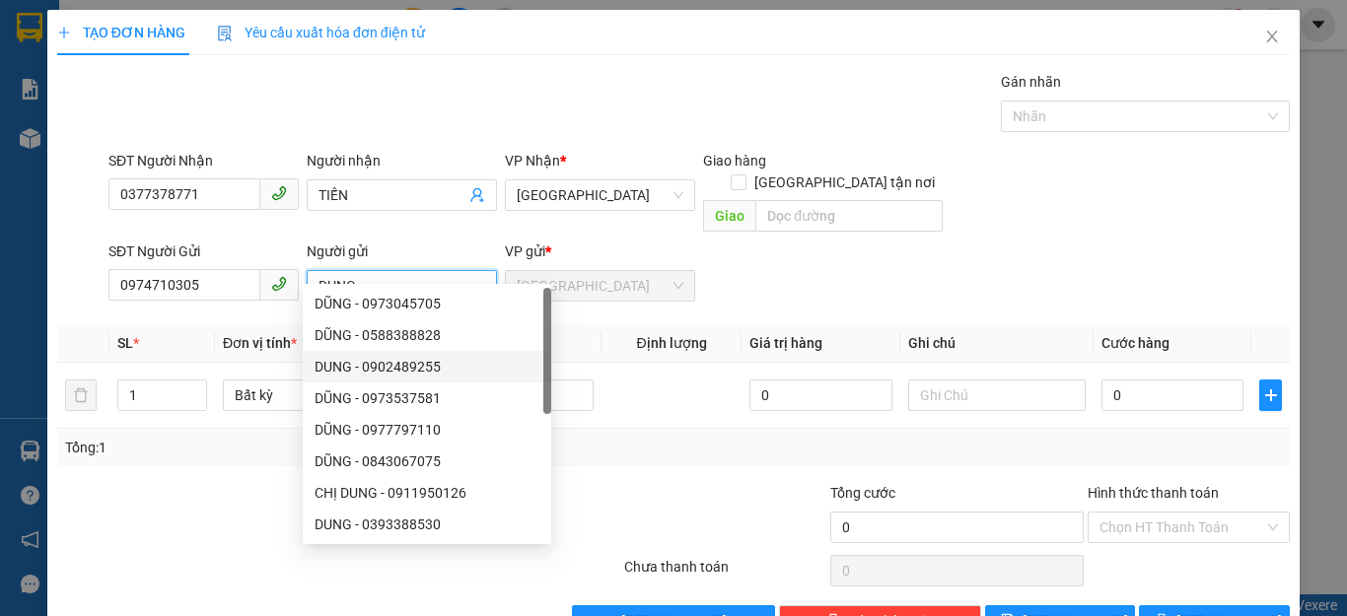
type input "DUNG"
click at [698, 456] on div "Transit Pickup Surcharge Ids Transit Deliver Surcharge Ids Transit Deliver Surc…" at bounding box center [673, 354] width 1232 height 566
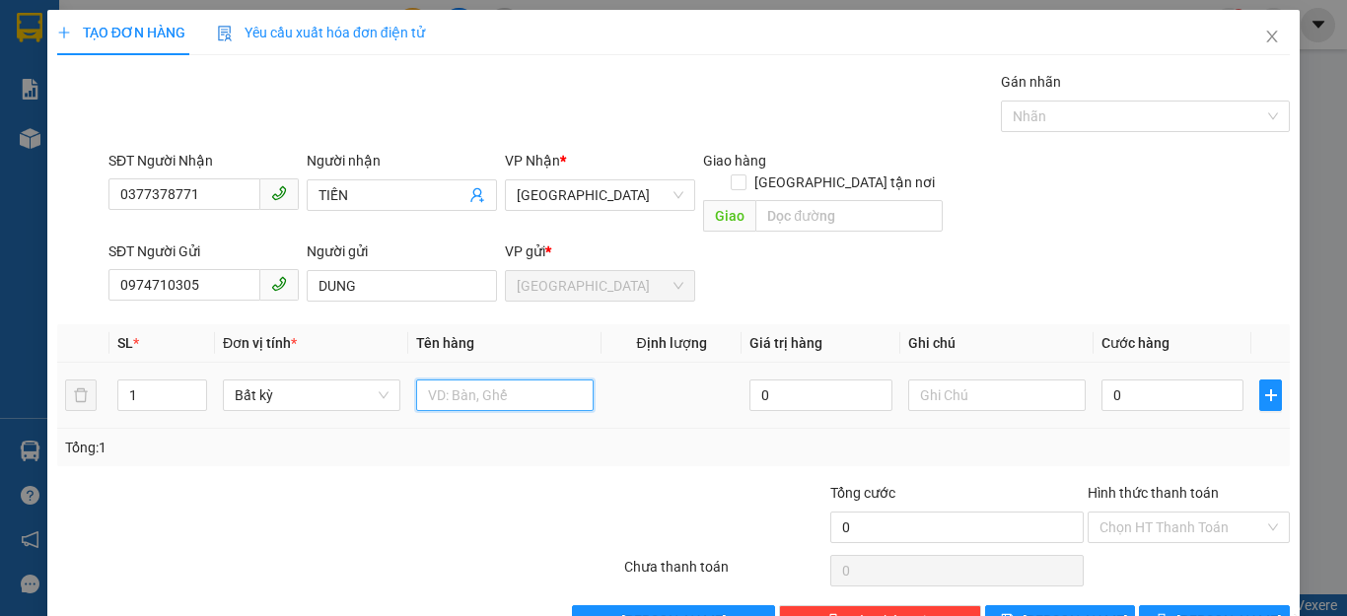
drag, startPoint x: 427, startPoint y: 379, endPoint x: 416, endPoint y: 353, distance: 27.8
click at [423, 380] on input "text" at bounding box center [504, 396] width 177 height 32
type input "1 THÙNG XỐP"
click at [1135, 381] on input "0" at bounding box center [1172, 396] width 142 height 32
type input "1"
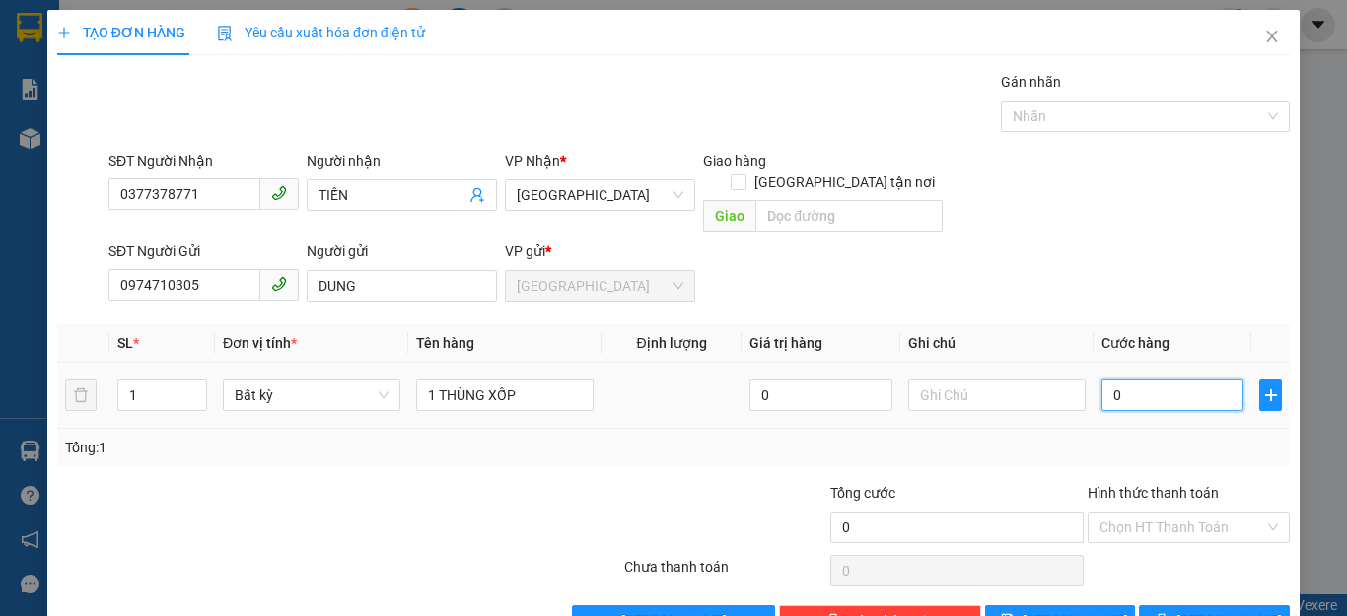
type input "1"
type input "10"
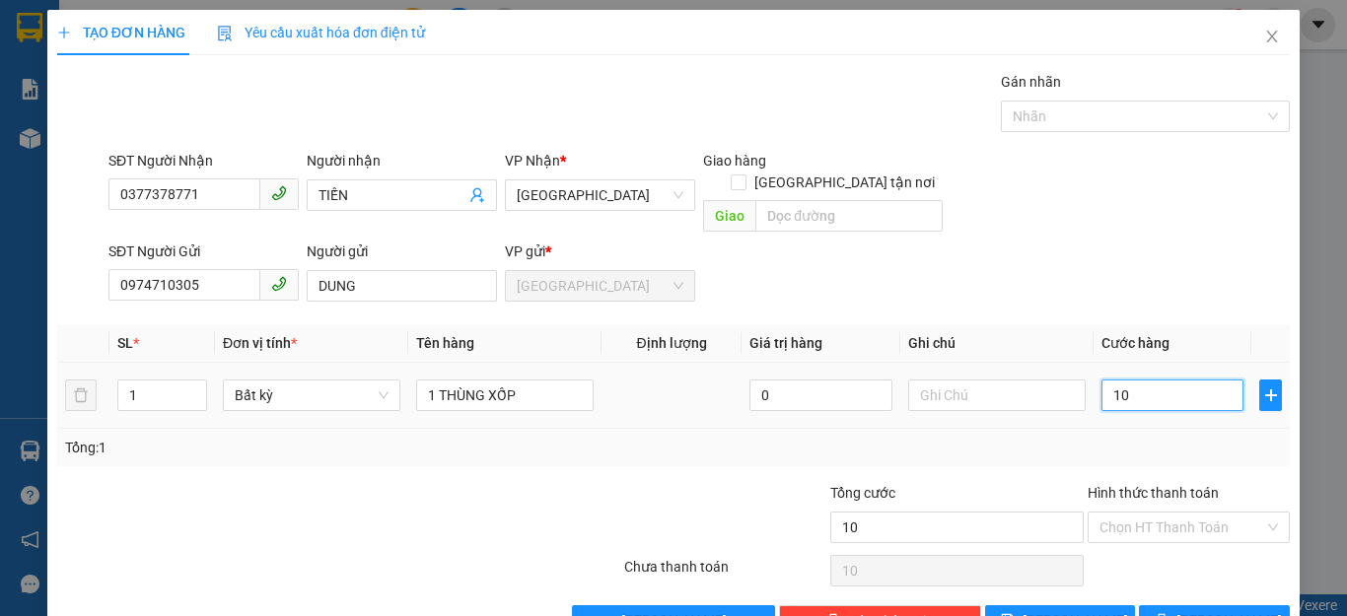
type input "100"
type input "100.000"
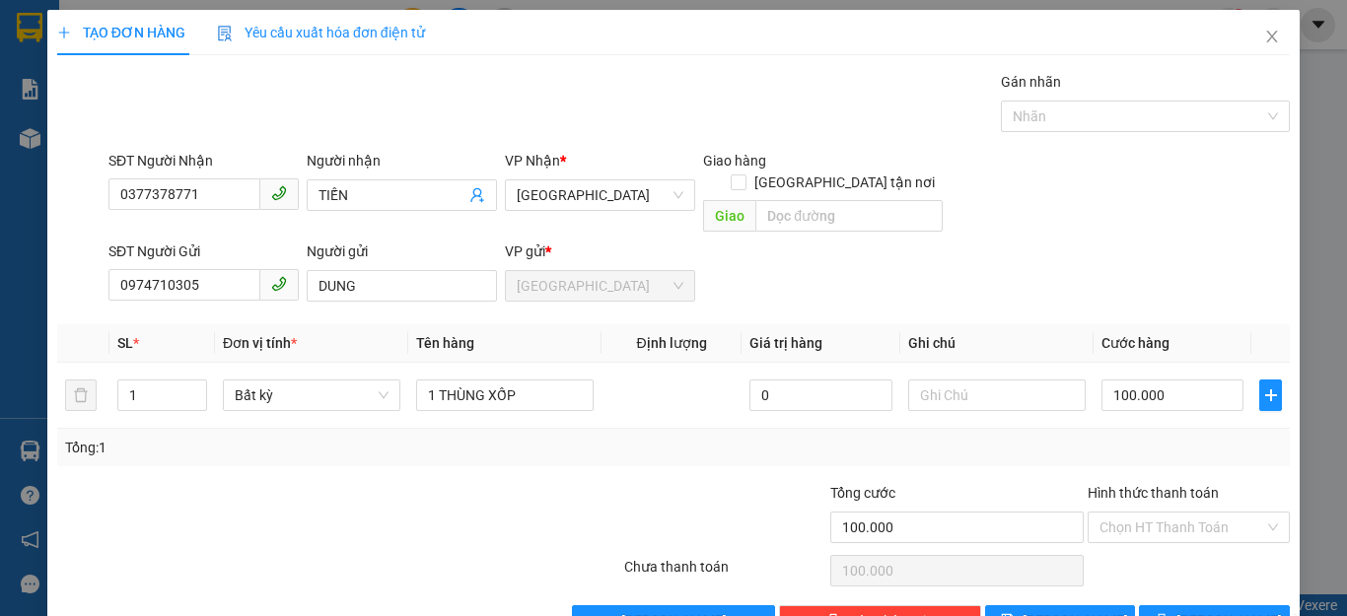
click at [1168, 437] on div "Tổng: 1" at bounding box center [673, 448] width 1217 height 22
click at [1190, 513] on input "Hình thức thanh toán" at bounding box center [1181, 528] width 165 height 30
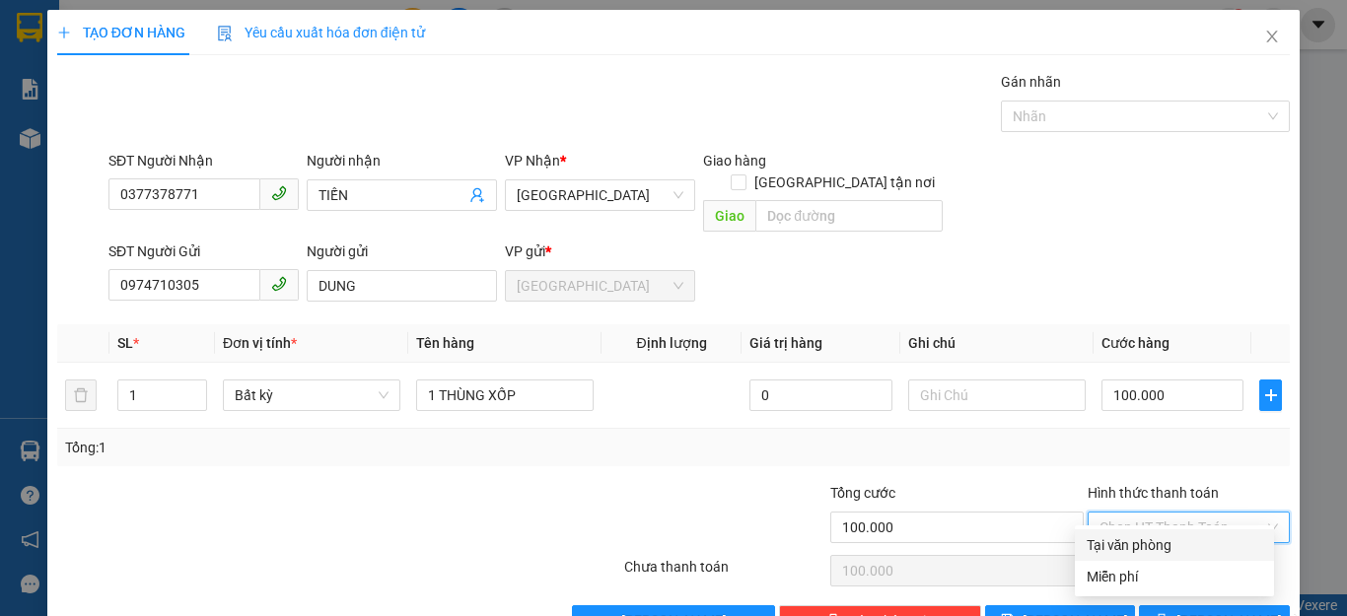
click at [1139, 541] on div "Tại văn phòng" at bounding box center [1173, 545] width 175 height 22
type input "0"
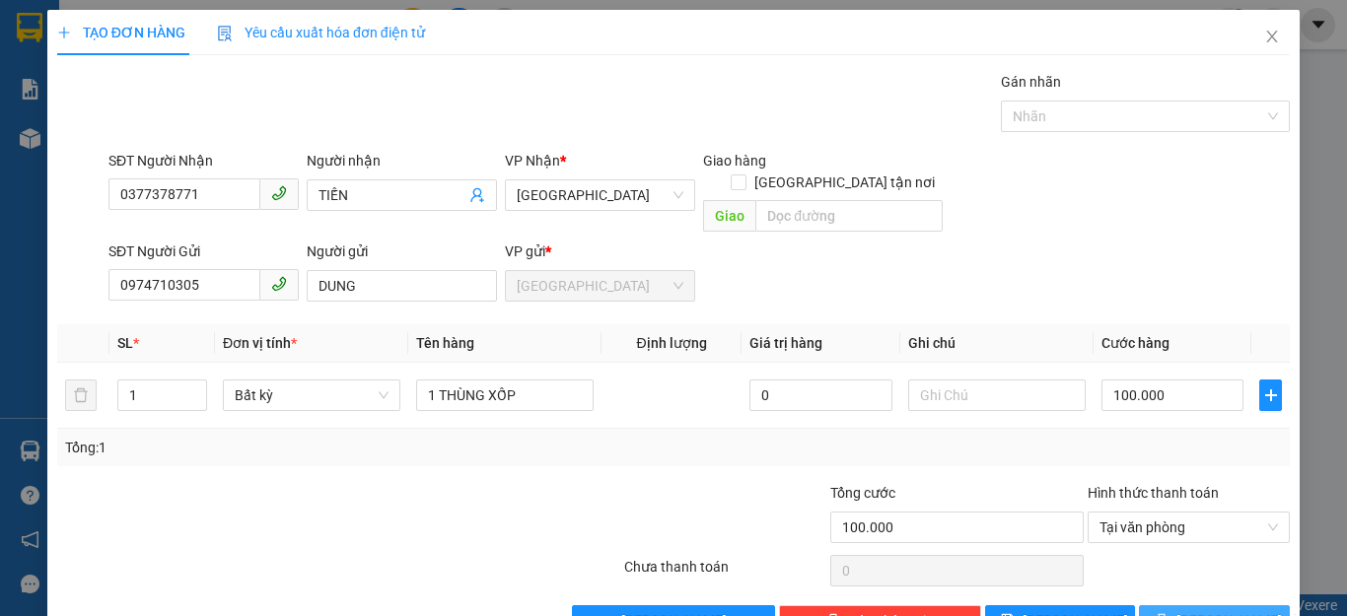
drag, startPoint x: 1190, startPoint y: 594, endPoint x: 962, endPoint y: 450, distance: 269.9
click at [1053, 506] on div "Transit Pickup Surcharge Ids Transit Deliver Surcharge Ids Transit Deliver Surc…" at bounding box center [673, 354] width 1232 height 566
click at [1151, 380] on input "100.000" at bounding box center [1172, 396] width 142 height 32
type input "0"
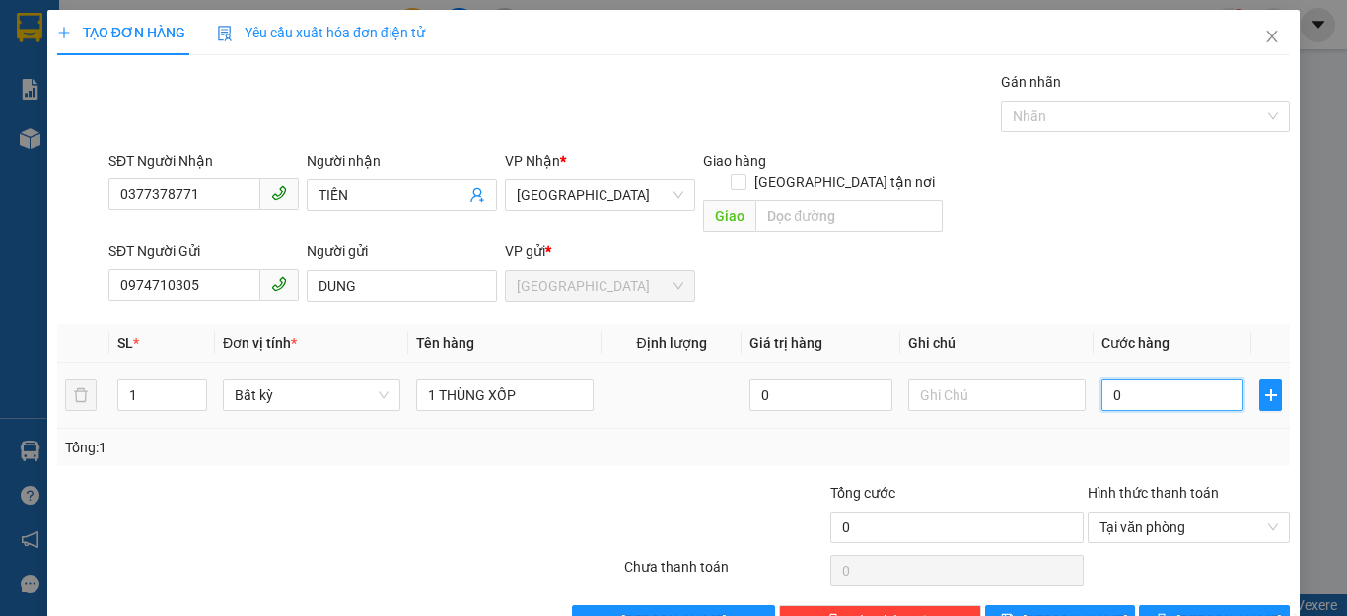
type input "09"
type input "9"
type input "090"
type input "90"
click at [1185, 437] on div "Tổng: 1" at bounding box center [673, 448] width 1217 height 22
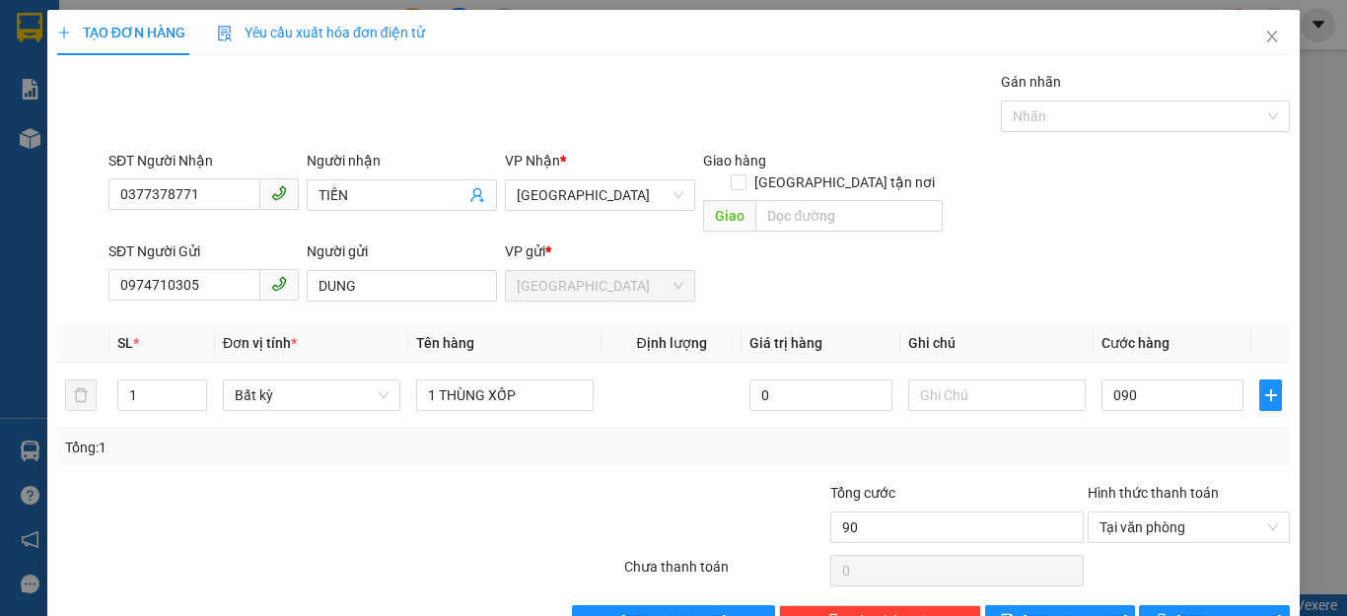
type input "90.000"
click at [1160, 613] on icon "printer" at bounding box center [1161, 620] width 14 height 14
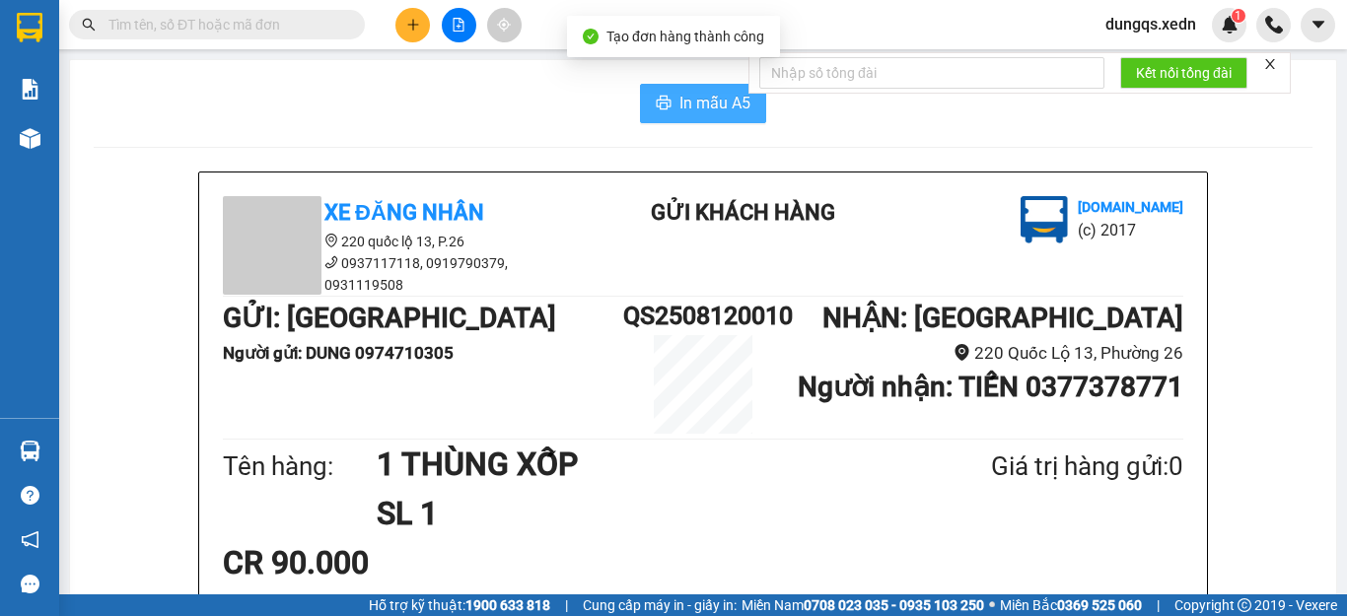
click at [692, 99] on span "In mẫu A5" at bounding box center [714, 103] width 71 height 25
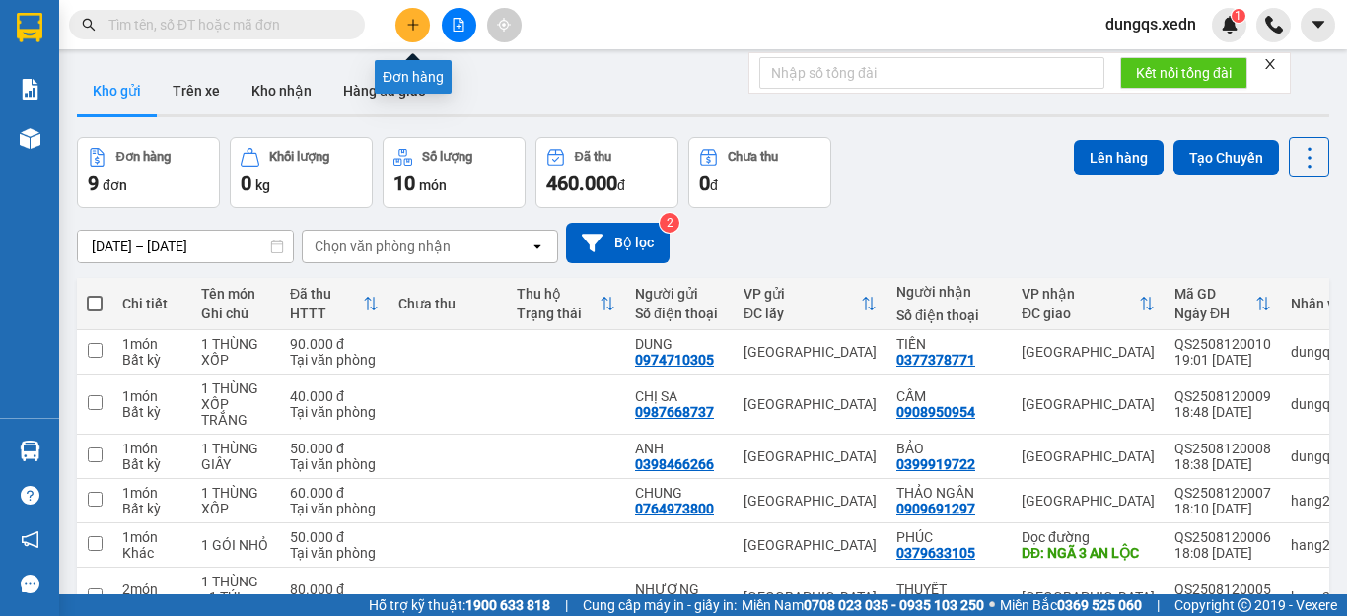
click at [409, 32] on button at bounding box center [412, 25] width 35 height 35
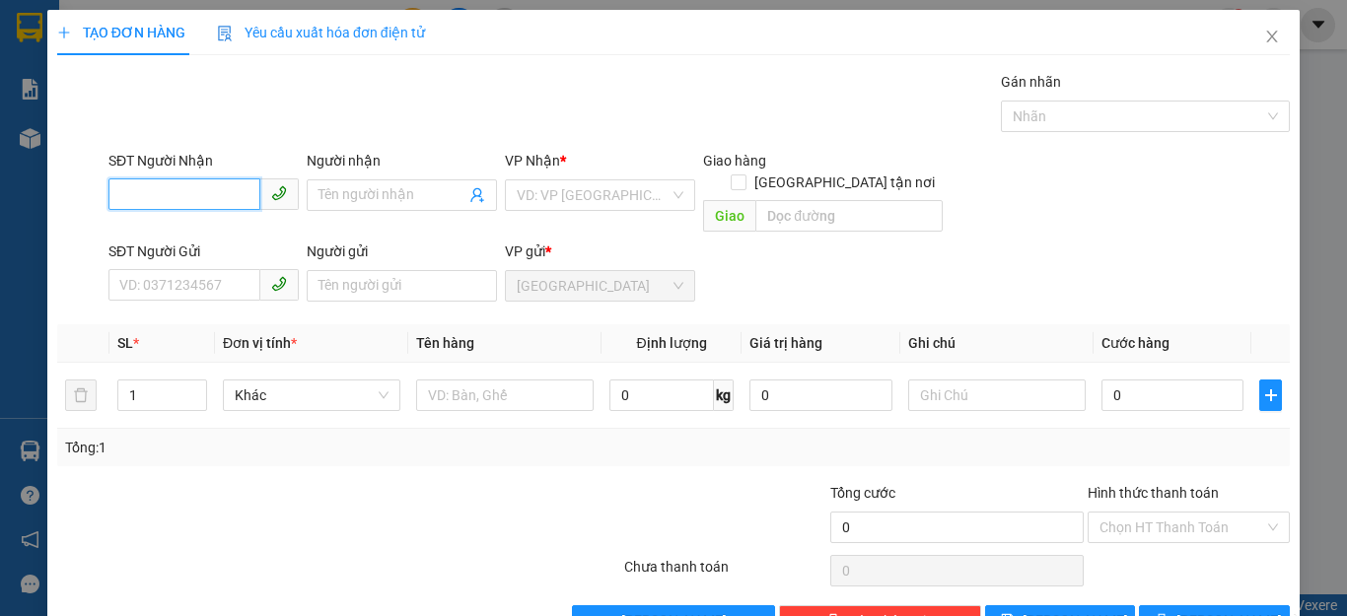
click at [118, 192] on input "SĐT Người Nhận" at bounding box center [184, 194] width 152 height 32
type input "0785546829"
click at [177, 240] on div "0785546829 - DUNG" at bounding box center [201, 235] width 164 height 22
type input "DUNG"
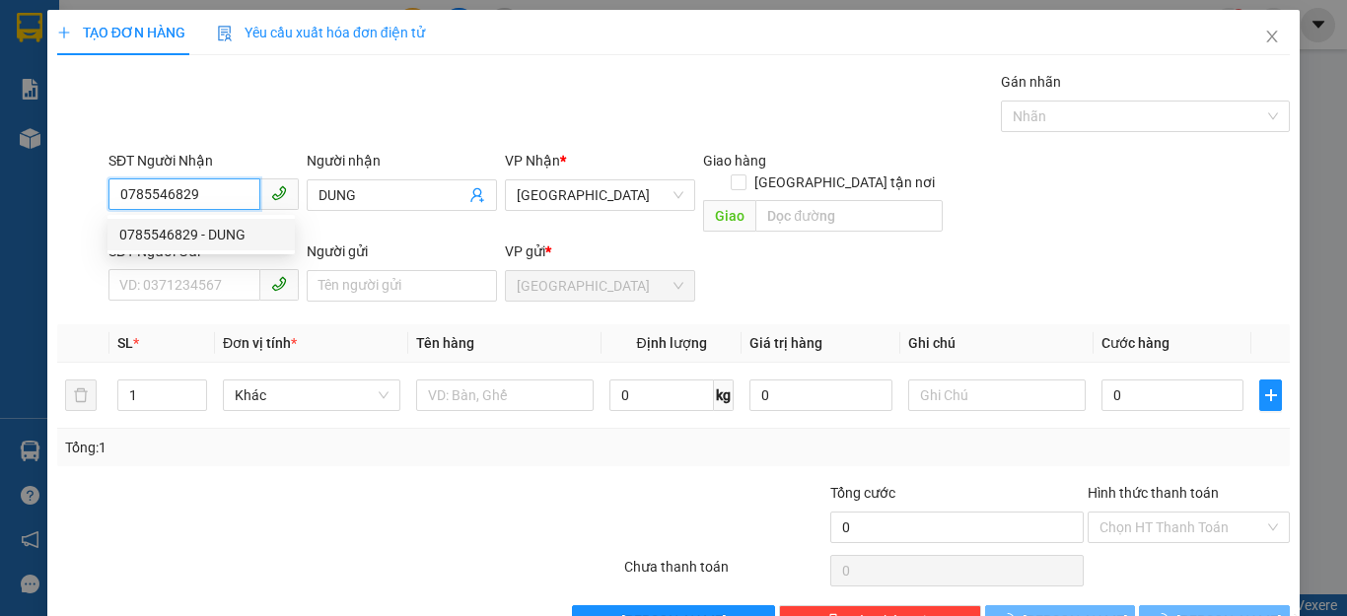
type input "60.000"
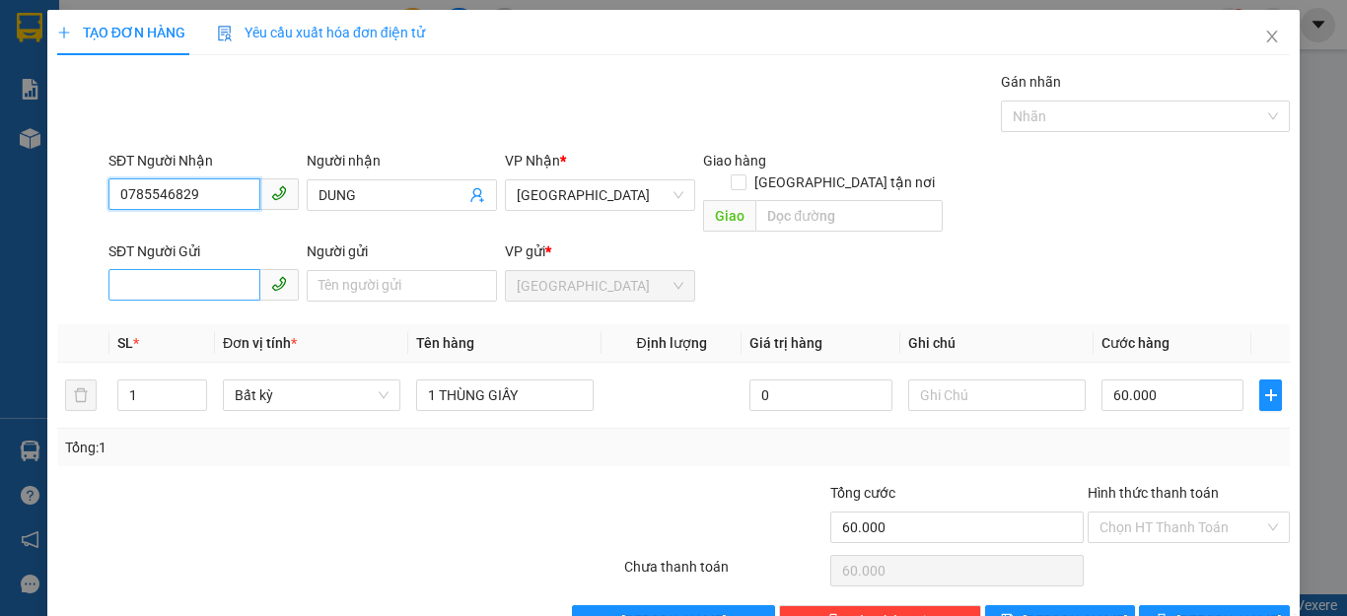
type input "0785546829"
click at [131, 269] on input "SĐT Người Gửi" at bounding box center [184, 285] width 152 height 32
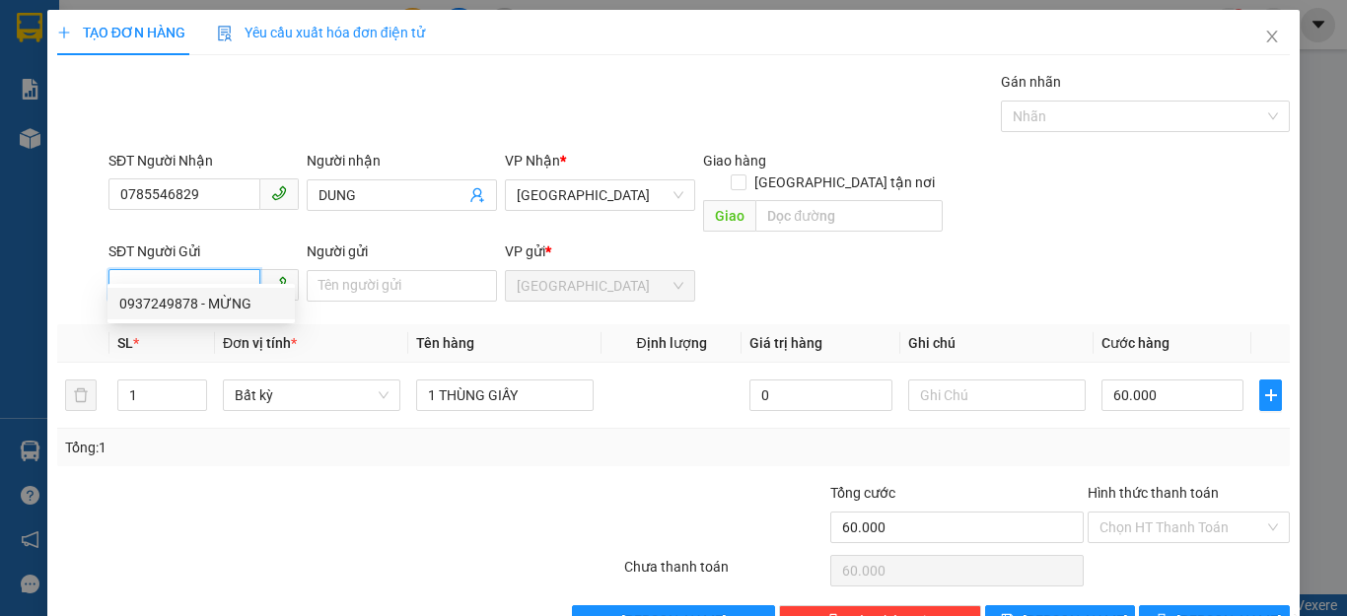
click at [171, 303] on div "0937249878 - MỪNG" at bounding box center [201, 304] width 164 height 22
type input "0937249878"
type input "MỪNG"
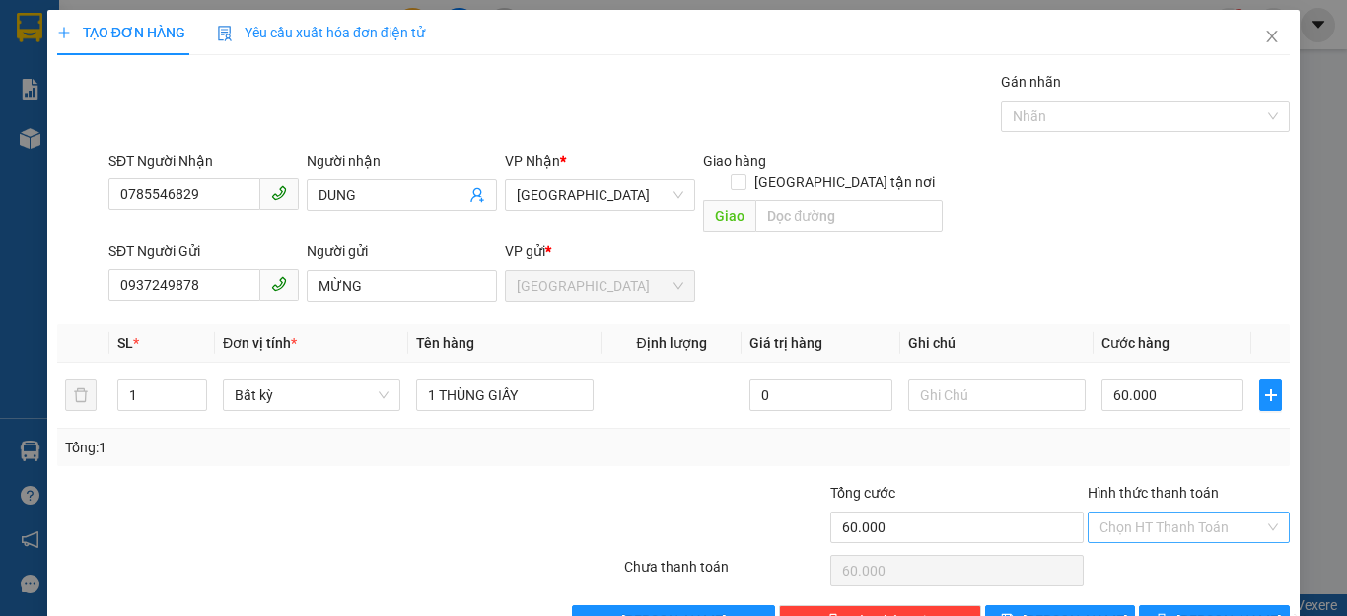
click at [1193, 513] on input "Hình thức thanh toán" at bounding box center [1181, 528] width 165 height 30
click at [1159, 543] on div "Tại văn phòng" at bounding box center [1173, 545] width 175 height 22
type input "0"
click at [1177, 605] on button "[PERSON_NAME] và In" at bounding box center [1214, 621] width 151 height 32
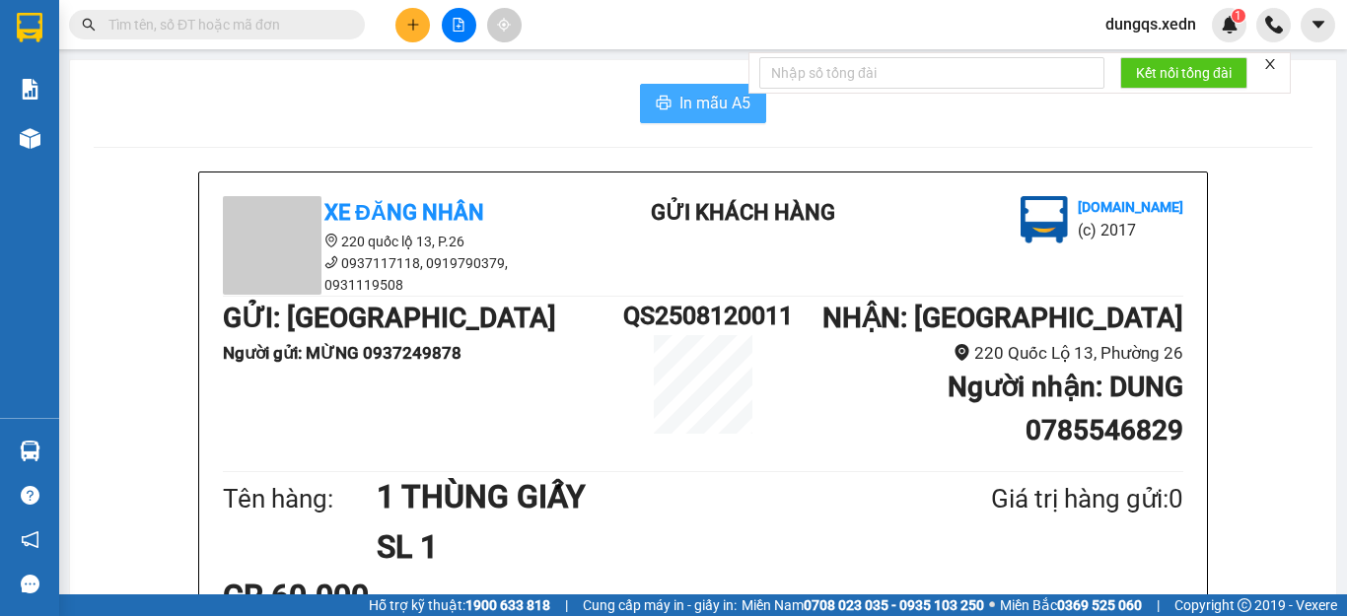
click at [679, 107] on span "In mẫu A5" at bounding box center [714, 103] width 71 height 25
